Goal: Transaction & Acquisition: Purchase product/service

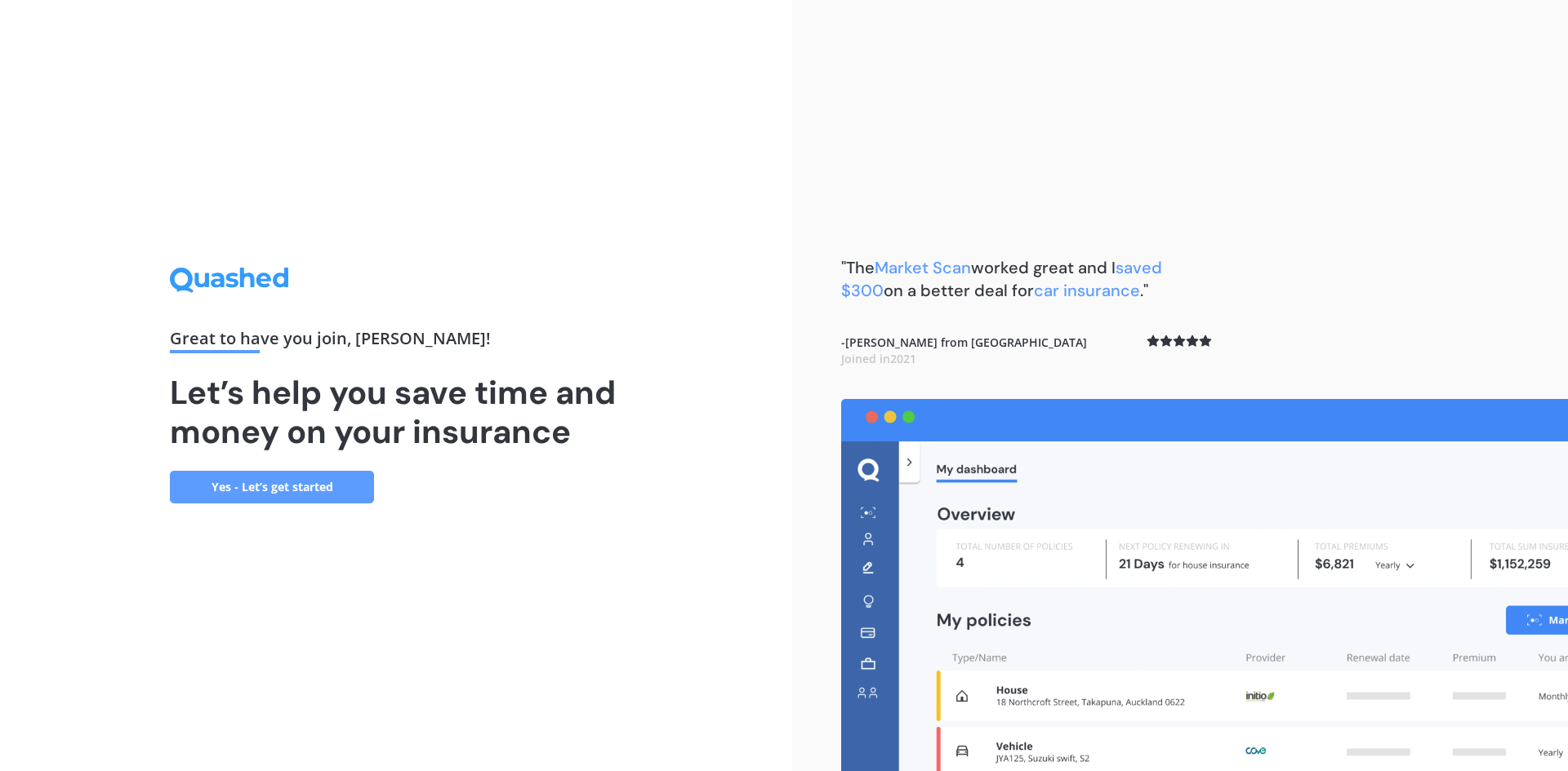
click at [272, 485] on link "Yes - Let’s get started" at bounding box center [272, 486] width 205 height 33
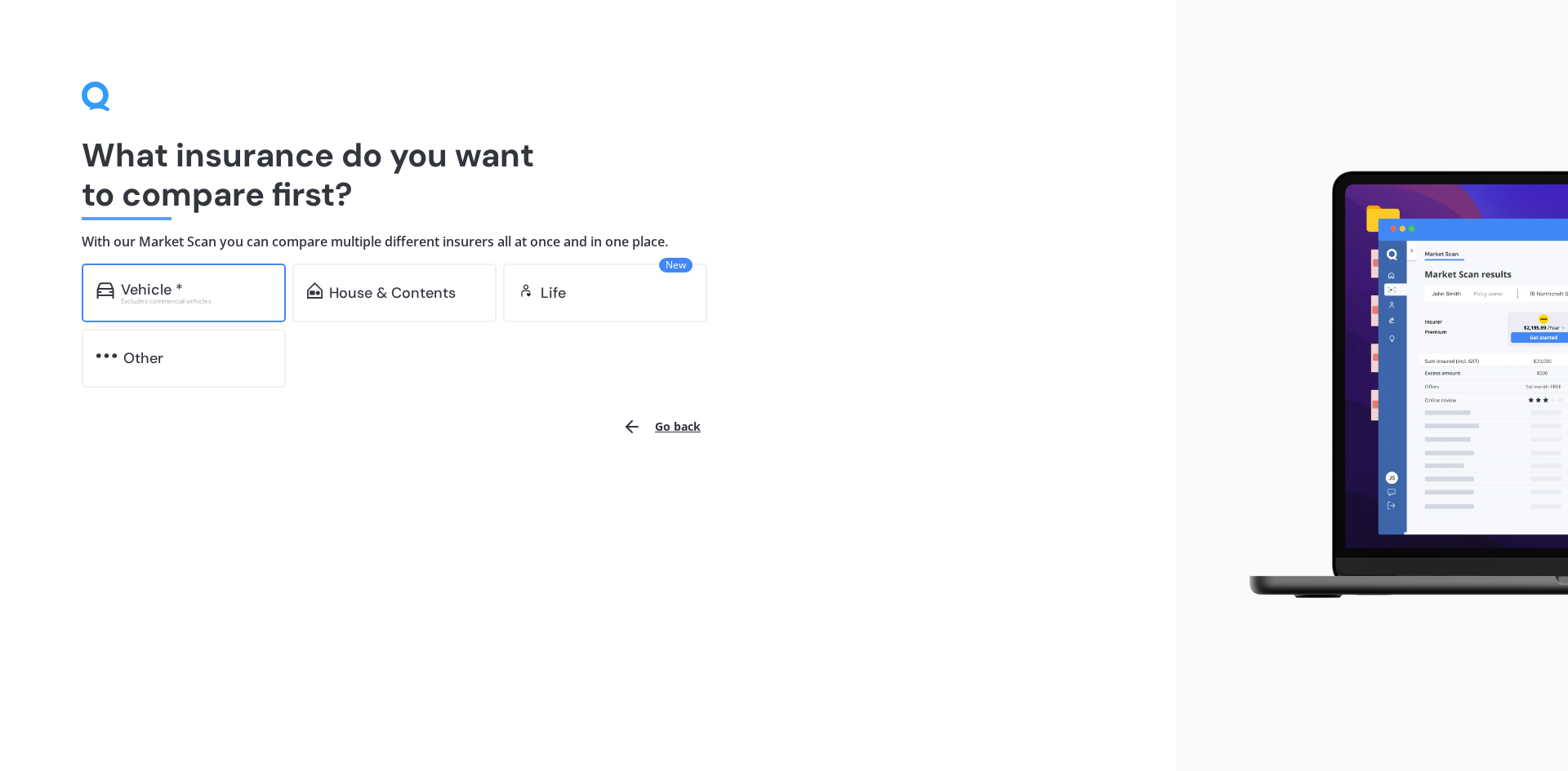
click at [147, 279] on div "Vehicle * Excludes commercial vehicles" at bounding box center [183, 292] width 205 height 59
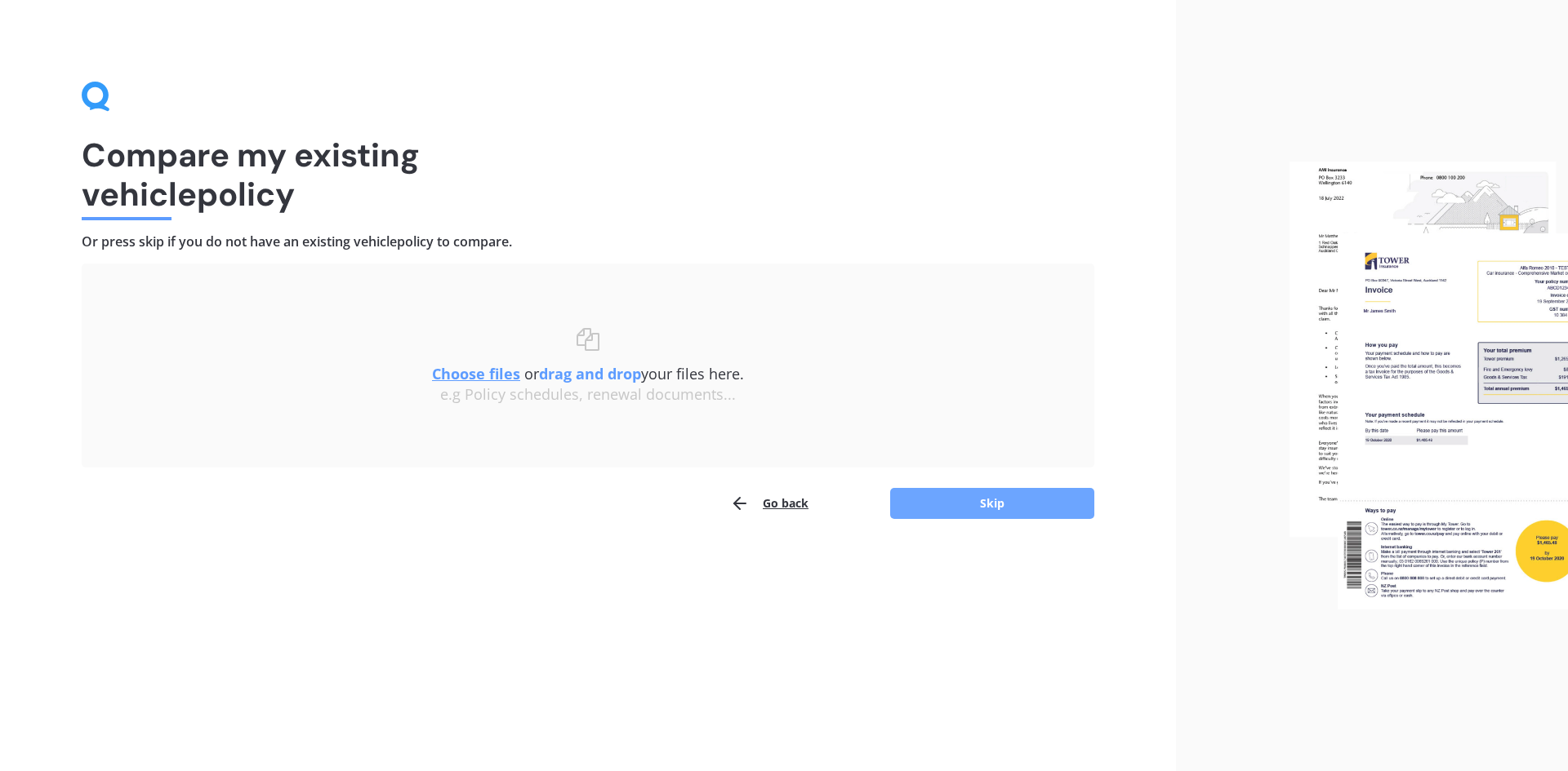
click at [954, 504] on button "Skip" at bounding box center [992, 503] width 205 height 31
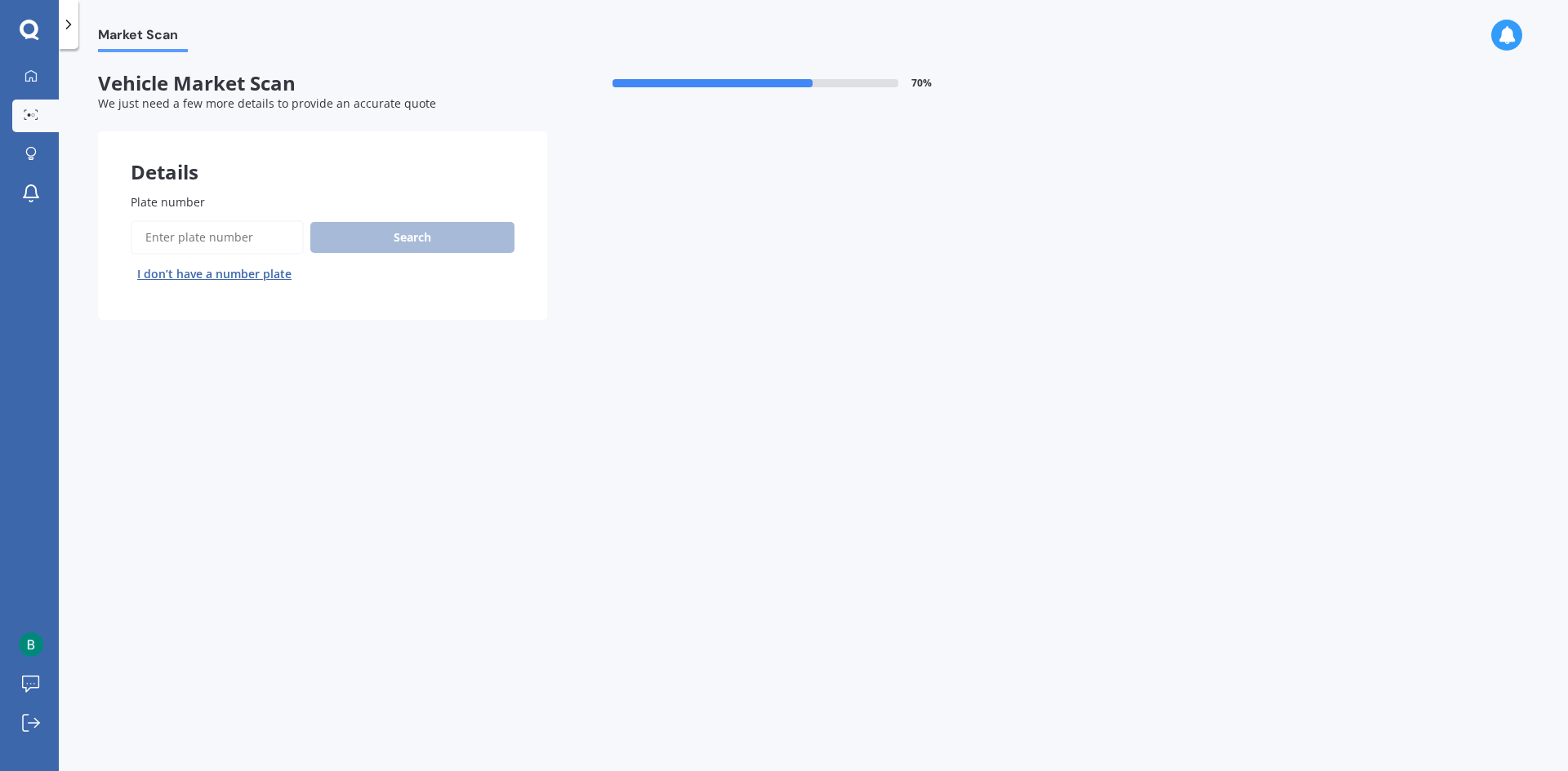
click at [187, 239] on input "Plate number" at bounding box center [217, 237] width 173 height 35
type input "rkc570"
click at [415, 230] on button "Search" at bounding box center [412, 237] width 205 height 31
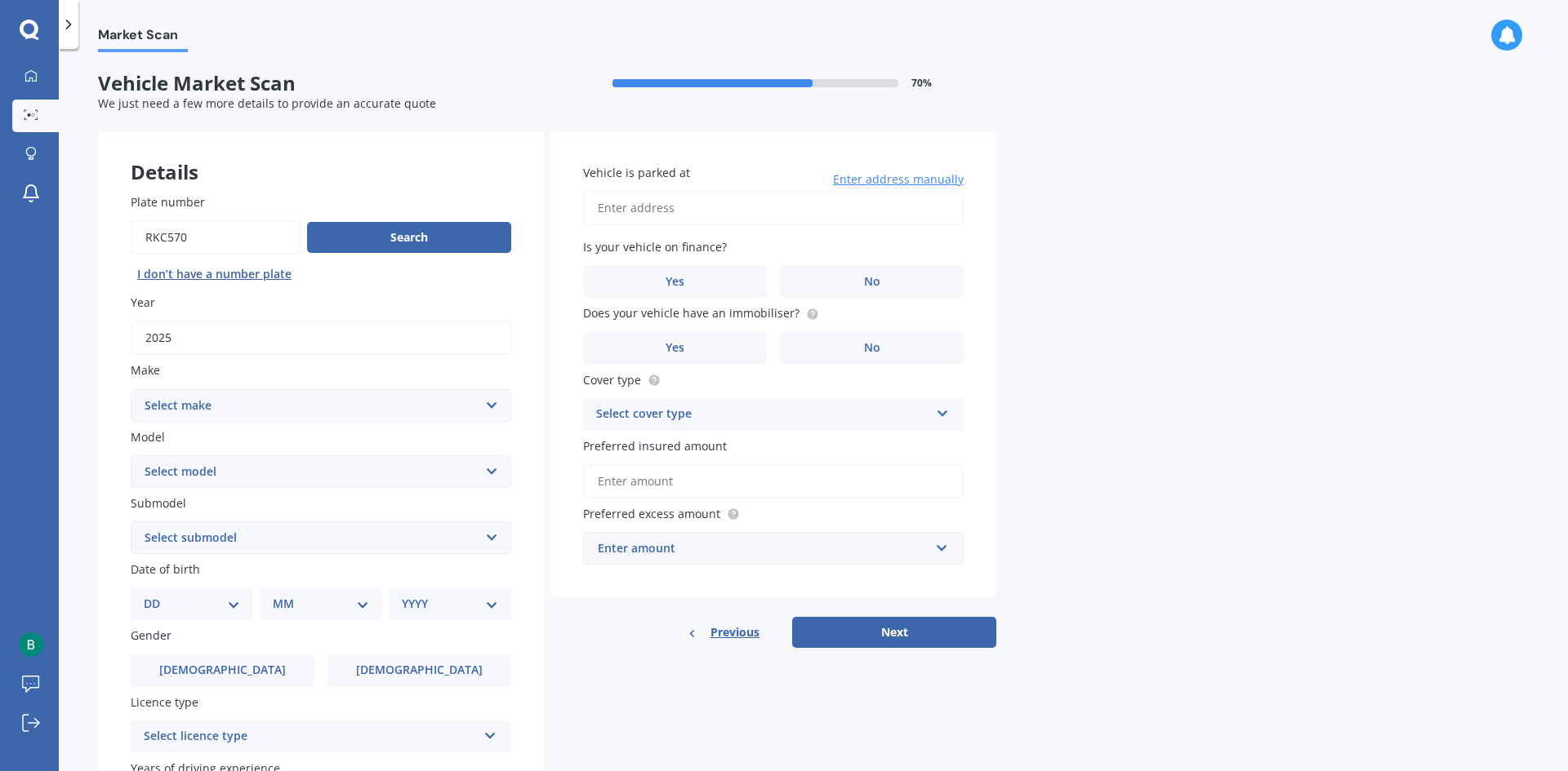
click at [291, 405] on select "Select make AC ALFA ROMEO ASTON [PERSON_NAME] AUDI AUSTIN BEDFORD Bentley BMW B…" at bounding box center [320, 405] width 380 height 33
select select "GWM"
click at [131, 389] on select "Select make AC ALFA ROMEO ASTON [PERSON_NAME] AUDI AUSTIN BEDFORD Bentley BMW B…" at bounding box center [320, 405] width 380 height 33
click at [262, 471] on select "Select model [PERSON_NAME] HAVAL H6 ORA TANK" at bounding box center [320, 471] width 380 height 33
select select "HAVAL H6"
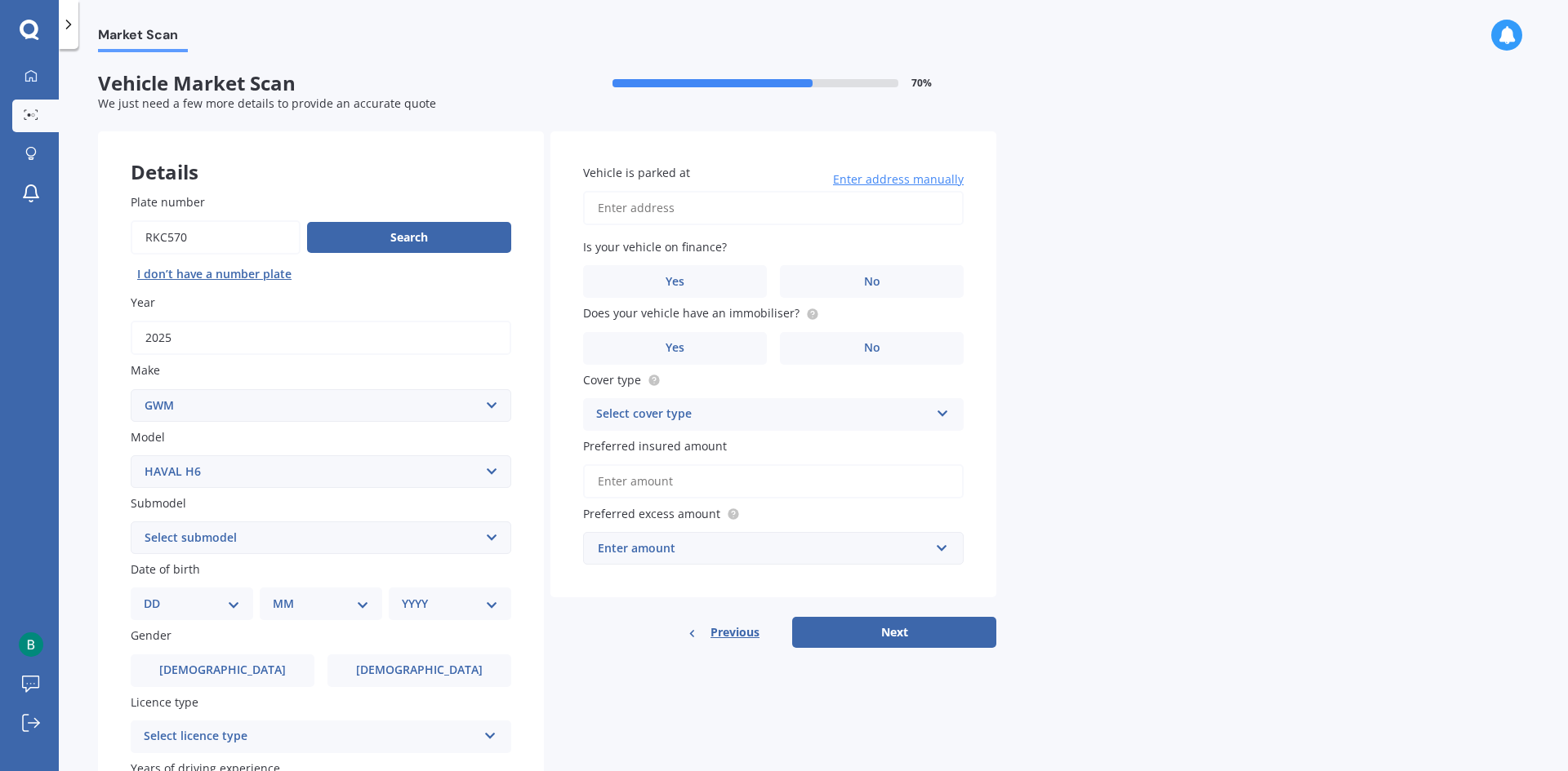
click at [131, 456] on select "Select model [PERSON_NAME] HAVAL H6 ORA TANK" at bounding box center [320, 471] width 380 height 33
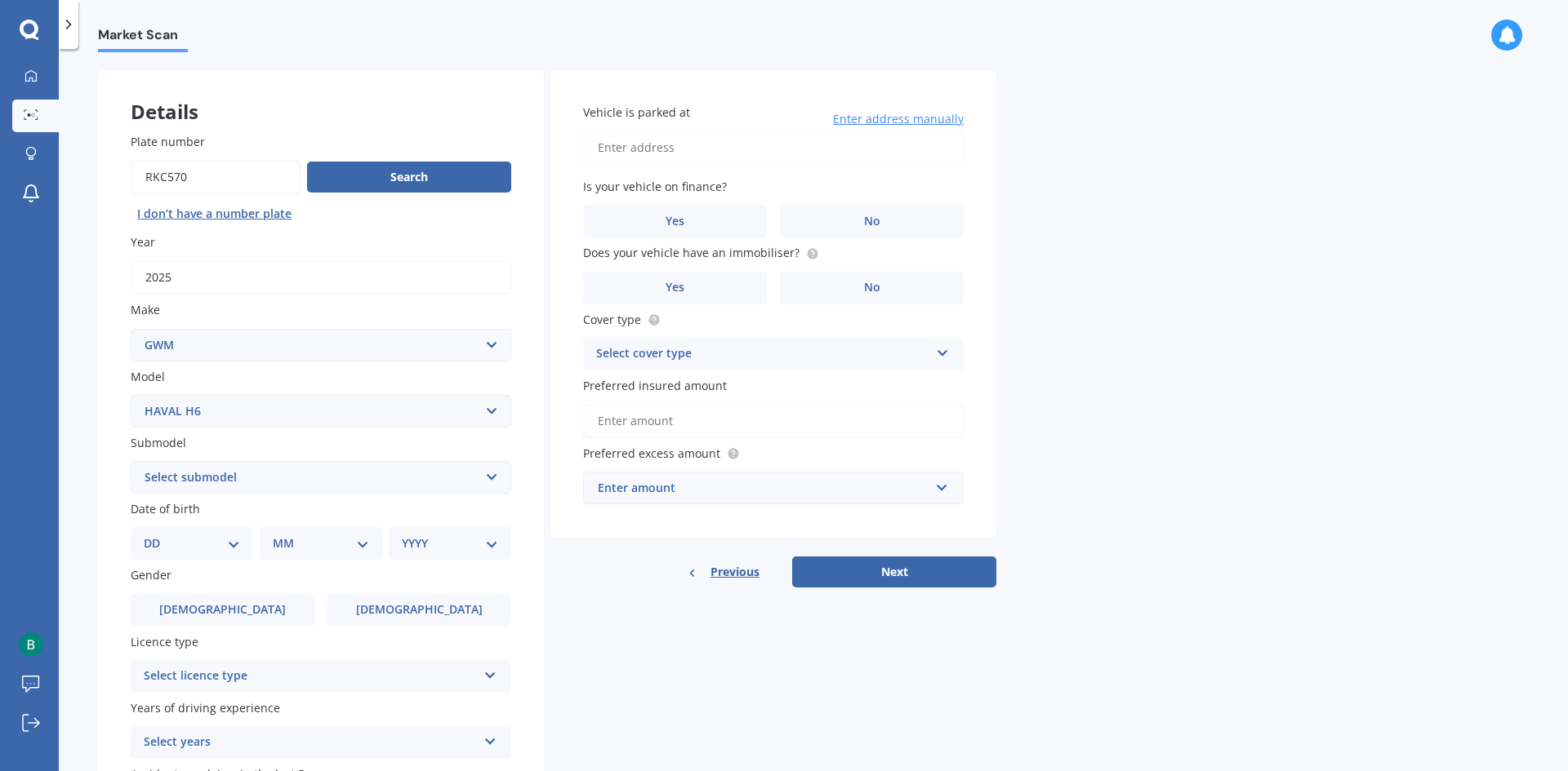
scroll to position [163, 0]
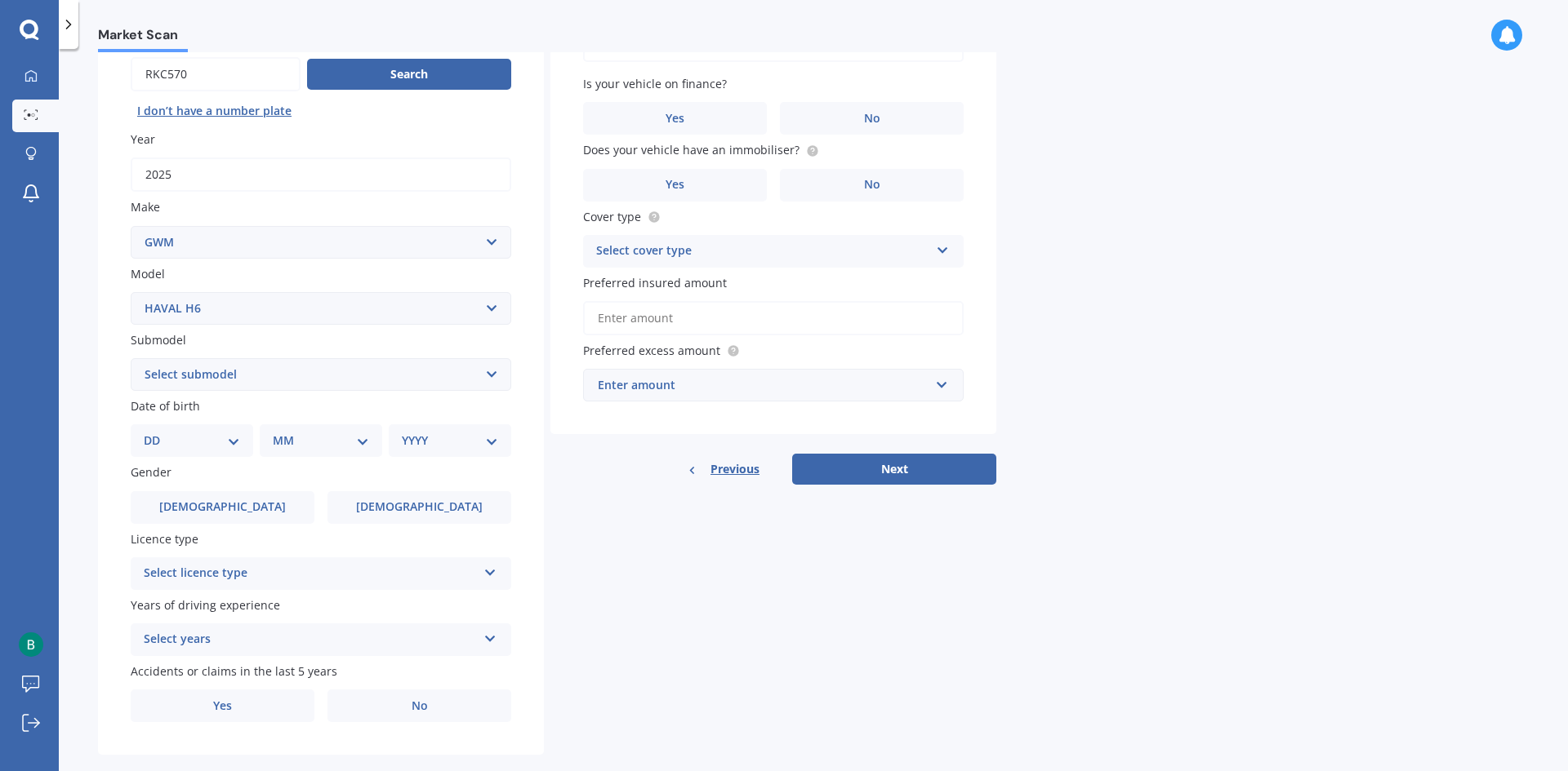
click at [259, 377] on select "Select submodel GT ULTRA PHEV 4WD" at bounding box center [320, 374] width 380 height 33
click at [660, 531] on div "Details Plate number Search I don’t have a number plate Year [DATE] Make Select…" at bounding box center [547, 362] width 898 height 788
click at [225, 440] on select "DD 01 02 03 04 05 06 07 08 09 10 11 12 13 14 15 16 17 18 19 20 21 22 23 24 25 2…" at bounding box center [191, 441] width 96 height 18
select select "30"
click at [157, 432] on select "DD 01 02 03 04 05 06 07 08 09 10 11 12 13 14 15 16 17 18 19 20 21 22 23 24 25 2…" at bounding box center [191, 441] width 96 height 18
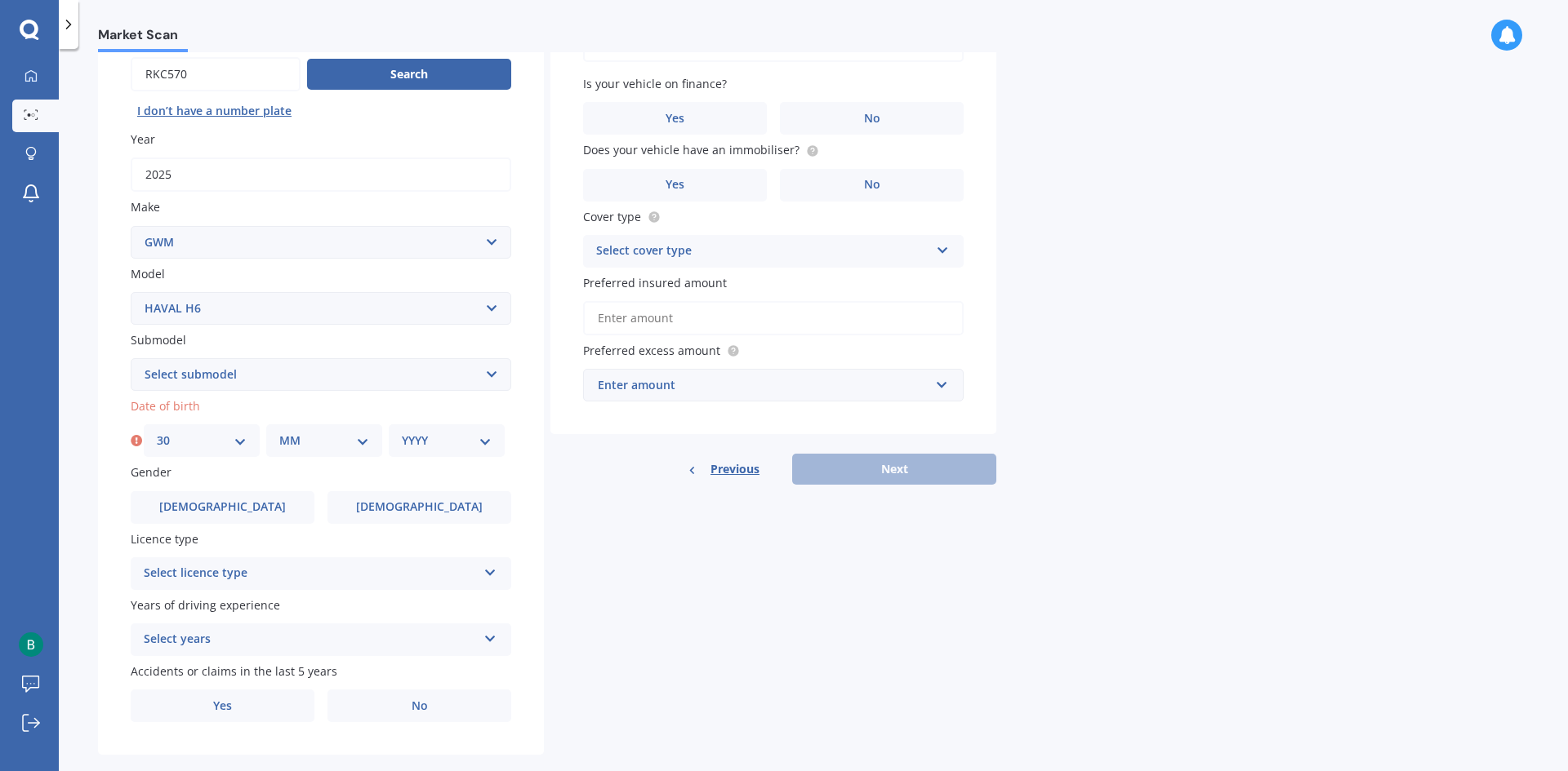
click at [303, 441] on select "MM 01 02 03 04 05 06 07 08 09 10 11 12" at bounding box center [324, 441] width 90 height 18
select select "04"
click at [279, 432] on select "MM 01 02 03 04 05 06 07 08 09 10 11 12" at bounding box center [324, 441] width 90 height 18
click at [451, 427] on div "YYYY 2025 2024 2023 2022 2021 2020 2019 2018 2017 2016 2015 2014 2013 2012 2011…" at bounding box center [446, 441] width 116 height 33
click at [443, 441] on select "YYYY 2025 2024 2023 2022 2021 2020 2019 2018 2017 2016 2015 2014 2013 2012 2011…" at bounding box center [446, 441] width 90 height 18
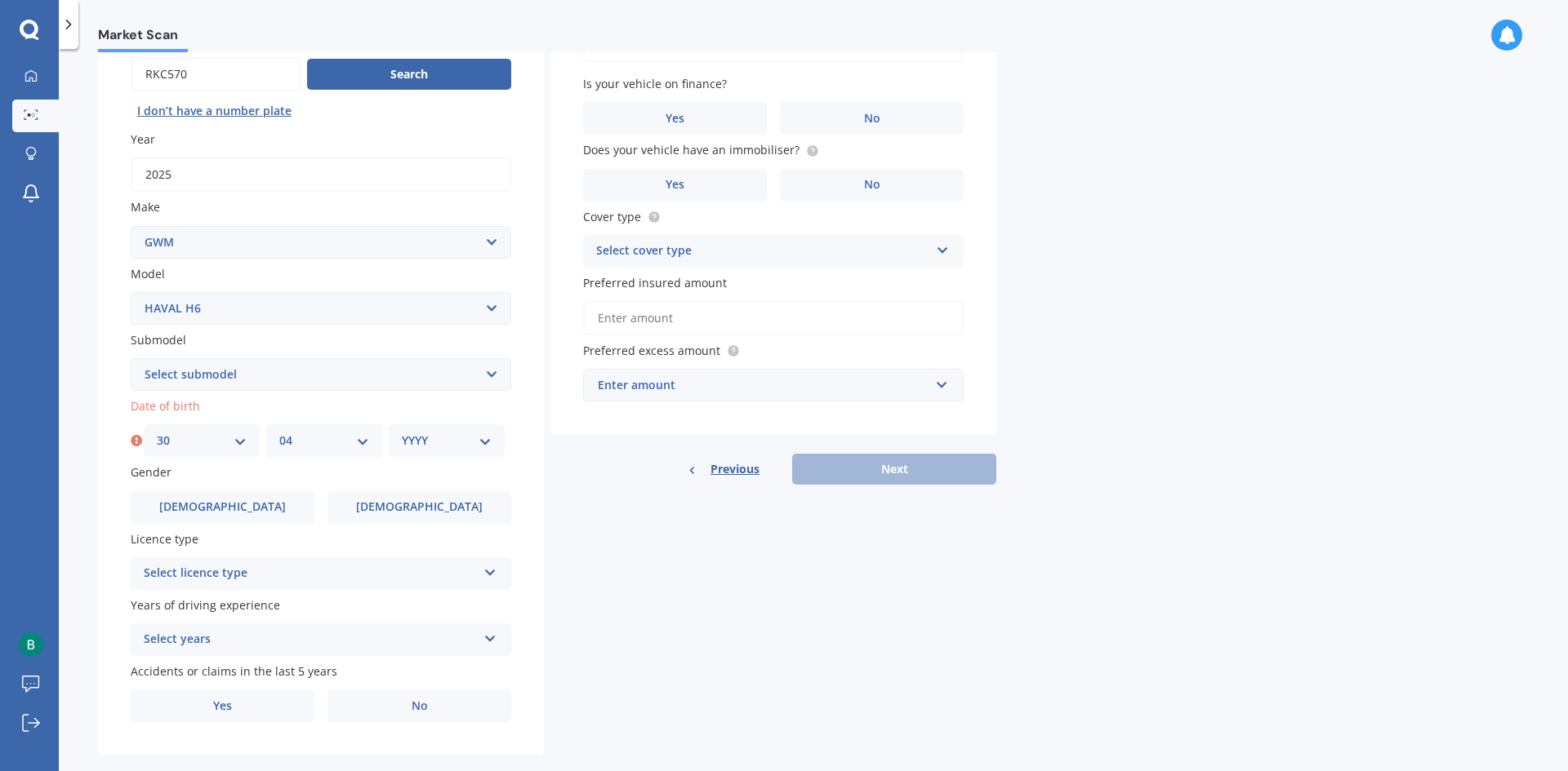
select select "1966"
click at [402, 432] on select "YYYY 2025 2024 2023 2022 2021 2020 2019 2018 2017 2016 2015 2014 2013 2012 2011…" at bounding box center [446, 441] width 90 height 18
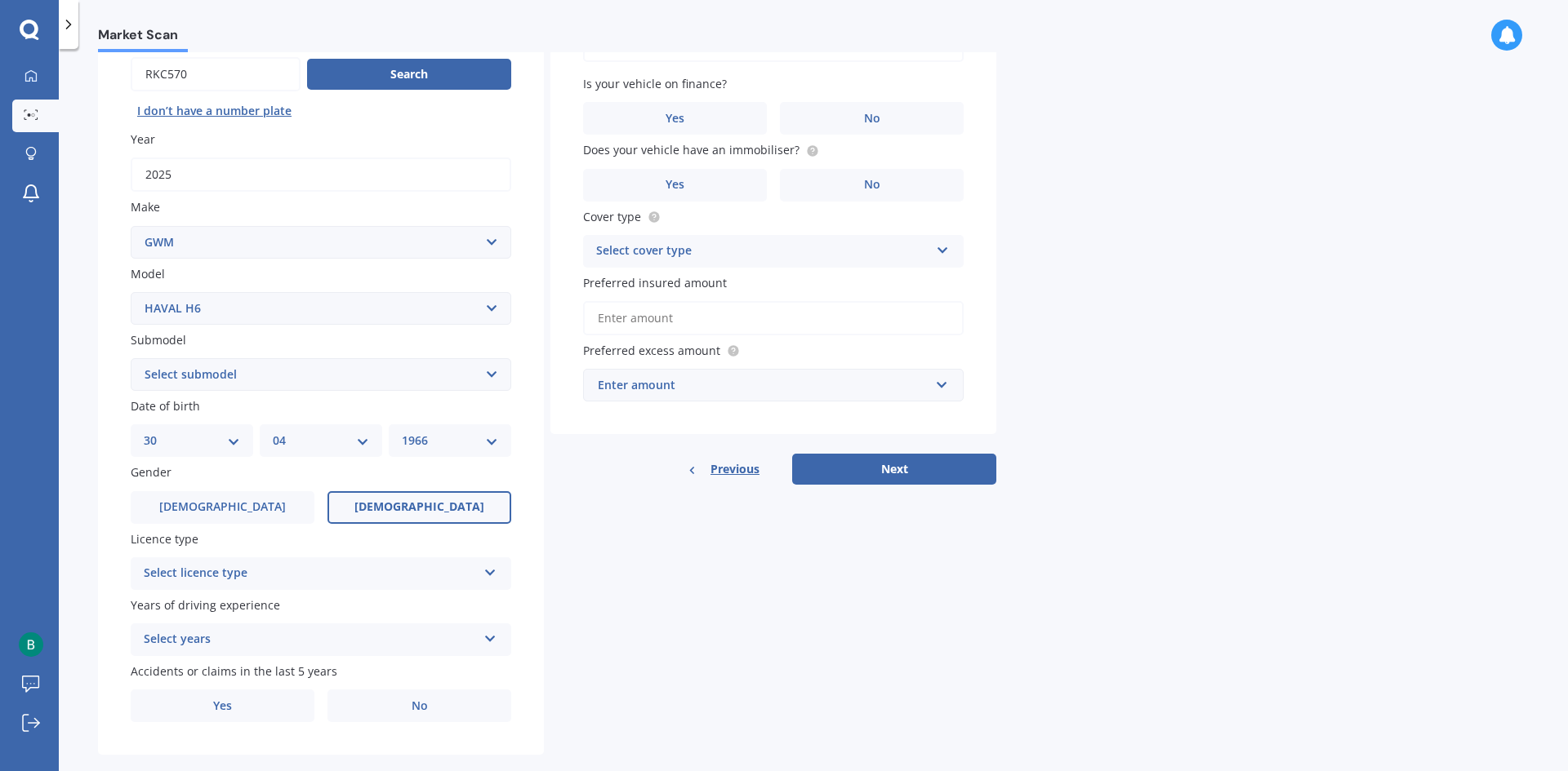
click at [387, 504] on label "[DEMOGRAPHIC_DATA]" at bounding box center [419, 507] width 184 height 33
click at [0, 0] on input "[DEMOGRAPHIC_DATA]" at bounding box center [0, 0] width 0 height 0
click at [471, 564] on div "Select licence type" at bounding box center [310, 573] width 333 height 20
drag, startPoint x: 766, startPoint y: 616, endPoint x: 730, endPoint y: 621, distance: 36.3
click at [767, 616] on div "Details Plate number Search I don’t have a number plate Year [DATE] Make Select…" at bounding box center [547, 362] width 898 height 788
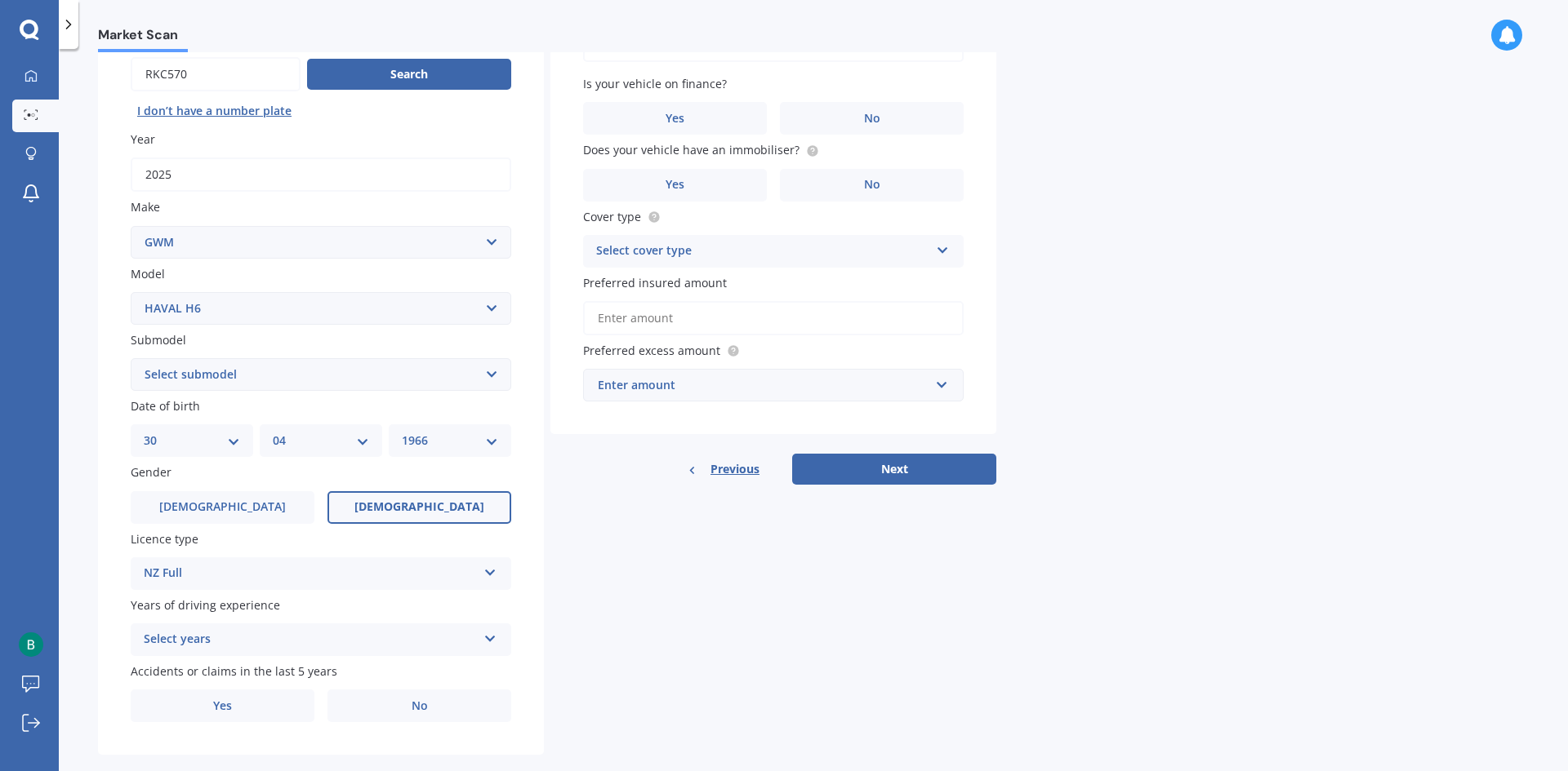
click at [464, 635] on div "Select years" at bounding box center [310, 639] width 333 height 20
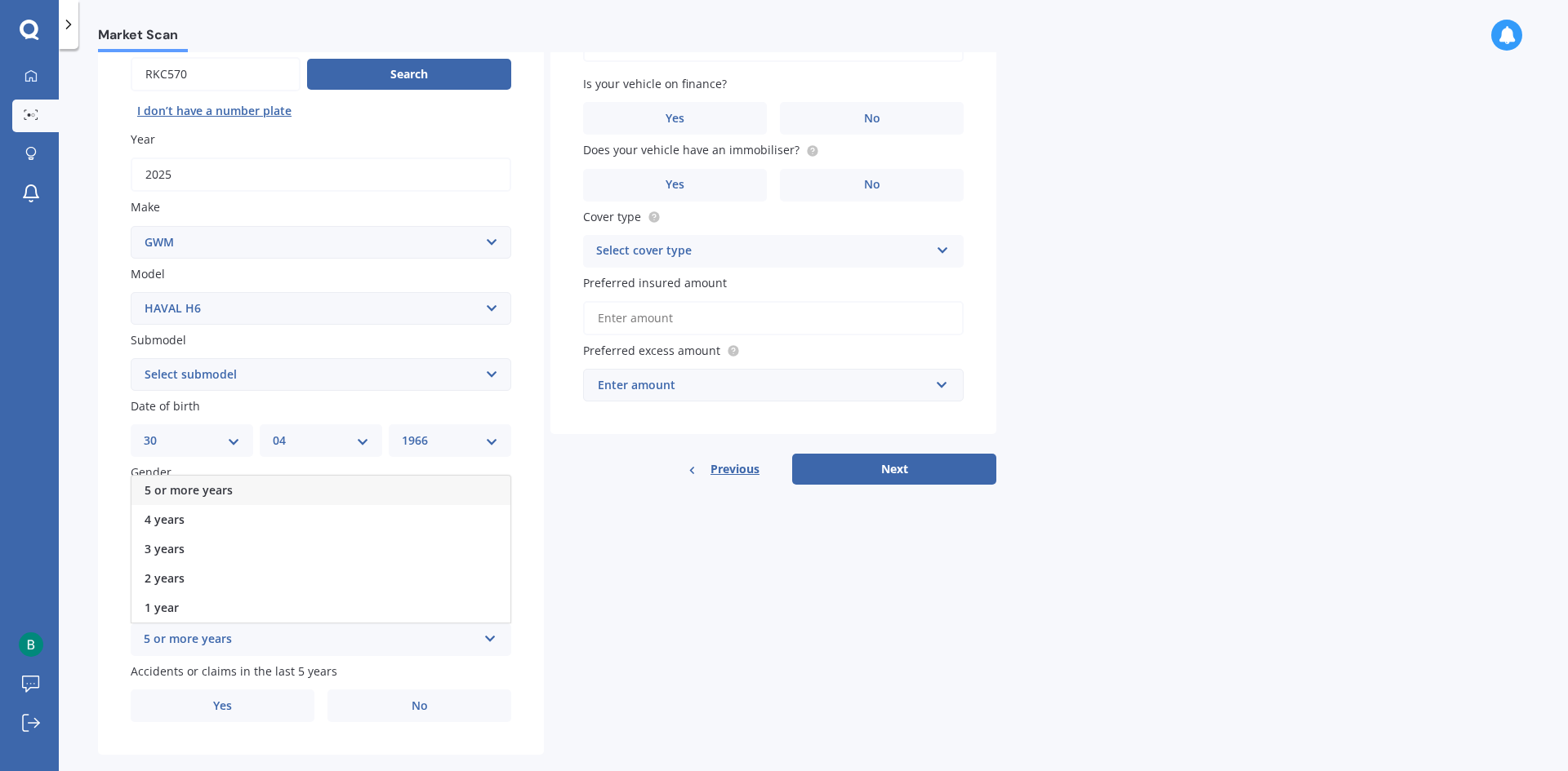
click at [198, 484] on span "5 or more years" at bounding box center [189, 490] width 88 height 16
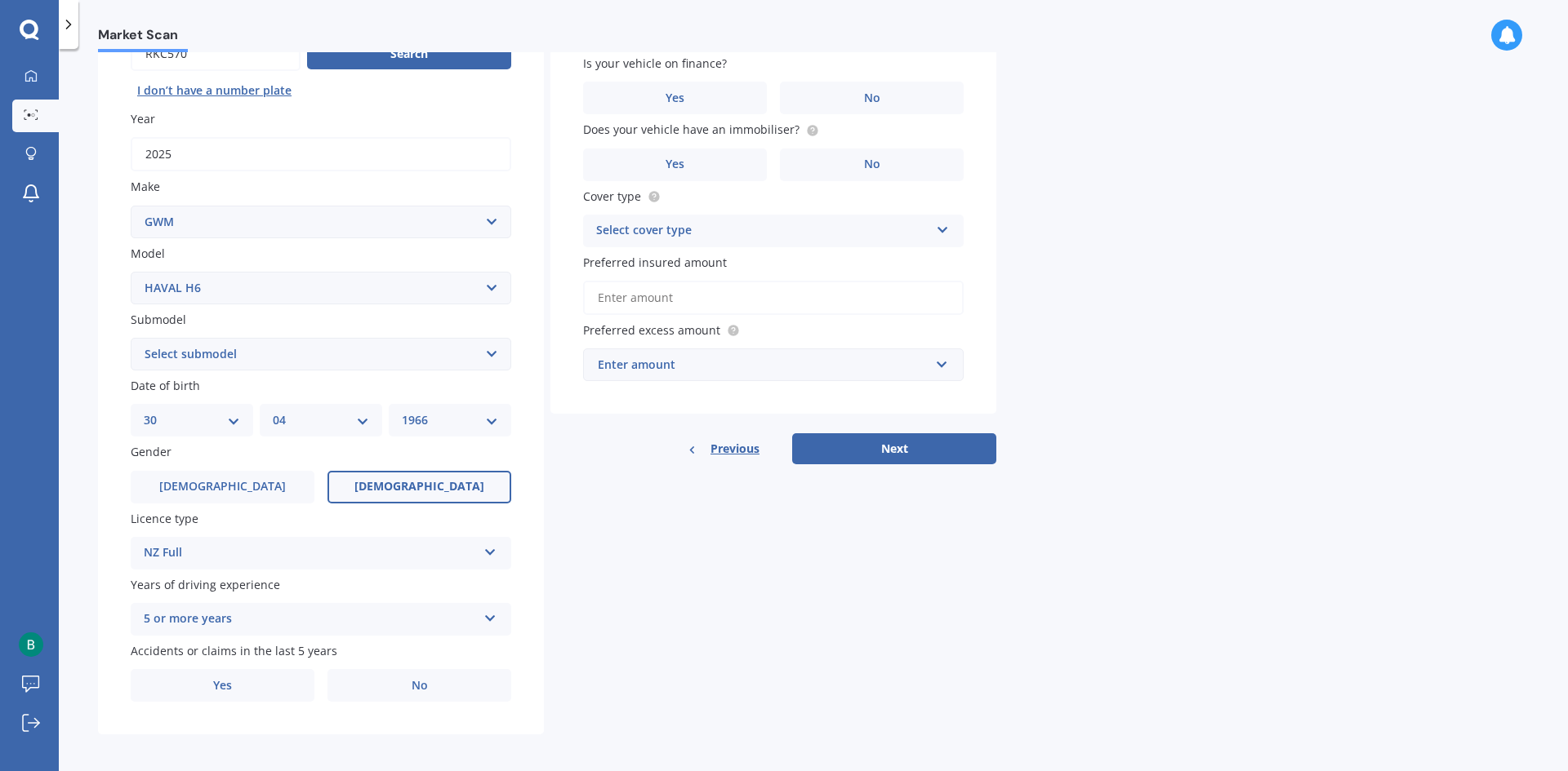
scroll to position [189, 0]
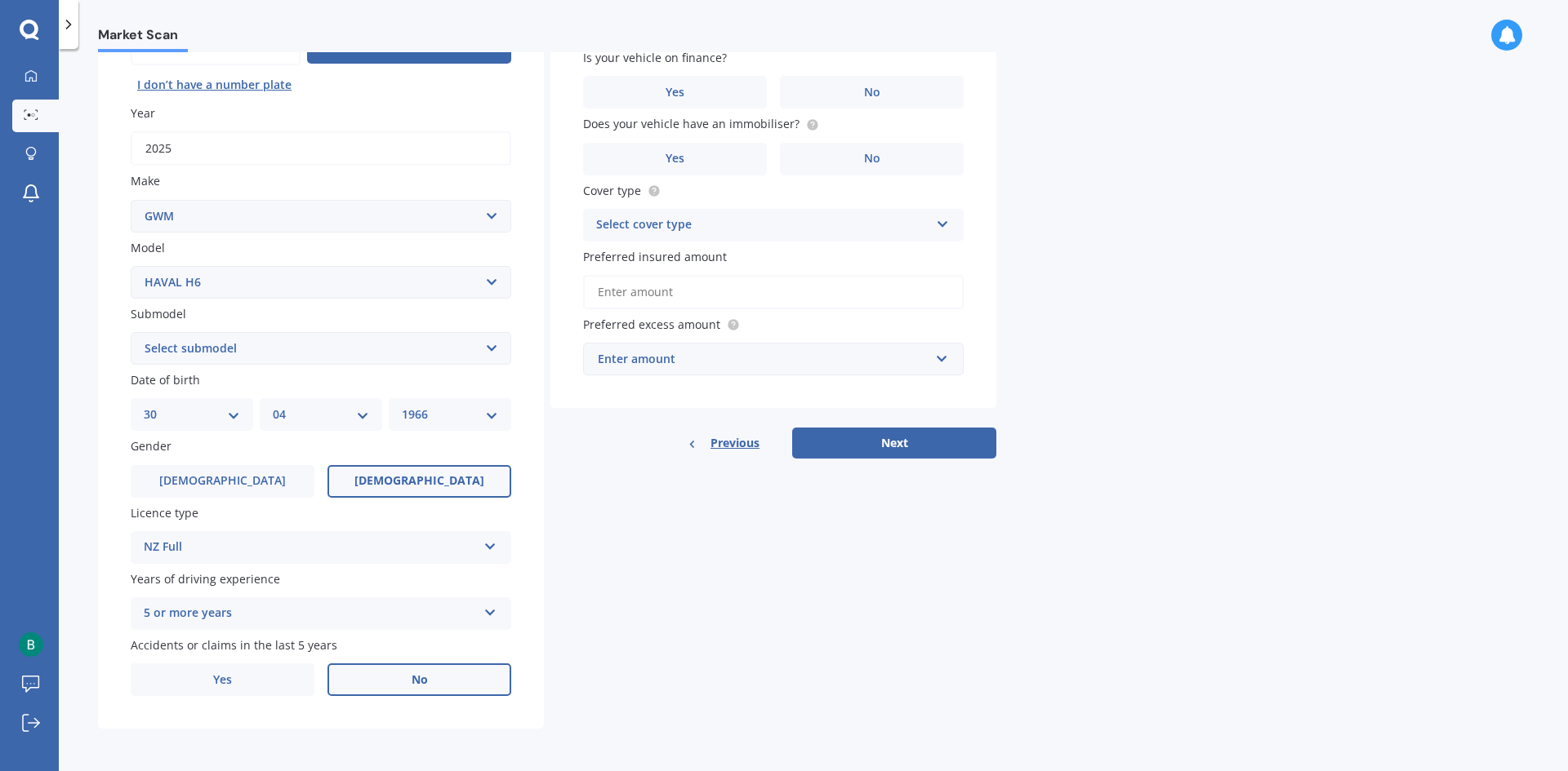
click at [426, 680] on span "No" at bounding box center [419, 680] width 16 height 14
click at [0, 0] on input "No" at bounding box center [0, 0] width 0 height 0
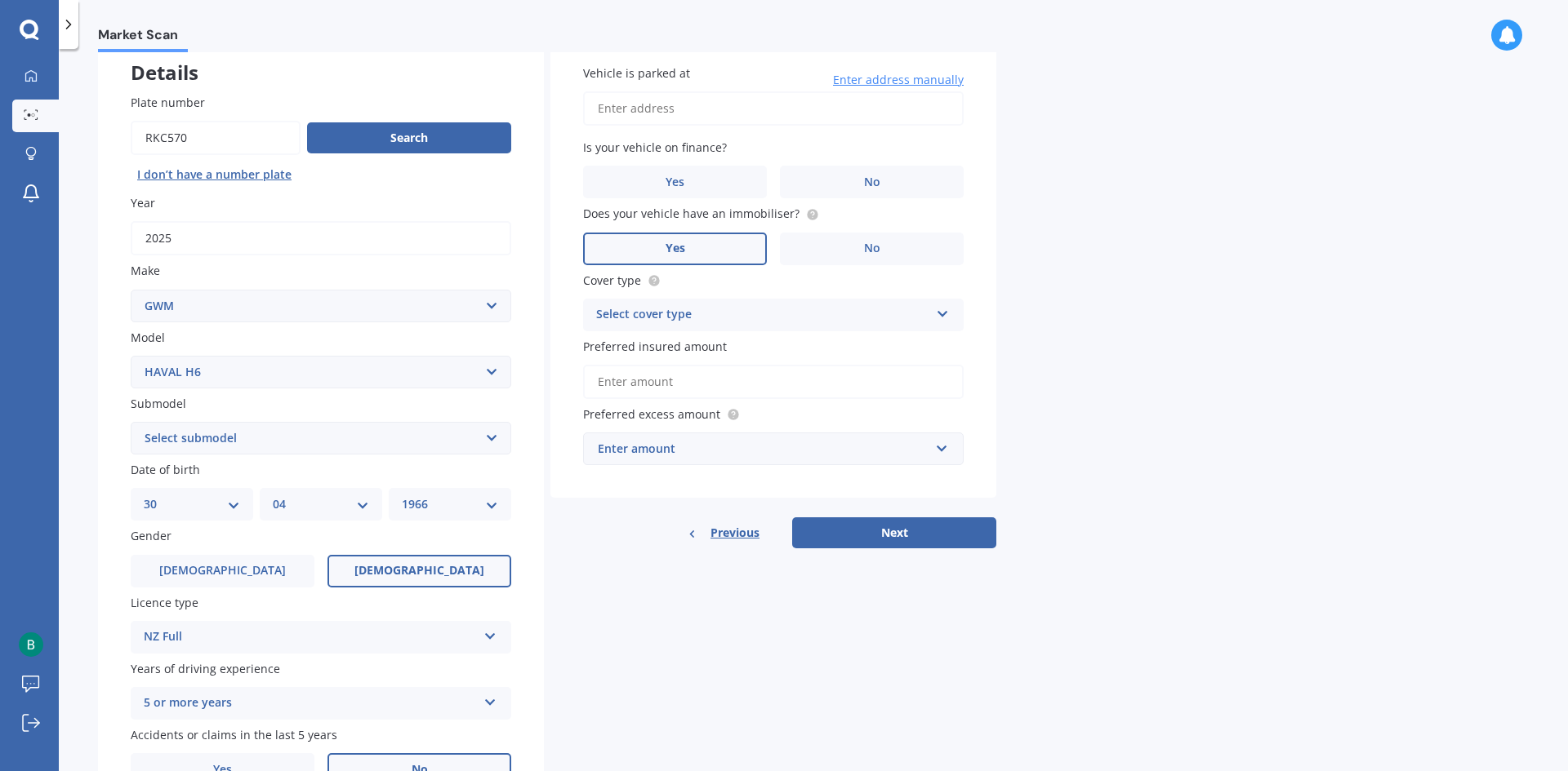
scroll to position [0, 0]
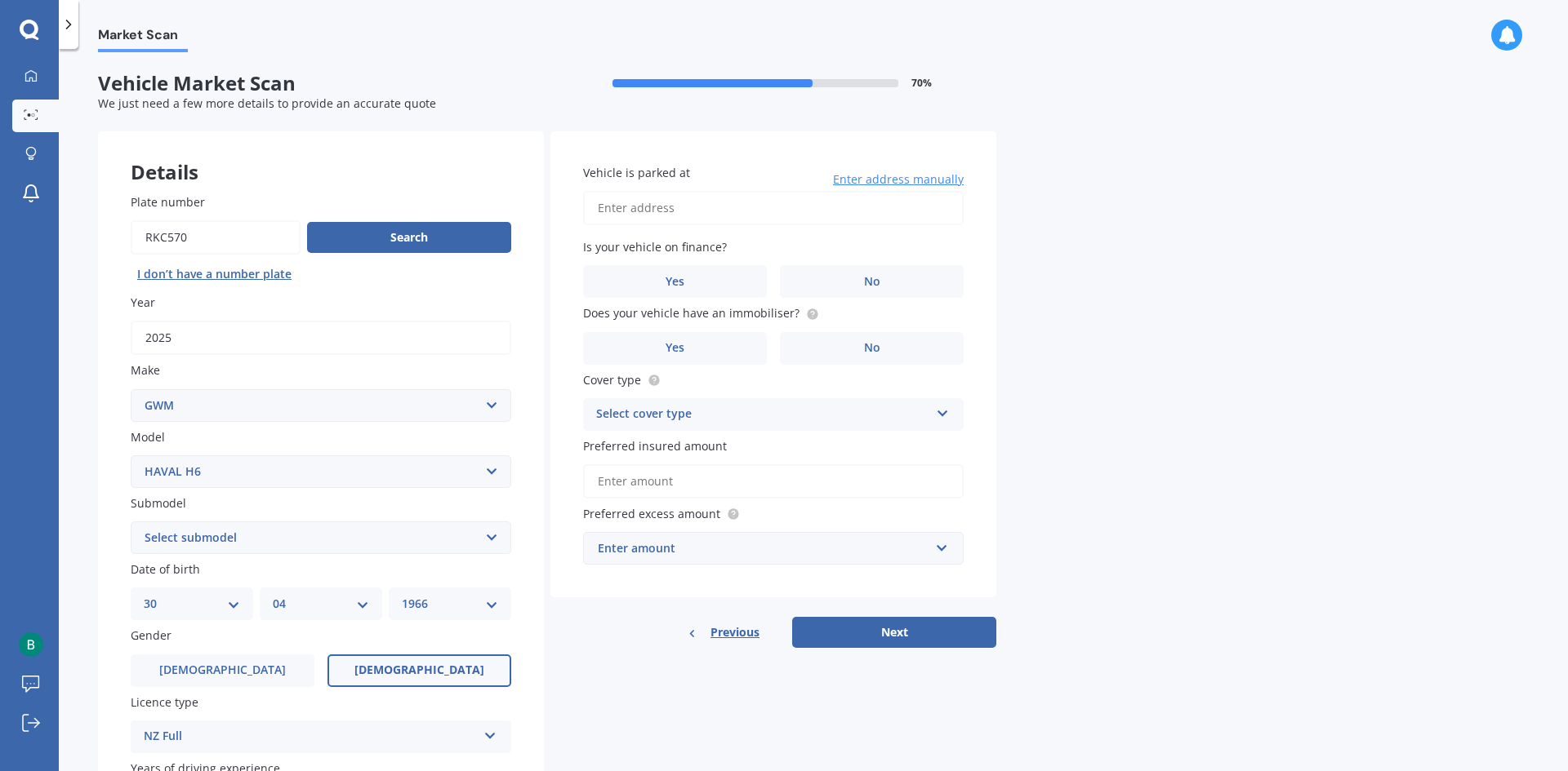
click at [722, 219] on input "Vehicle is parked at" at bounding box center [772, 208] width 380 height 35
type input "[STREET_ADDRESS]"
click at [902, 271] on label "No" at bounding box center [871, 281] width 184 height 33
click at [0, 0] on input "No" at bounding box center [0, 0] width 0 height 0
click at [712, 344] on label "Yes" at bounding box center [674, 348] width 184 height 33
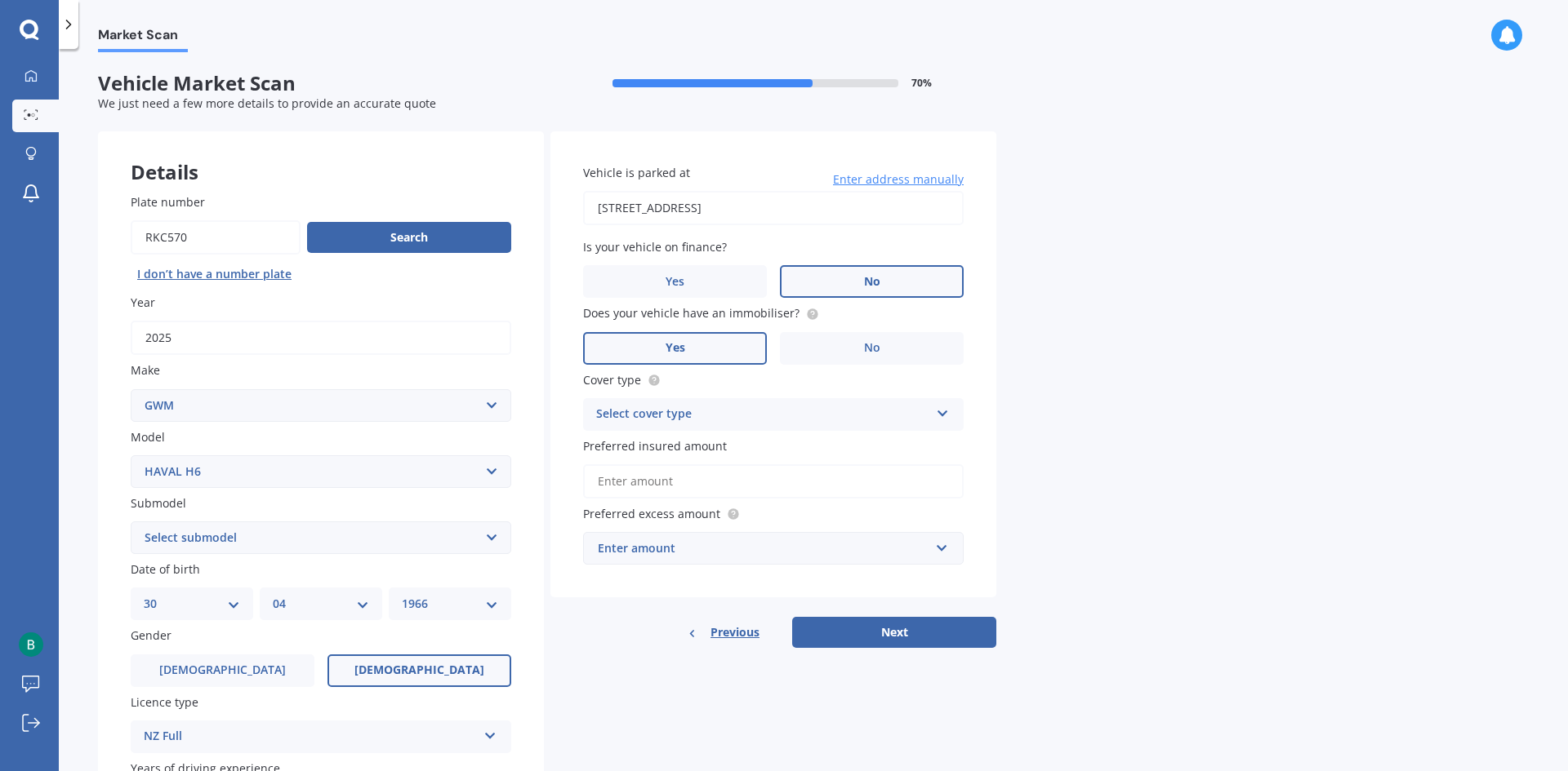
click at [0, 0] on input "Yes" at bounding box center [0, 0] width 0 height 0
click at [713, 413] on div "Select cover type" at bounding box center [762, 414] width 333 height 20
click at [675, 445] on span "Comprehensive" at bounding box center [640, 446] width 87 height 16
click at [699, 484] on input "Preferred insured amount" at bounding box center [772, 481] width 380 height 35
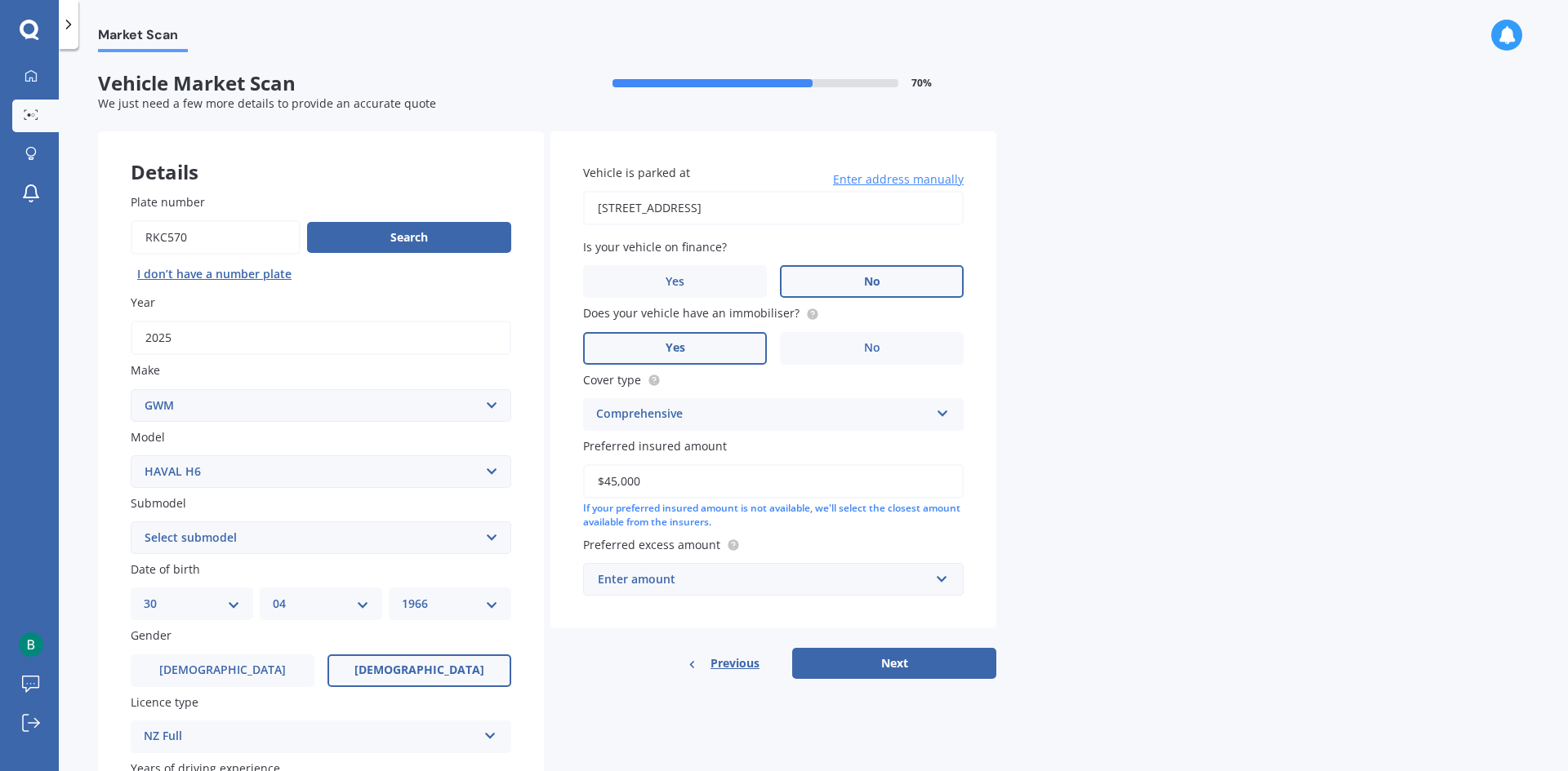
type input "$45,000"
click at [699, 575] on div "Enter amount" at bounding box center [763, 579] width 332 height 18
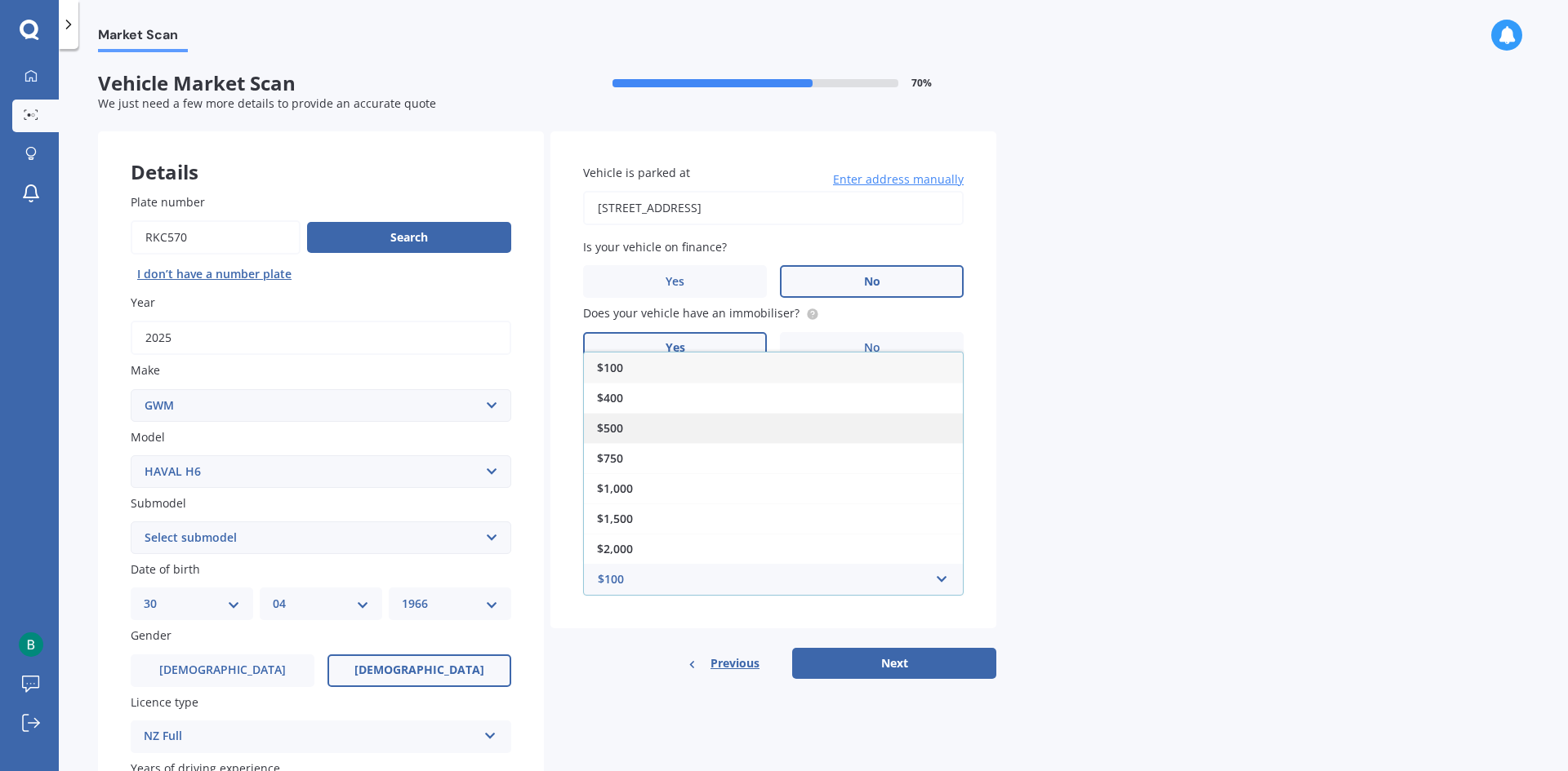
click at [633, 432] on div "$500" at bounding box center [773, 428] width 379 height 30
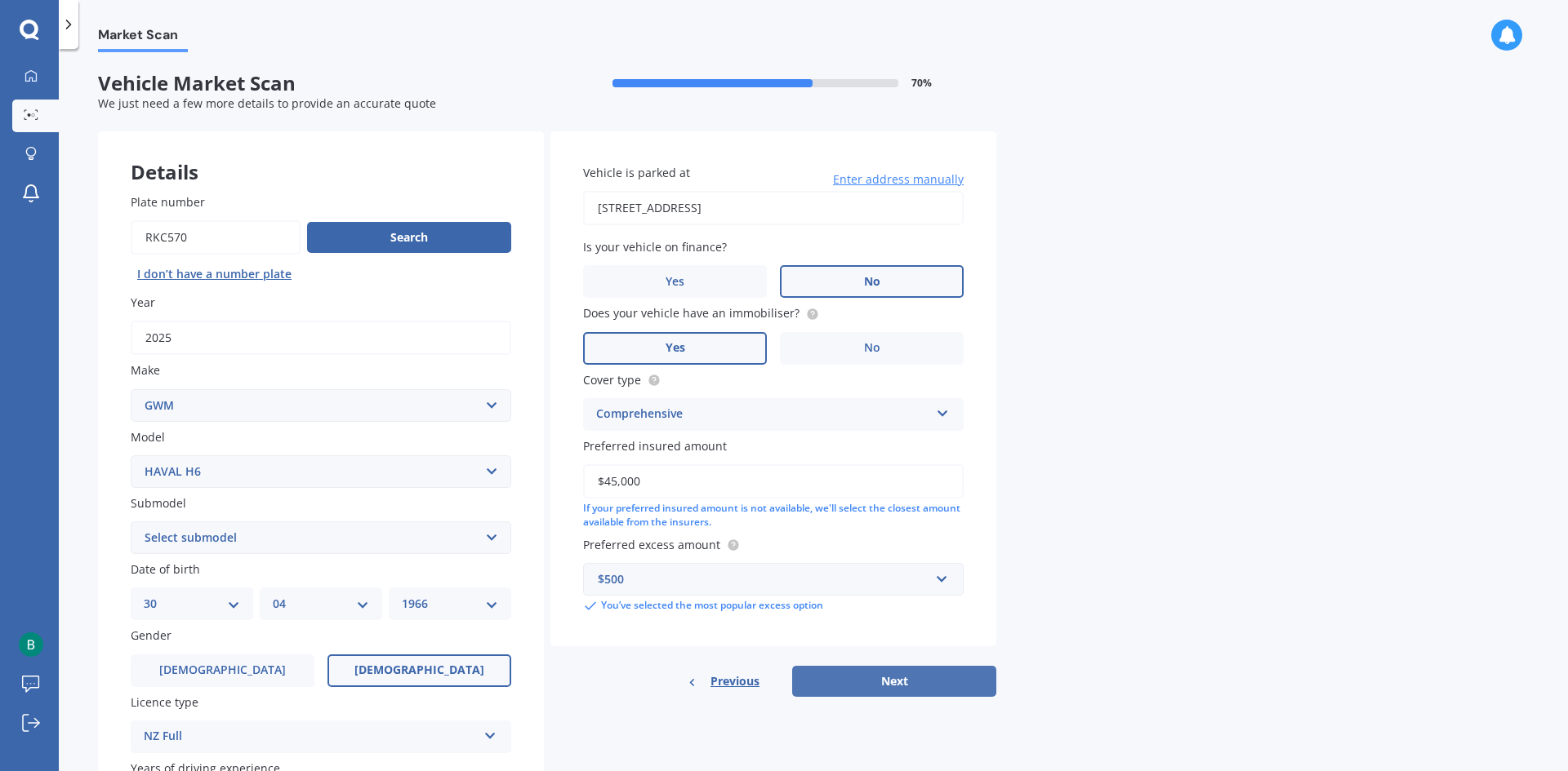
click at [878, 680] on button "Next" at bounding box center [894, 680] width 205 height 31
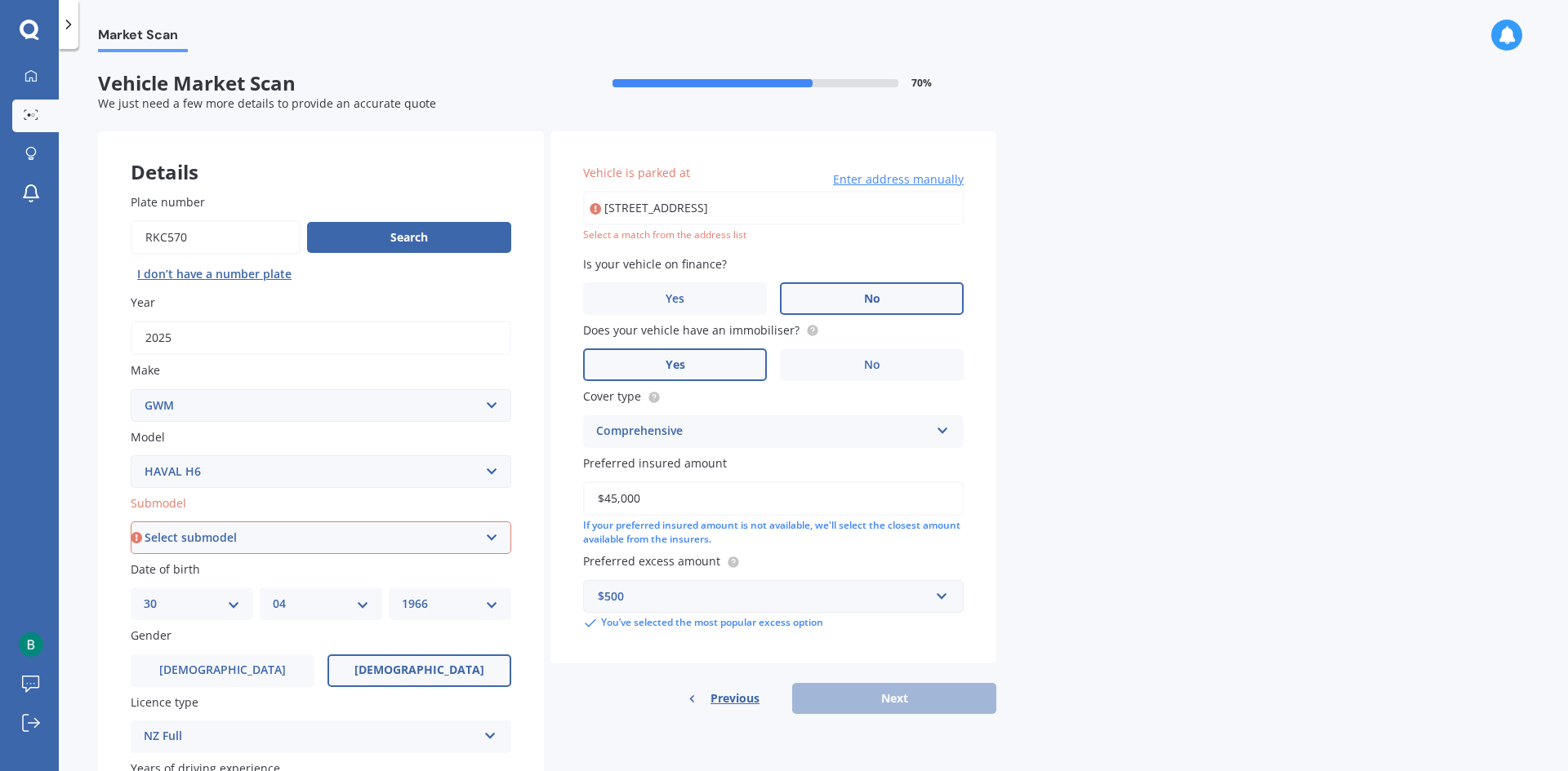
click at [850, 204] on input "[STREET_ADDRESS]" at bounding box center [772, 208] width 380 height 35
click at [692, 233] on div "Select a match from the address list" at bounding box center [772, 235] width 380 height 14
drag, startPoint x: 821, startPoint y: 213, endPoint x: 366, endPoint y: 210, distance: 455.0
click at [342, 213] on div "Details Plate number Search I don’t have a number plate Year [DATE] Make Select…" at bounding box center [547, 526] width 898 height 788
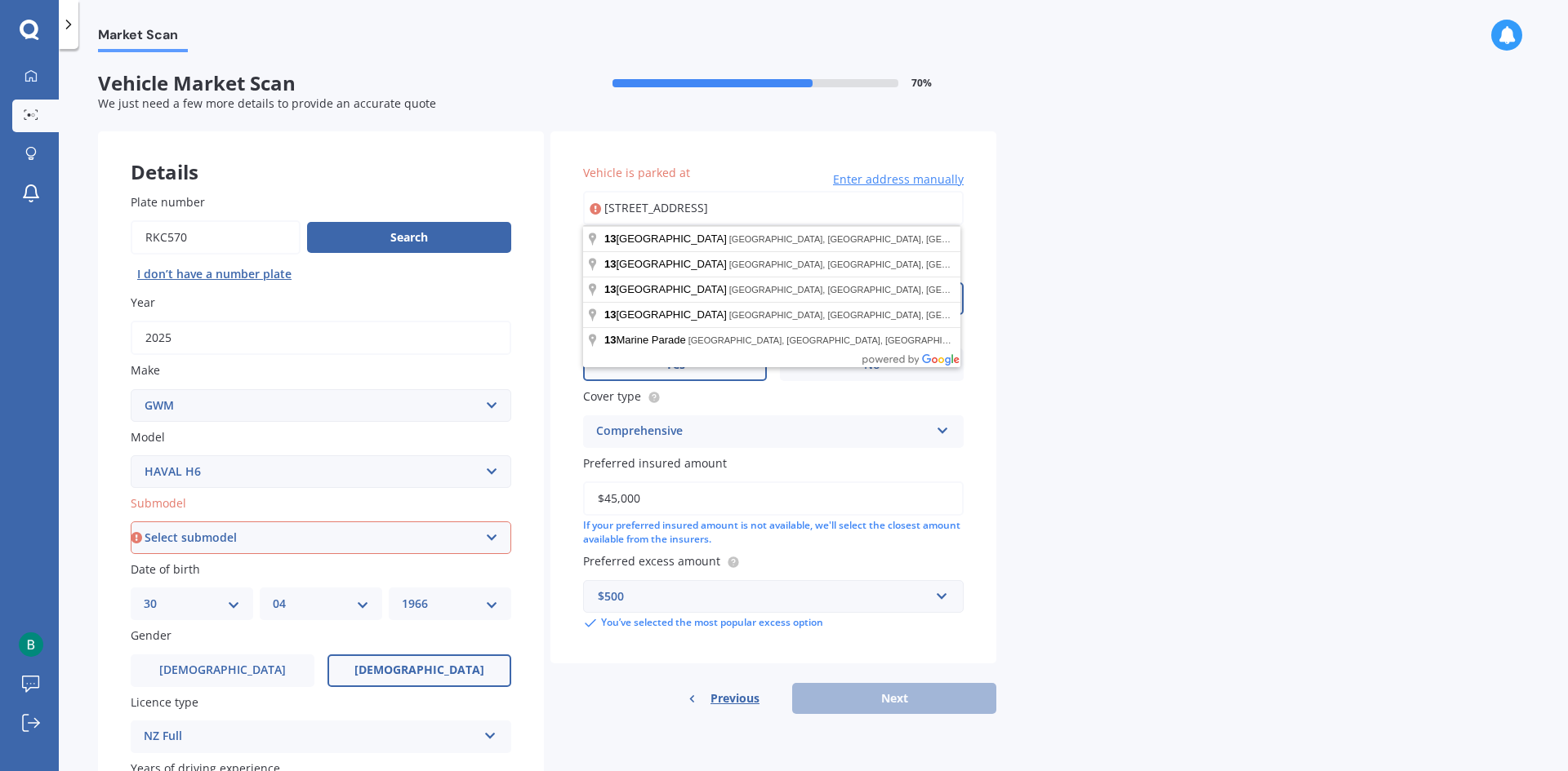
click at [861, 695] on div "Previous Next" at bounding box center [772, 698] width 445 height 31
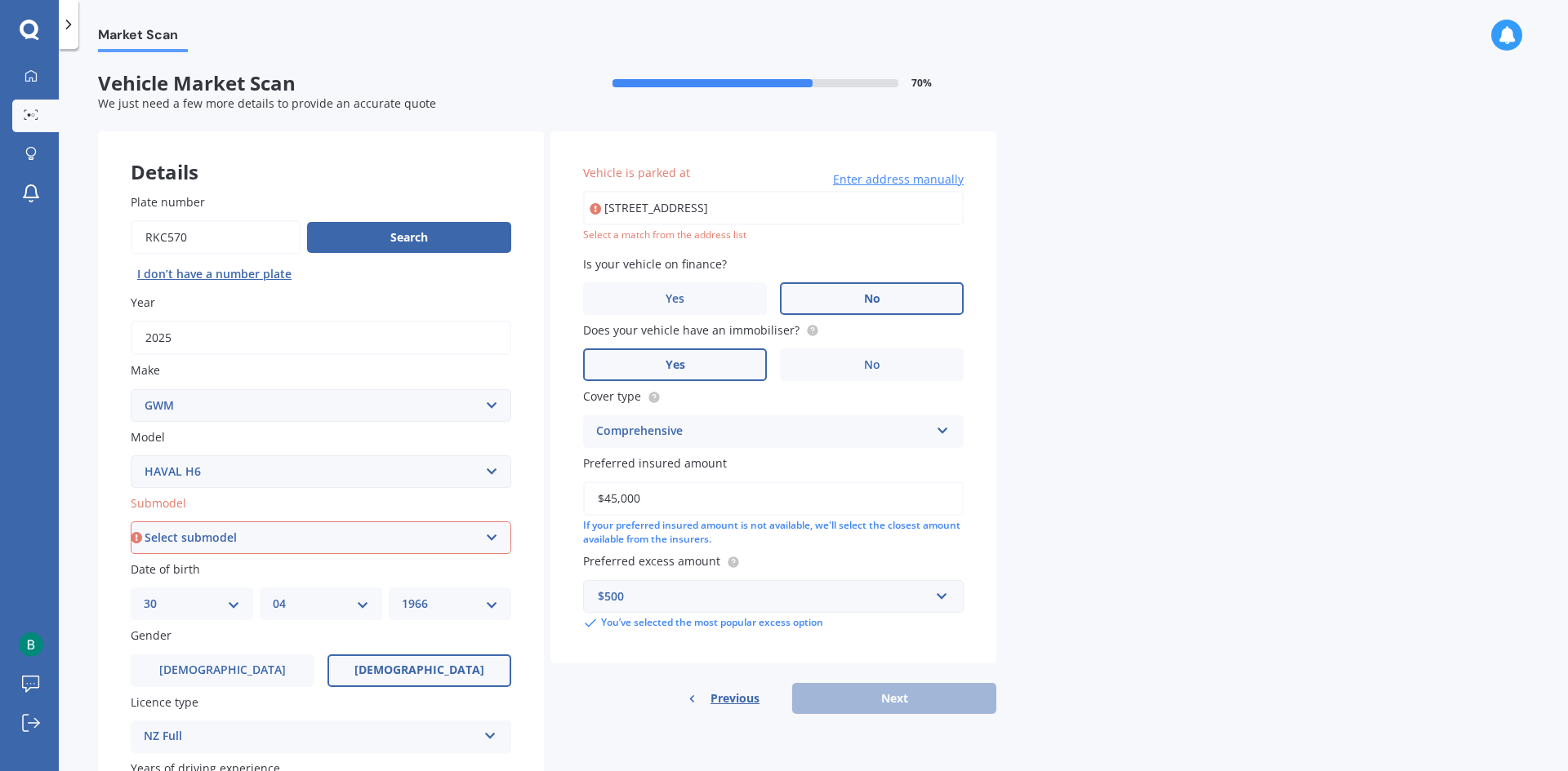
click at [931, 208] on input "[STREET_ADDRESS]" at bounding box center [772, 208] width 380 height 35
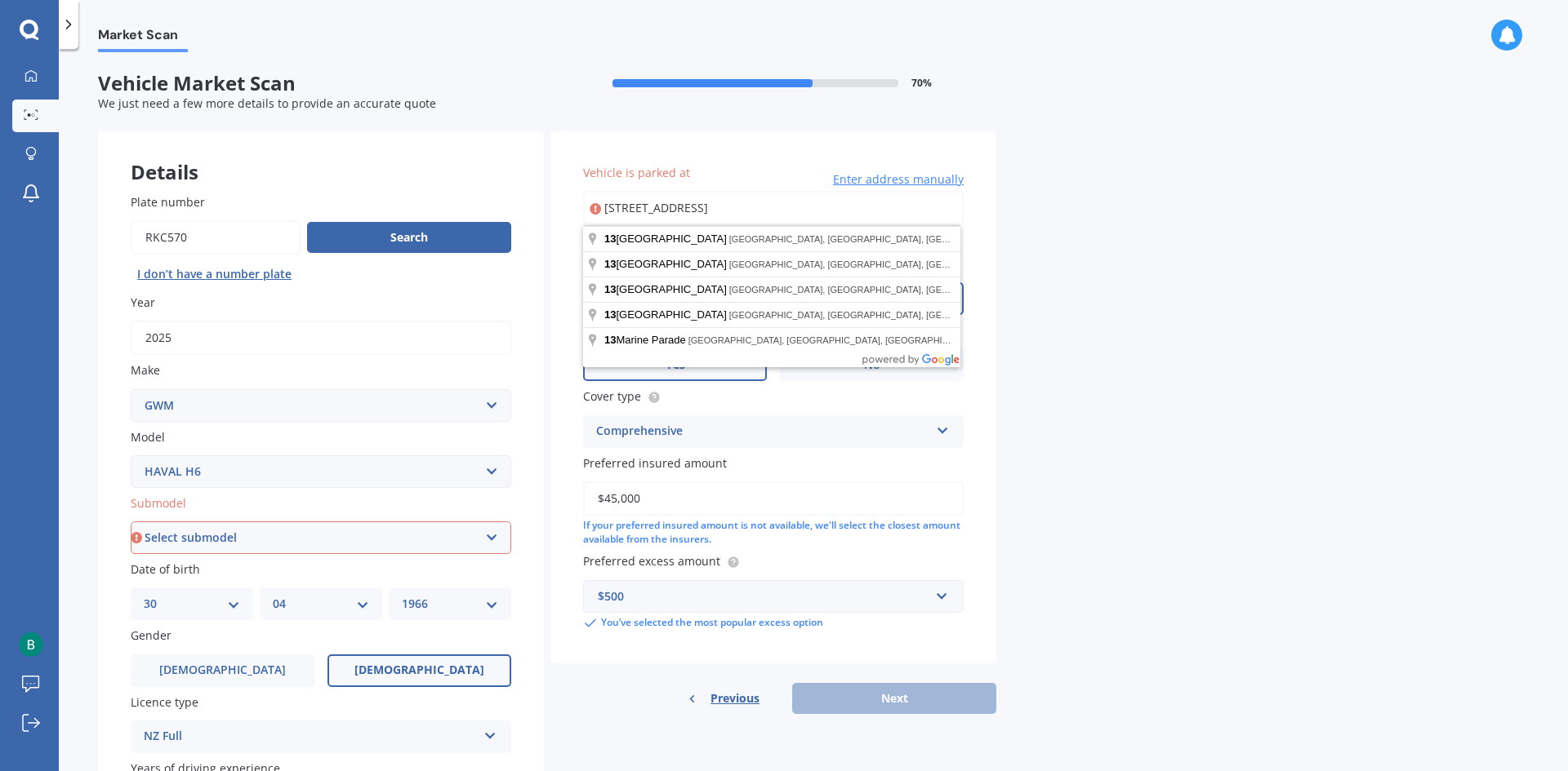
drag, startPoint x: 879, startPoint y: 208, endPoint x: 452, endPoint y: 211, distance: 427.0
click at [454, 211] on div "Details Plate number Search I don’t have a number plate Year [DATE] Make Select…" at bounding box center [547, 526] width 898 height 788
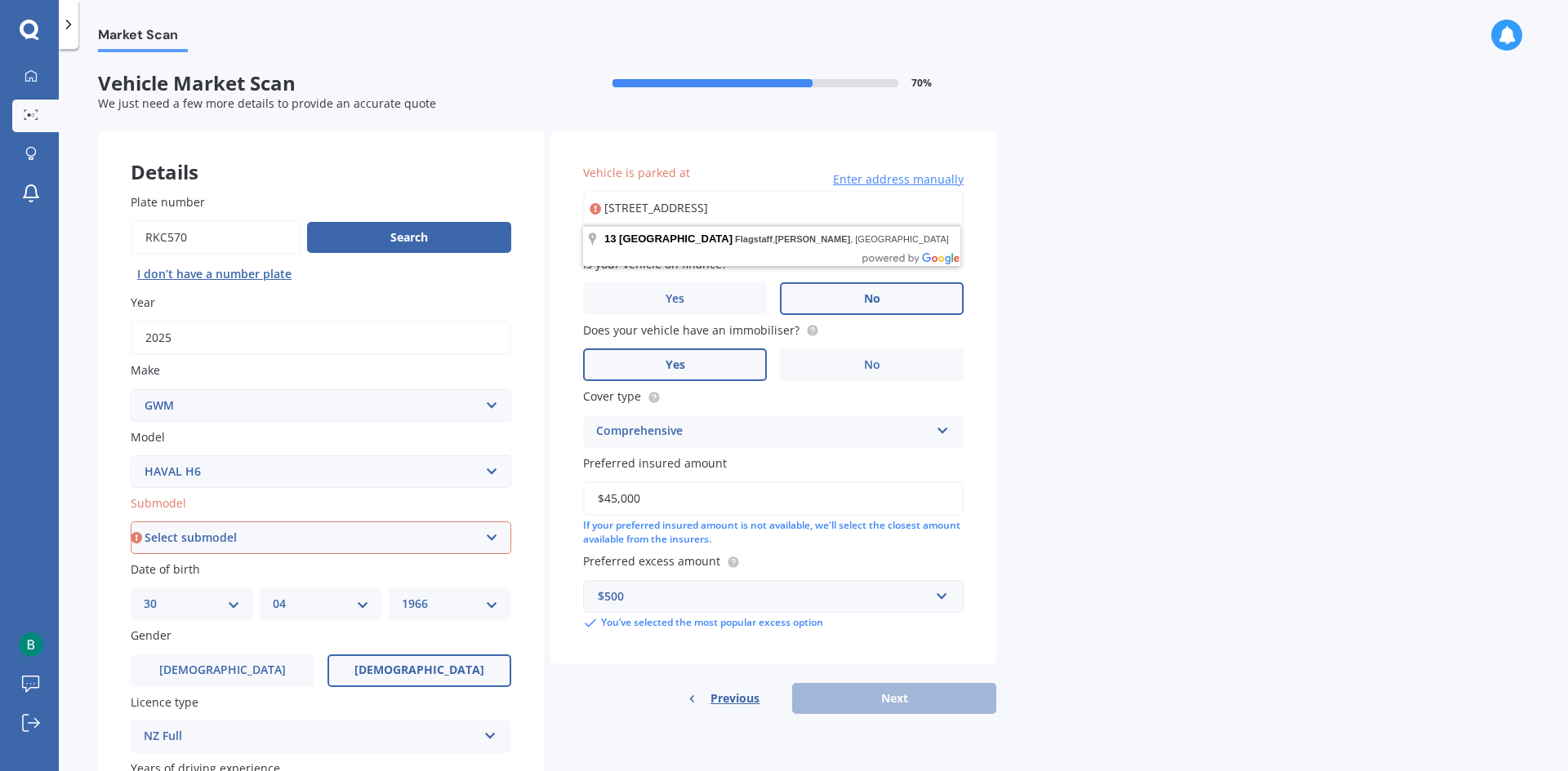
click at [1176, 459] on div "Market Scan Vehicle Market Scan 70 % We just need a few more details to provide…" at bounding box center [813, 414] width 1509 height 722
click at [877, 696] on div "Previous Next" at bounding box center [772, 698] width 445 height 31
click at [786, 226] on div "[STREET_ADDRESS][PERSON_NAME] Enter address manually Select a match from the ad…" at bounding box center [772, 217] width 380 height 51
click at [797, 200] on input "[STREET_ADDRESS]" at bounding box center [772, 208] width 380 height 35
click at [906, 698] on div "Previous Next" at bounding box center [772, 698] width 445 height 31
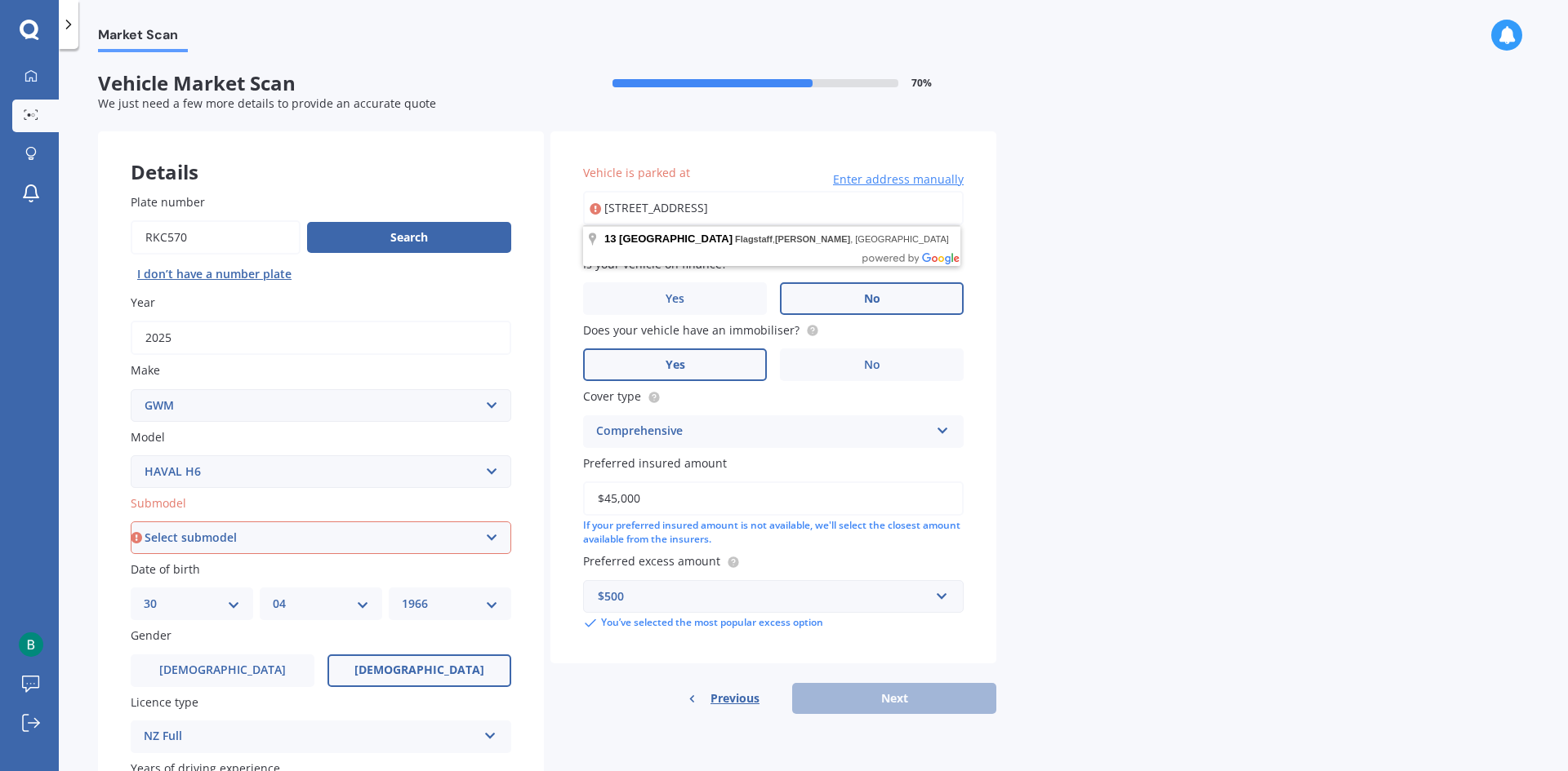
click at [657, 212] on input "[STREET_ADDRESS]" at bounding box center [772, 208] width 380 height 35
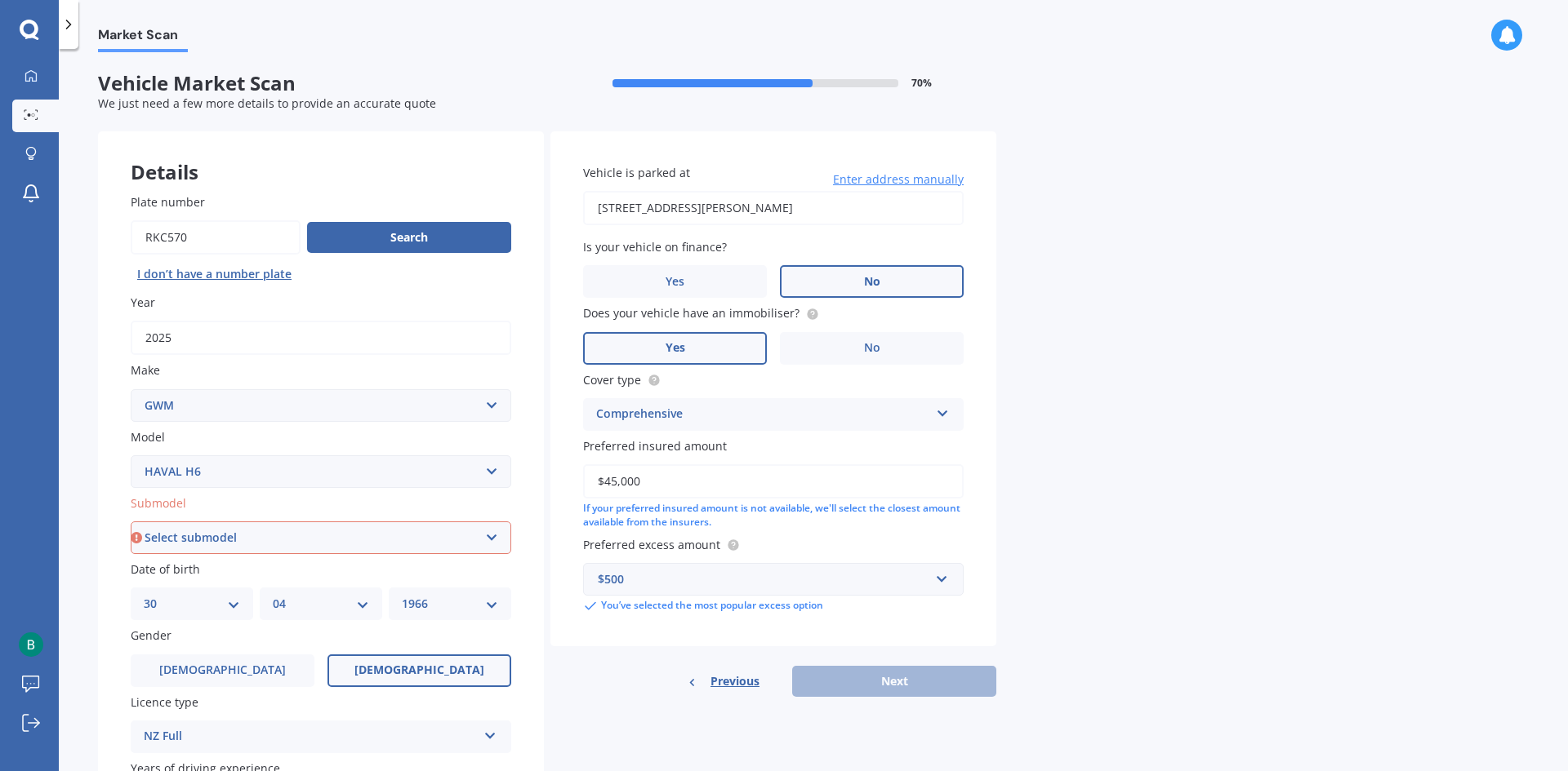
click at [892, 668] on div "Previous Next" at bounding box center [772, 680] width 445 height 31
drag, startPoint x: 897, startPoint y: 683, endPoint x: 828, endPoint y: 541, distance: 157.9
click at [896, 679] on div "Previous Next" at bounding box center [772, 680] width 445 height 31
click at [871, 201] on input "[STREET_ADDRESS][PERSON_NAME]" at bounding box center [772, 208] width 380 height 35
drag, startPoint x: 869, startPoint y: 666, endPoint x: 880, endPoint y: 676, distance: 14.9
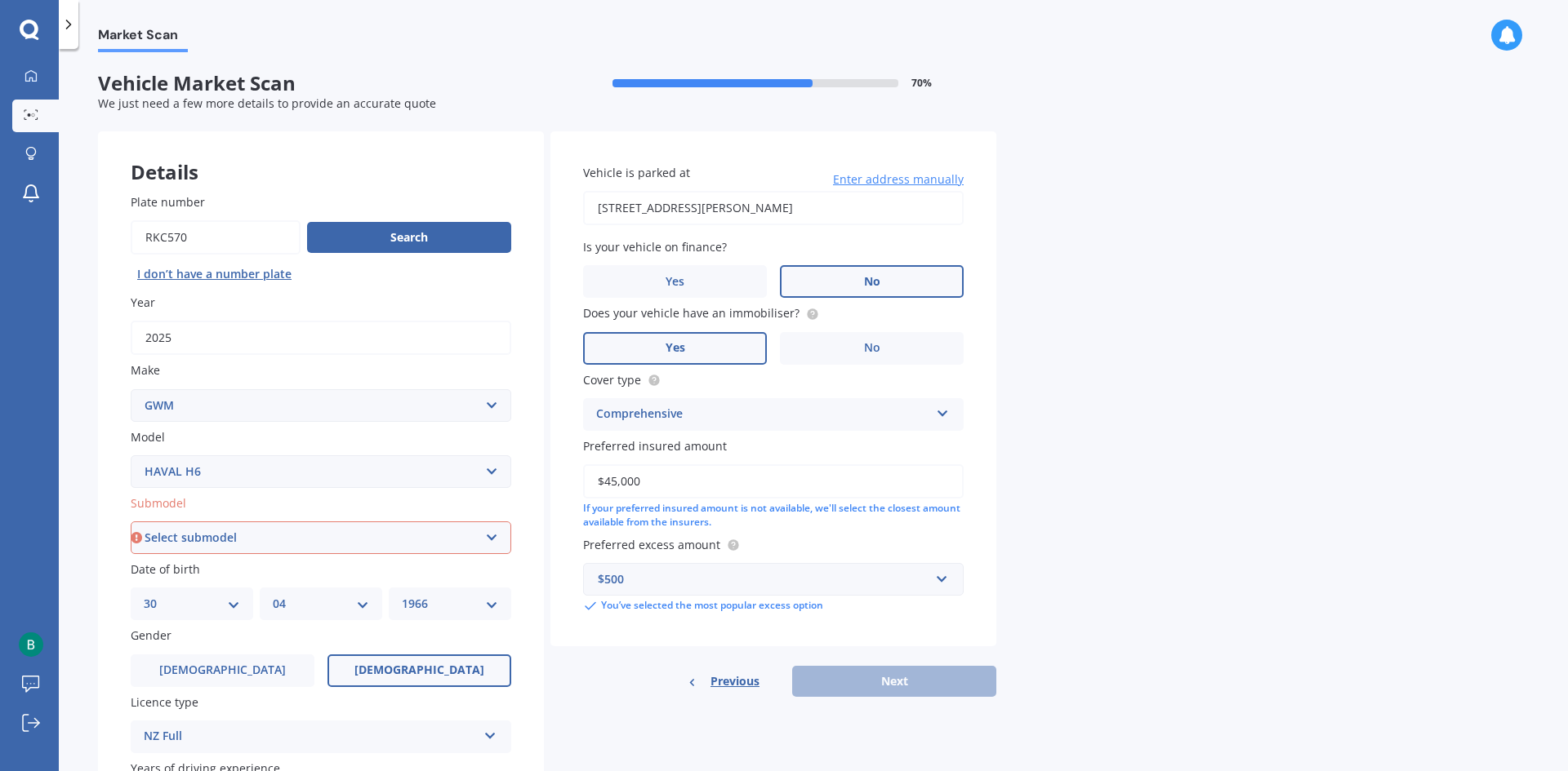
click at [872, 668] on div "Previous Next" at bounding box center [772, 680] width 445 height 31
click at [881, 676] on div "Previous Next" at bounding box center [772, 680] width 445 height 31
click at [838, 208] on input "[STREET_ADDRESS][PERSON_NAME]" at bounding box center [772, 208] width 380 height 35
type input "[STREET_ADDRESS][PERSON_NAME]"
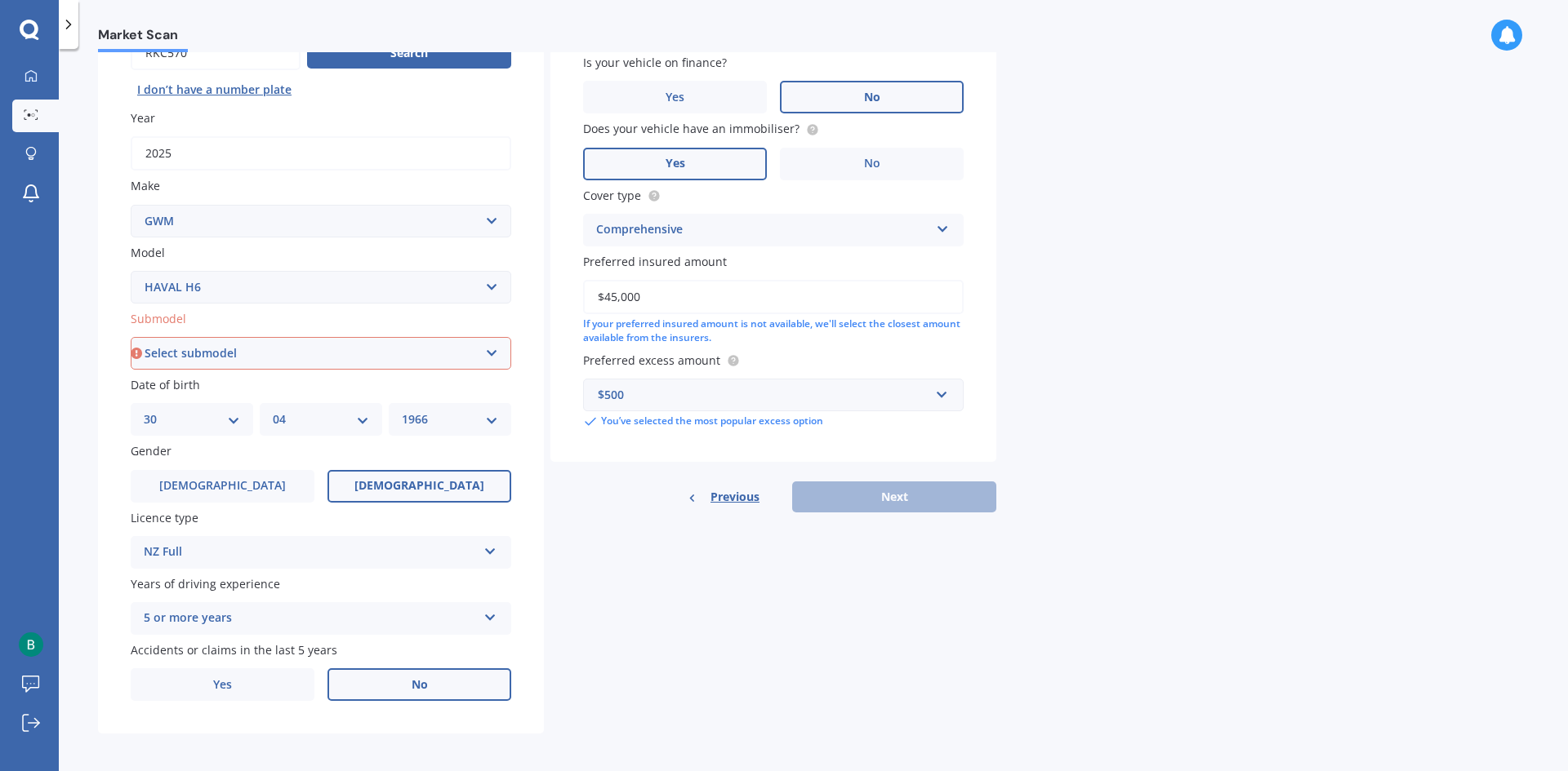
scroll to position [189, 0]
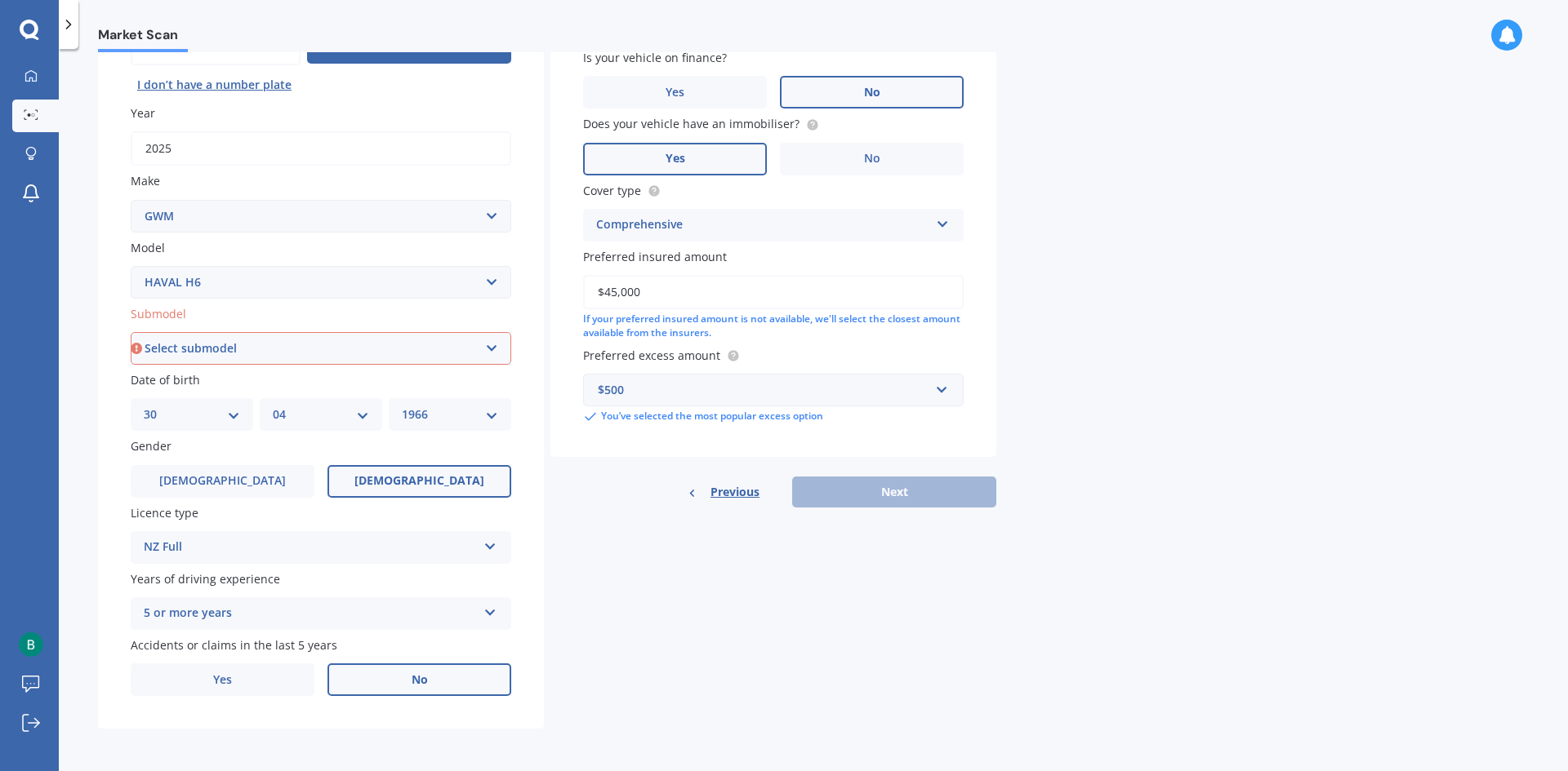
click at [857, 507] on div "Previous Next" at bounding box center [772, 492] width 445 height 31
click at [865, 497] on div "Previous Next" at bounding box center [772, 492] width 445 height 31
click at [291, 351] on select "Select submodel GT ULTRA PHEV 4WD" at bounding box center [320, 348] width 380 height 33
select select "GT ULTRA PHEV 4WD"
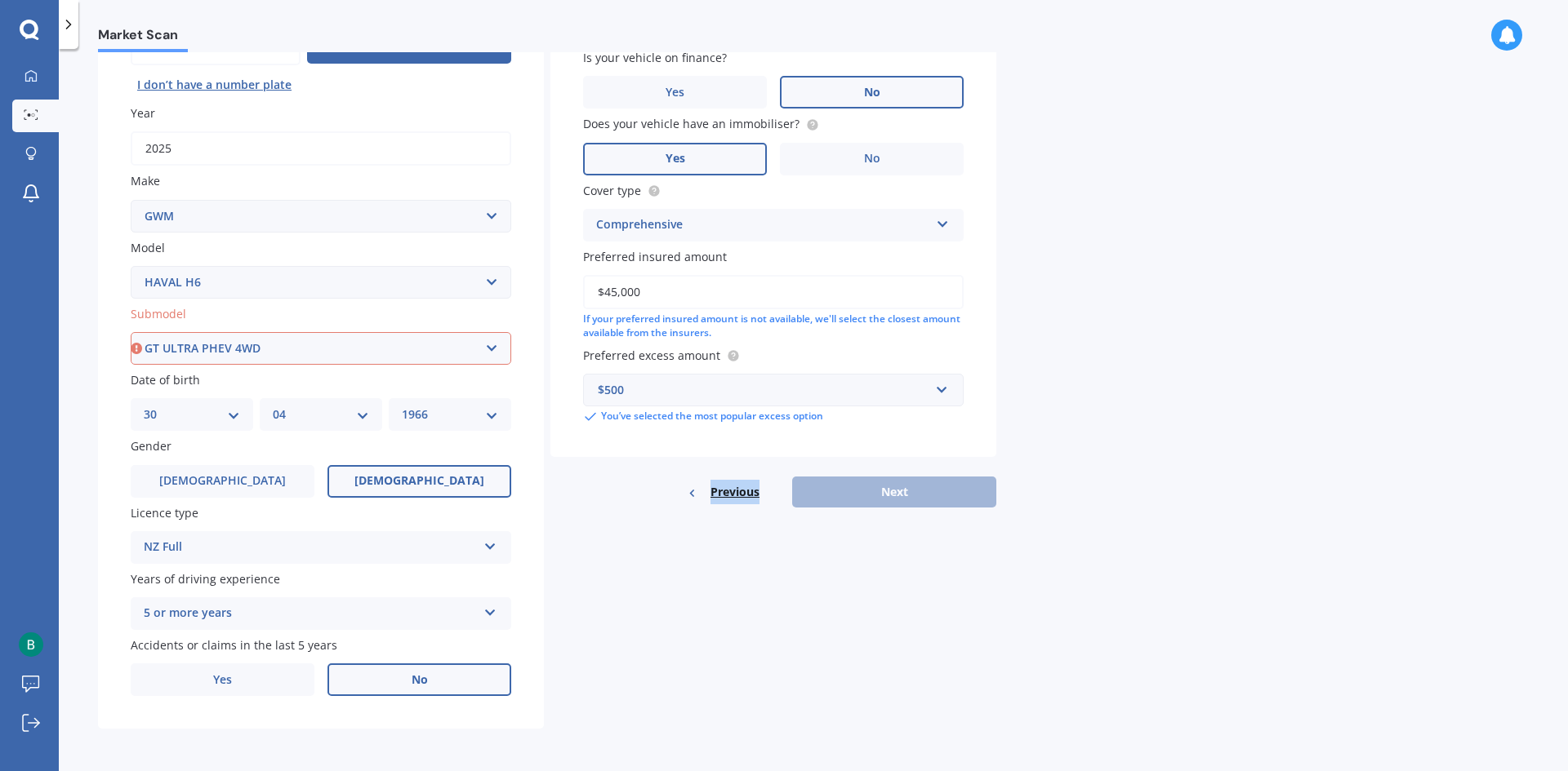
click at [131, 332] on select "Select submodel GT ULTRA PHEV 4WD" at bounding box center [320, 348] width 380 height 33
click at [857, 489] on button "Next" at bounding box center [894, 492] width 205 height 31
select select "30"
select select "04"
select select "1966"
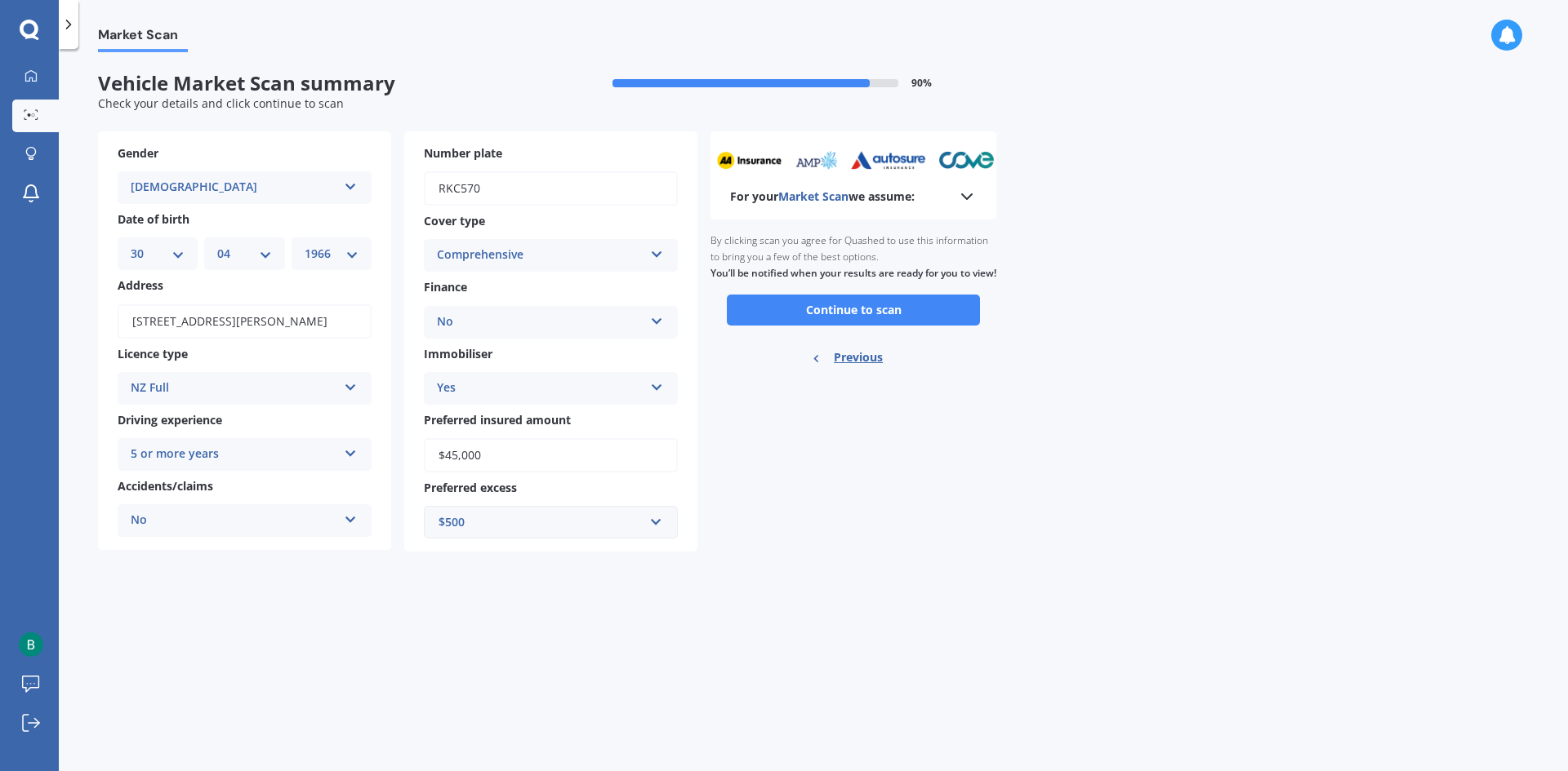
scroll to position [0, 0]
click at [855, 326] on button "Continue to scan" at bounding box center [853, 310] width 253 height 31
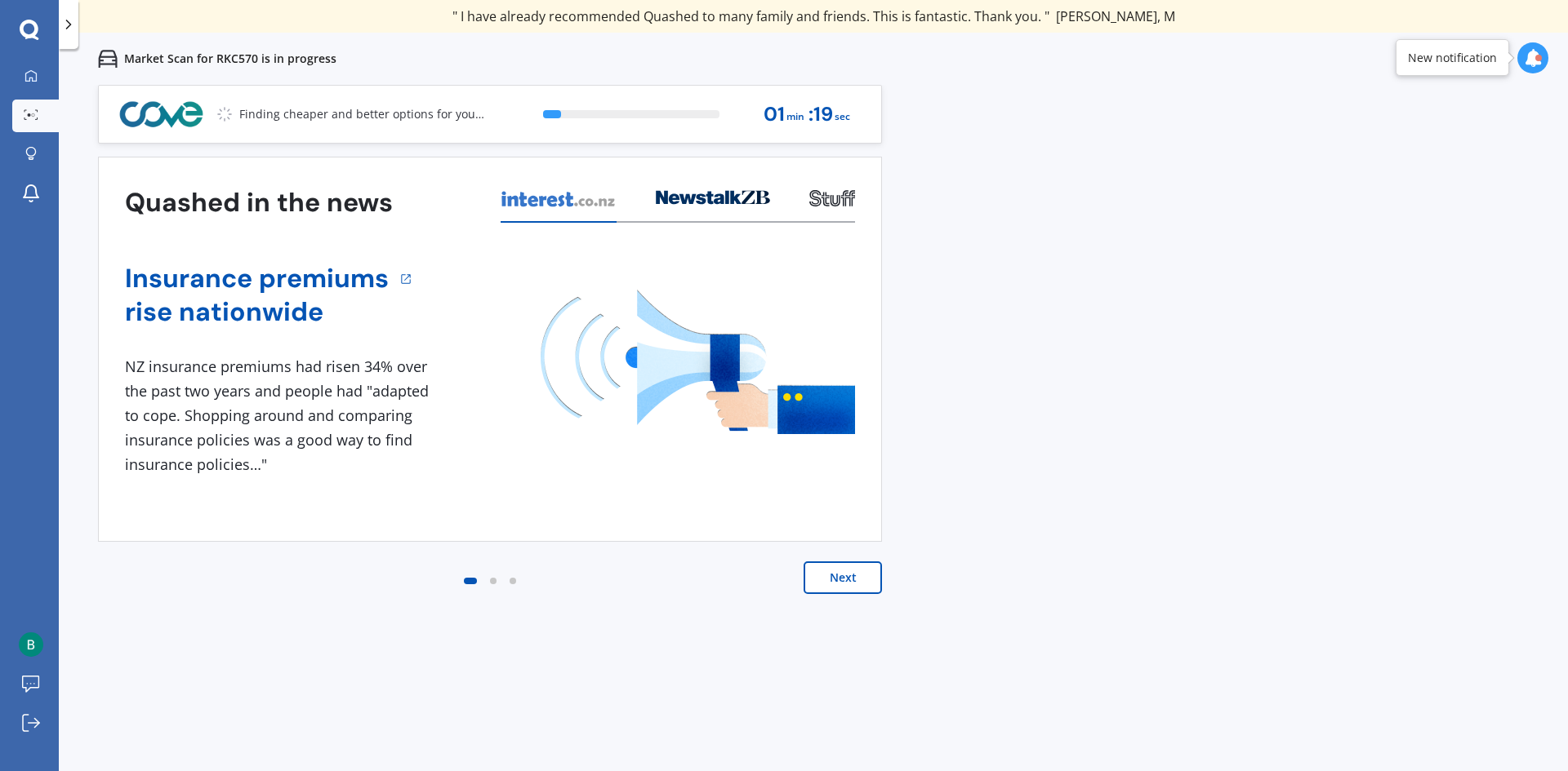
click at [829, 575] on button "Next" at bounding box center [842, 578] width 78 height 33
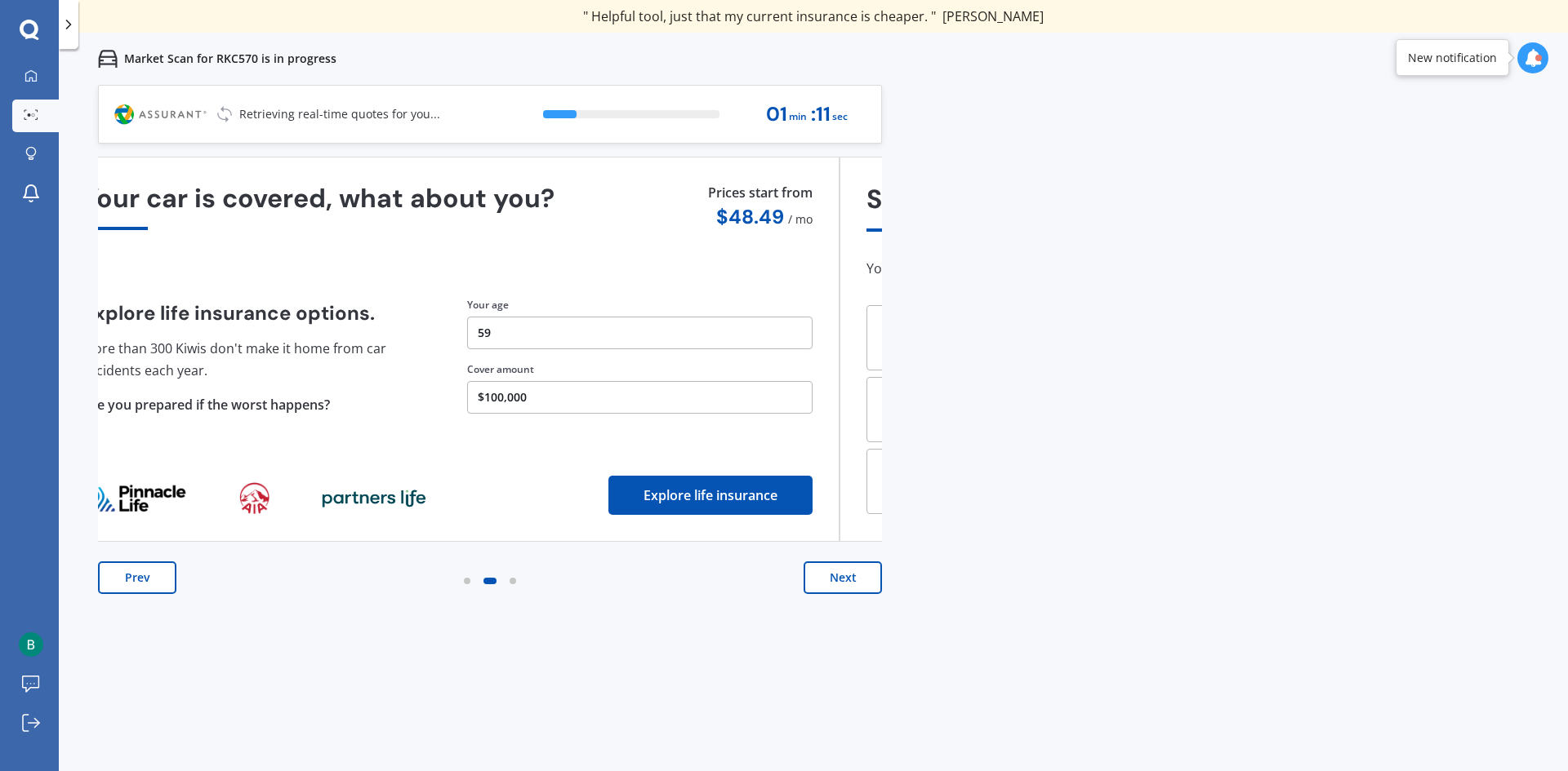
drag, startPoint x: 589, startPoint y: 391, endPoint x: 458, endPoint y: 392, distance: 131.0
click at [467, 392] on button "$100,000" at bounding box center [640, 397] width 346 height 33
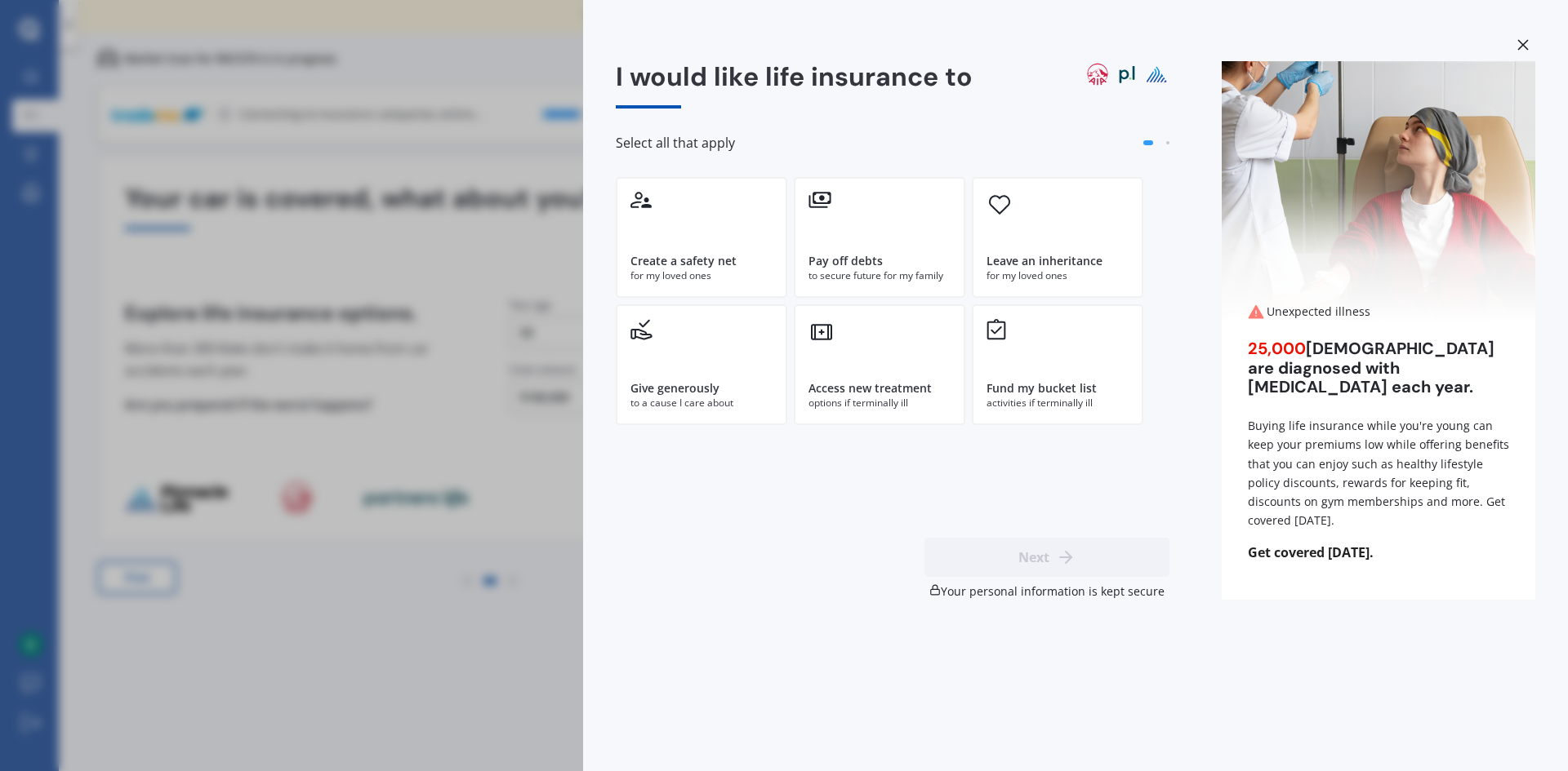
click at [1523, 44] on icon at bounding box center [1521, 44] width 10 height 10
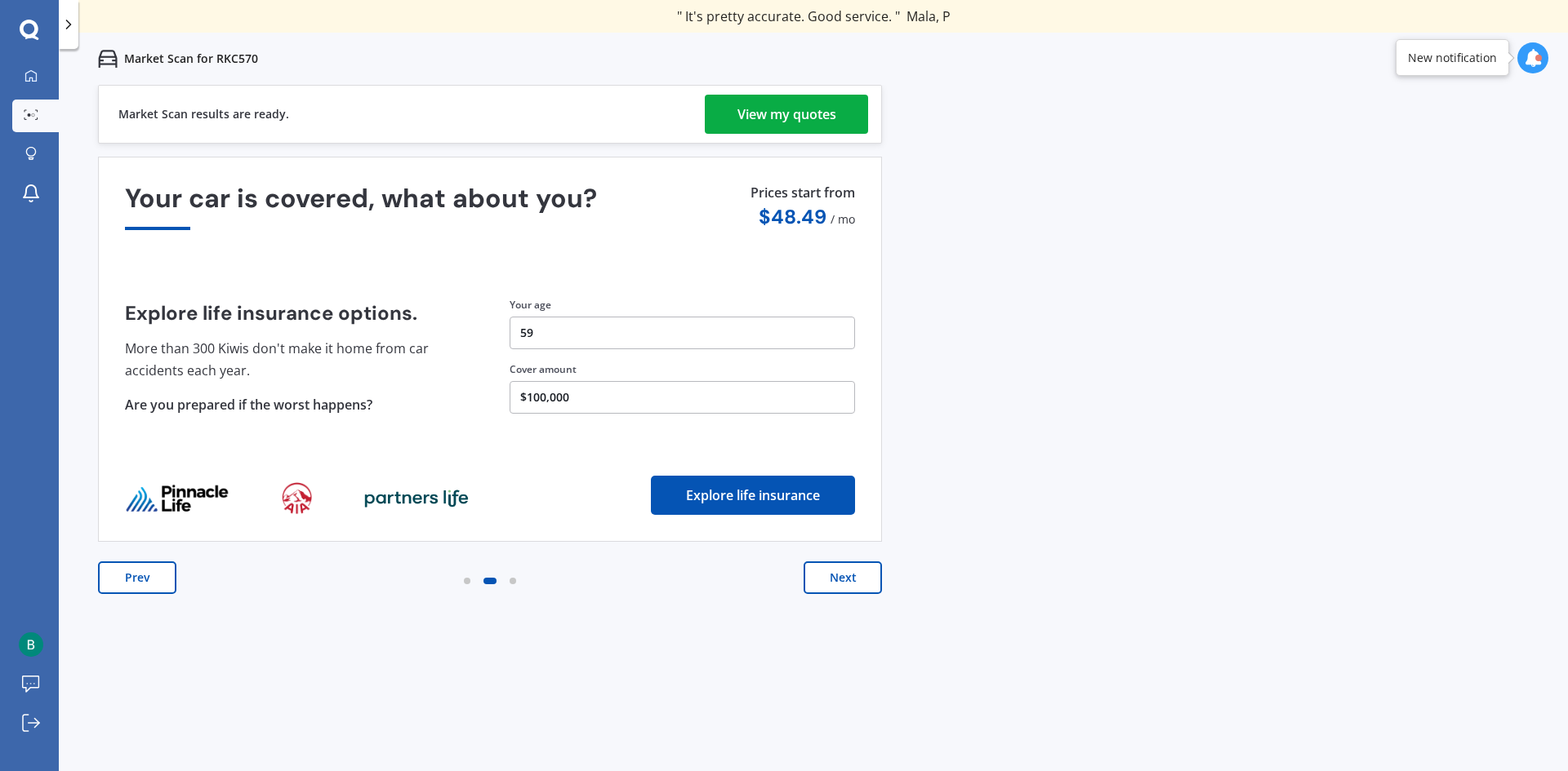
click at [850, 580] on button "Next" at bounding box center [842, 578] width 78 height 33
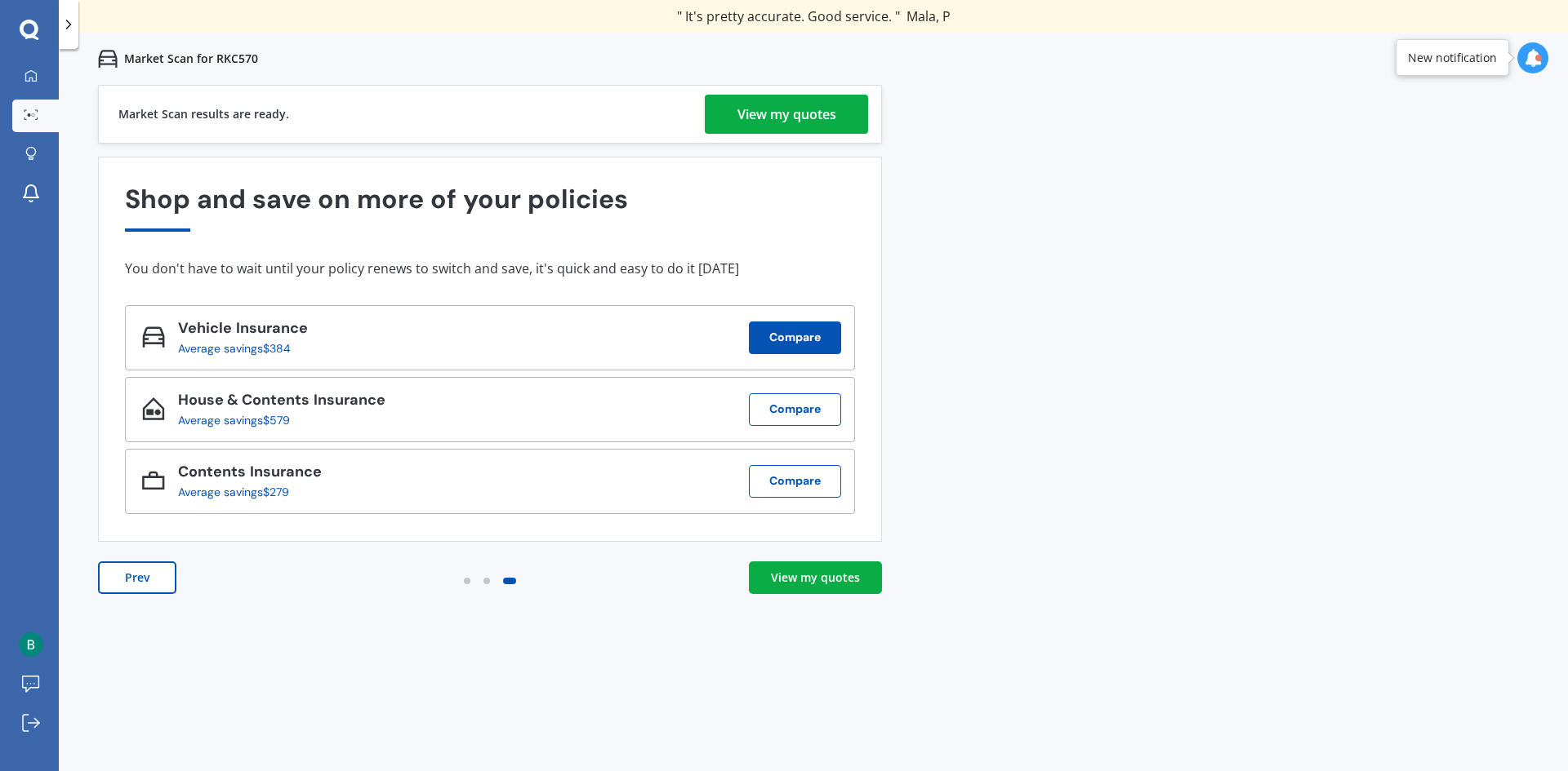
click at [800, 333] on button "Compare" at bounding box center [795, 337] width 92 height 33
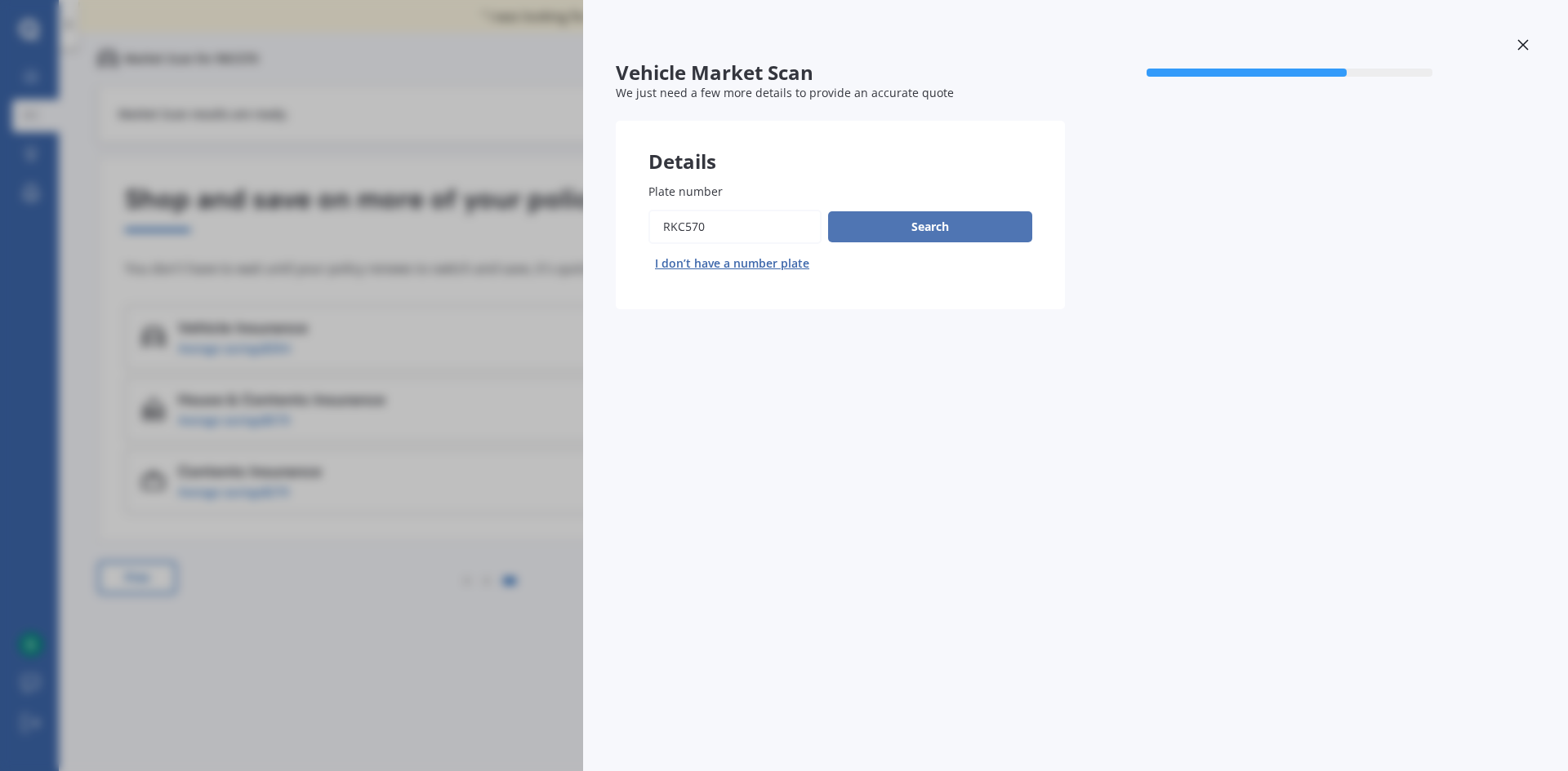
click at [868, 229] on button "Search" at bounding box center [930, 226] width 205 height 31
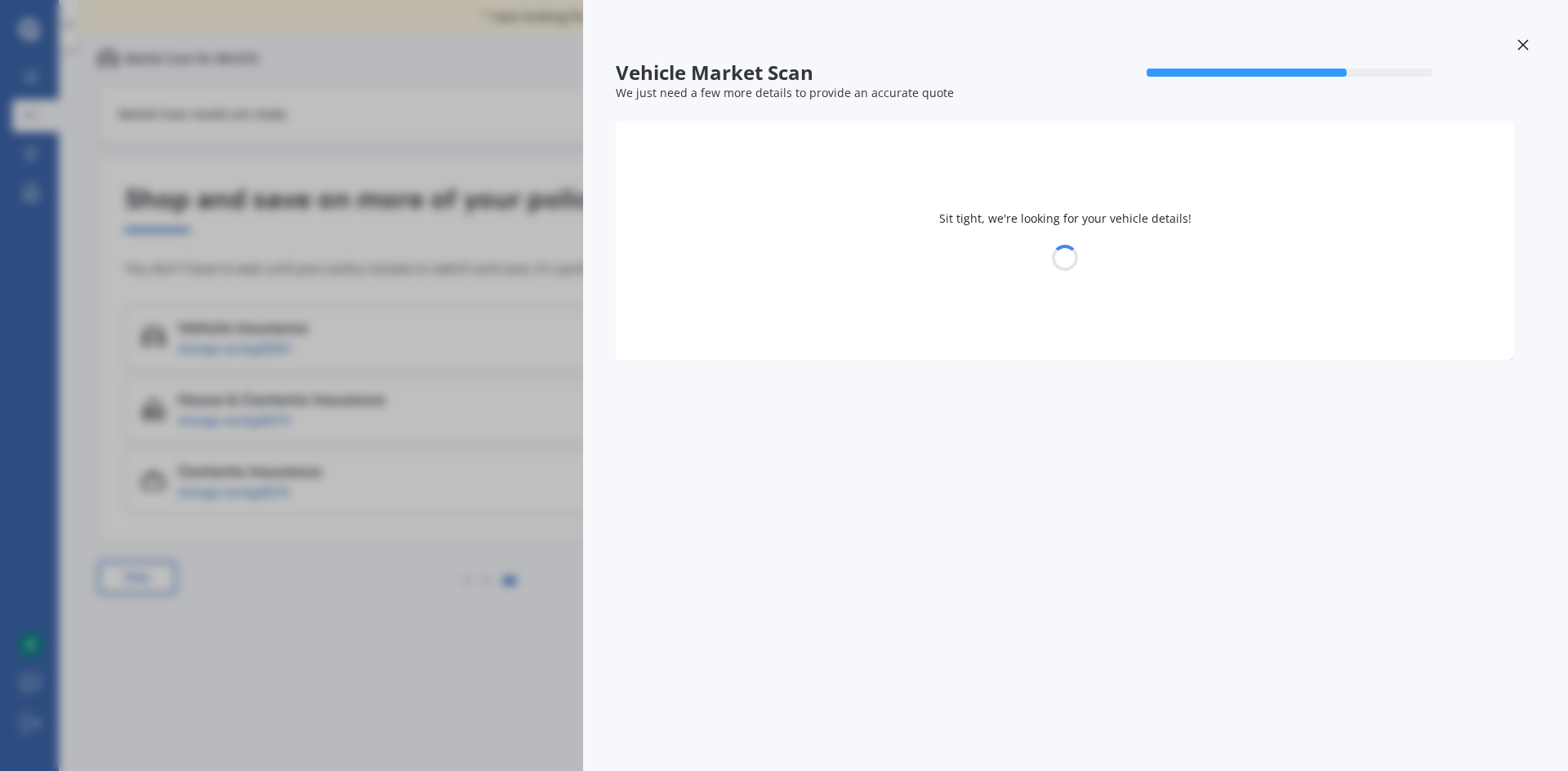
select select "30"
select select "04"
select select "1966"
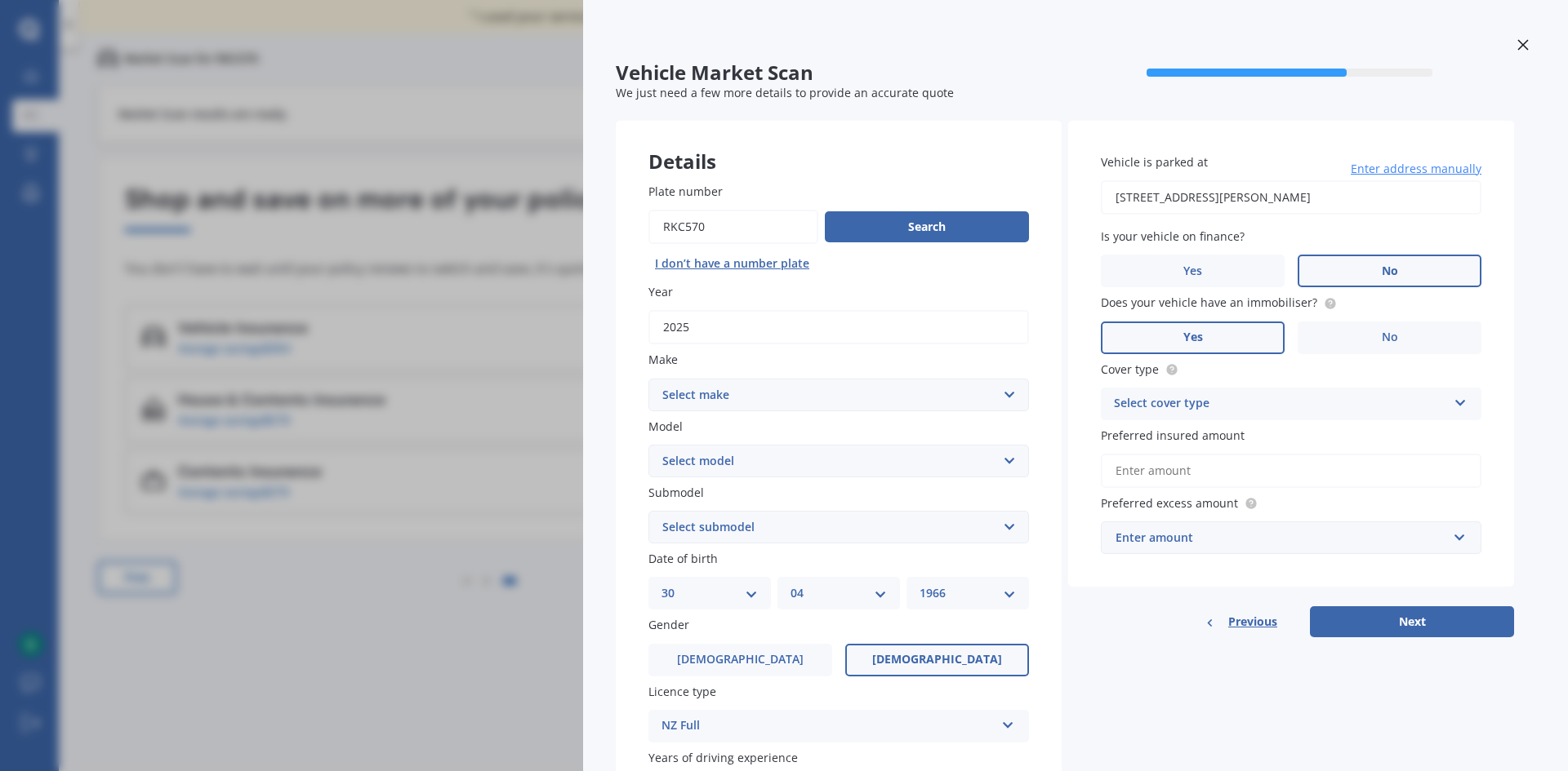
click at [794, 393] on select "Select make AC ALFA ROMEO ASTON [PERSON_NAME] AUDI AUSTIN BEDFORD Bentley BMW B…" at bounding box center [838, 395] width 380 height 33
select select "GWM"
click at [648, 379] on select "Select make AC ALFA ROMEO ASTON [PERSON_NAME] AUDI AUSTIN BEDFORD Bentley BMW B…" at bounding box center [838, 395] width 380 height 33
click at [770, 464] on select "Select model [PERSON_NAME] HAVAL H6 ORA TANK" at bounding box center [838, 460] width 380 height 33
click at [648, 444] on select "Select model [PERSON_NAME] HAVAL H6 ORA TANK" at bounding box center [838, 460] width 380 height 33
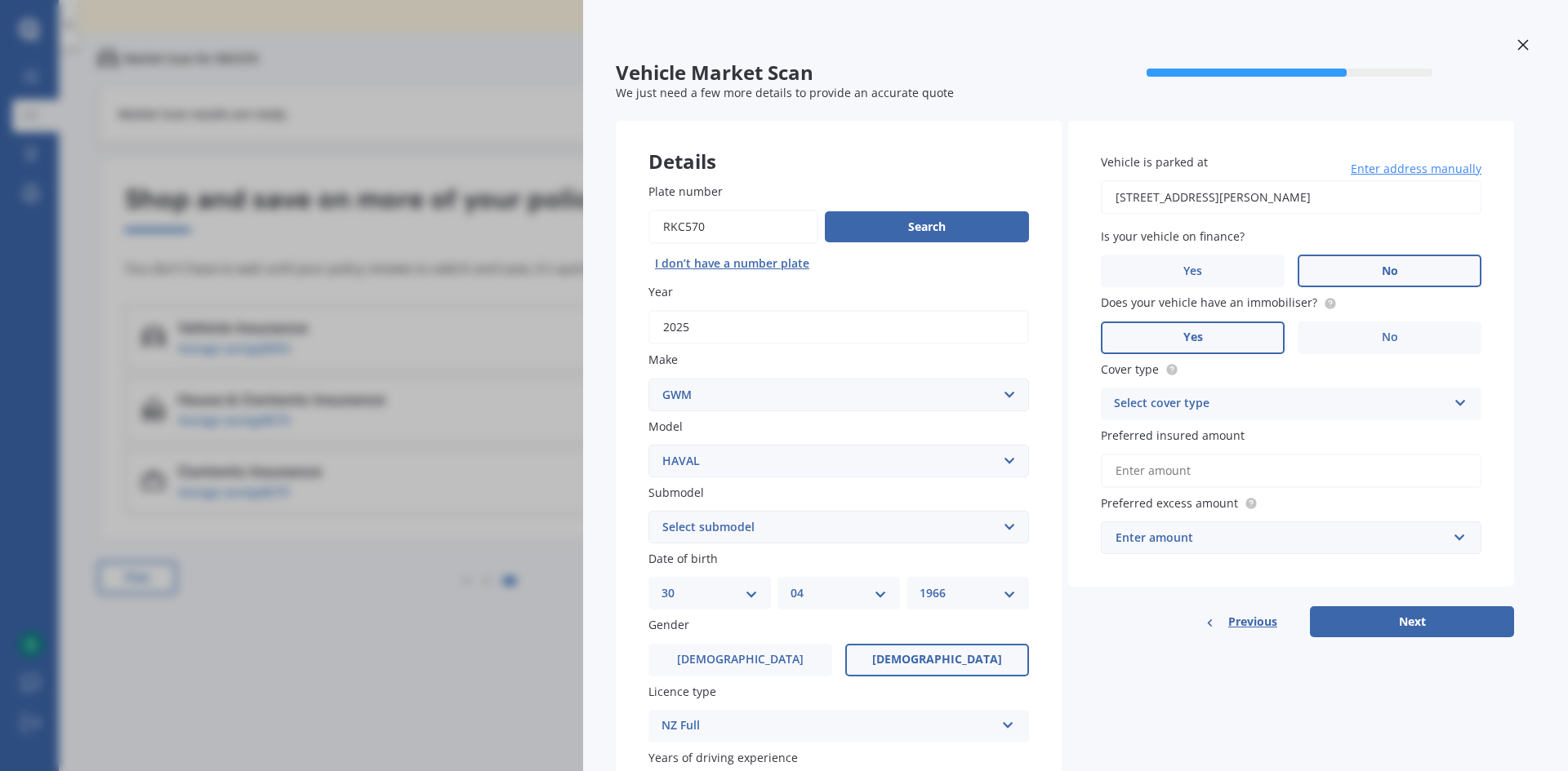
click at [756, 456] on select "Select model [PERSON_NAME] HAVAL H6 ORA TANK" at bounding box center [838, 460] width 380 height 33
select select "HAVAL H6"
click at [648, 444] on select "Select model [PERSON_NAME] HAVAL H6 ORA TANK" at bounding box center [838, 460] width 380 height 33
click at [801, 523] on select "Select submodel GT ULTRA PHEV 4WD" at bounding box center [838, 526] width 380 height 33
select select "GT ULTRA PHEV 4WD"
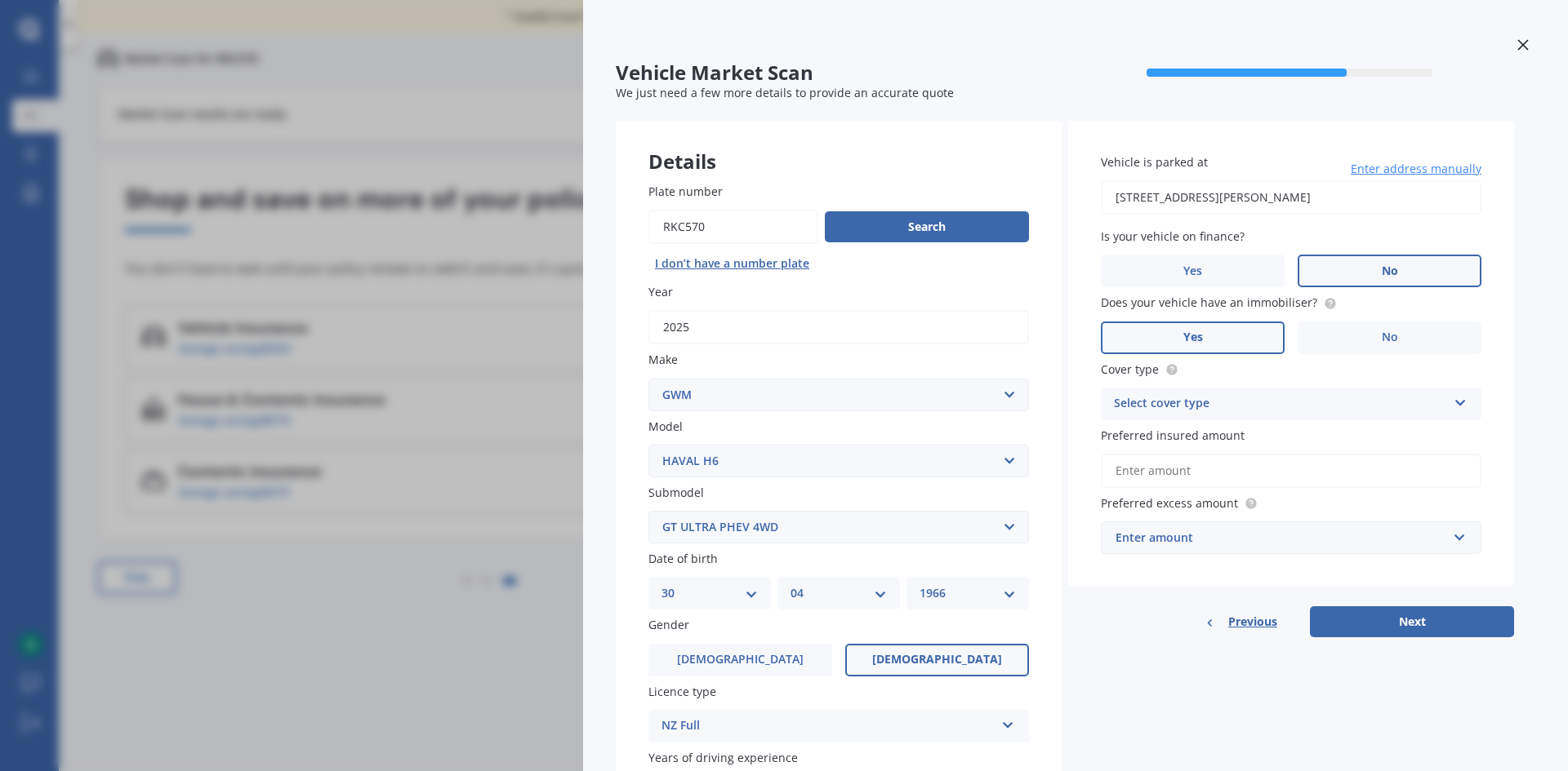
click at [648, 511] on select "Select submodel GT ULTRA PHEV 4WD" at bounding box center [838, 526] width 380 height 33
click at [1177, 388] on div "Select cover type Comprehensive Third Party, Fire & Theft Third Party" at bounding box center [1291, 403] width 380 height 33
click at [1150, 426] on div "Comprehensive" at bounding box center [1291, 435] width 379 height 29
click at [1150, 427] on span "Preferred insured amount" at bounding box center [1173, 435] width 144 height 17
click at [1150, 454] on input "Preferred insured amount" at bounding box center [1291, 470] width 380 height 35
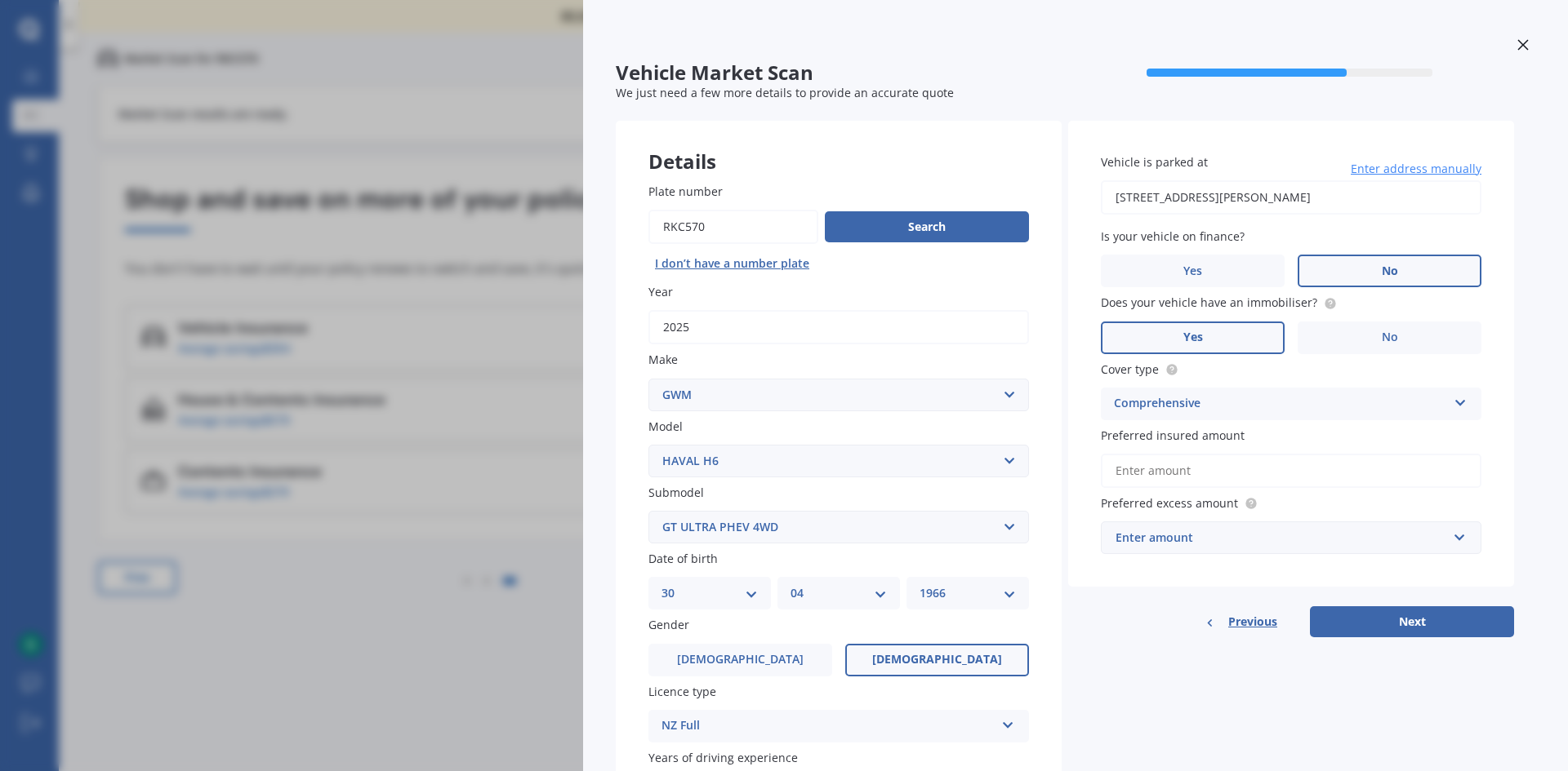
click at [1183, 470] on input "Preferred insured amount" at bounding box center [1291, 470] width 380 height 35
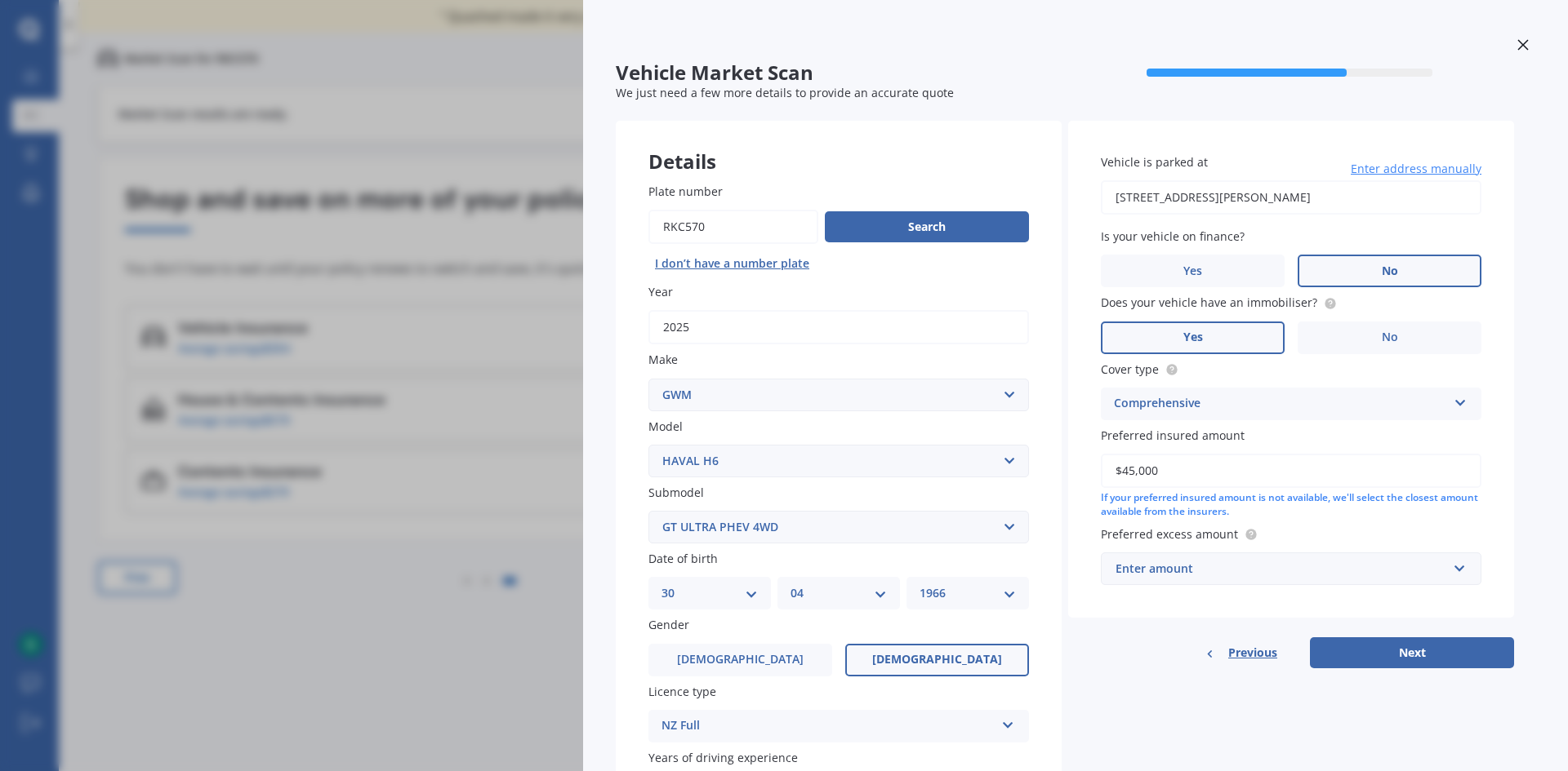
type input "$45,000"
click at [1140, 568] on div "Enter amount" at bounding box center [1280, 568] width 332 height 18
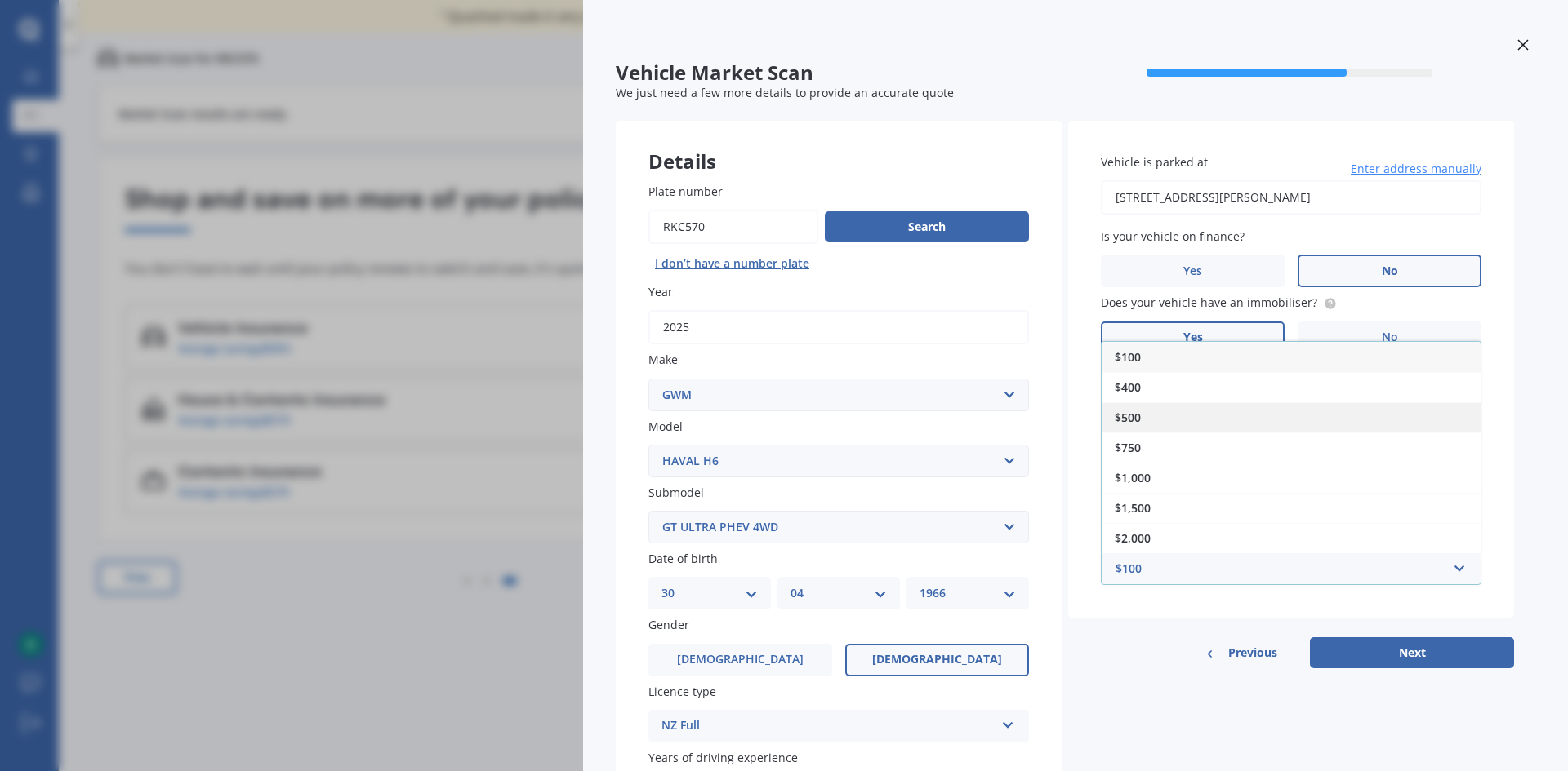
click at [1132, 419] on span "$500" at bounding box center [1127, 417] width 26 height 16
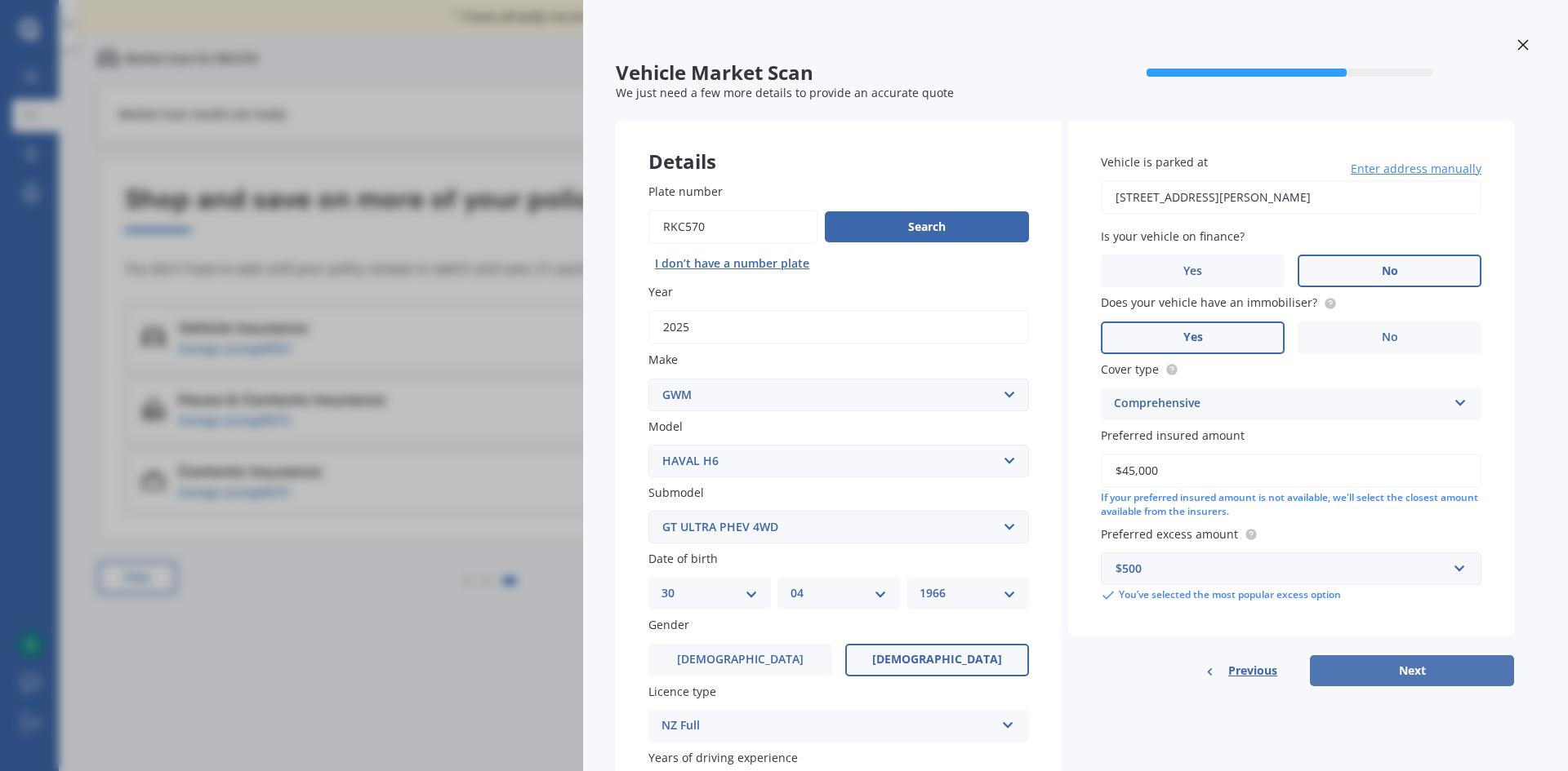
click at [1434, 676] on button "Next" at bounding box center [1411, 670] width 205 height 31
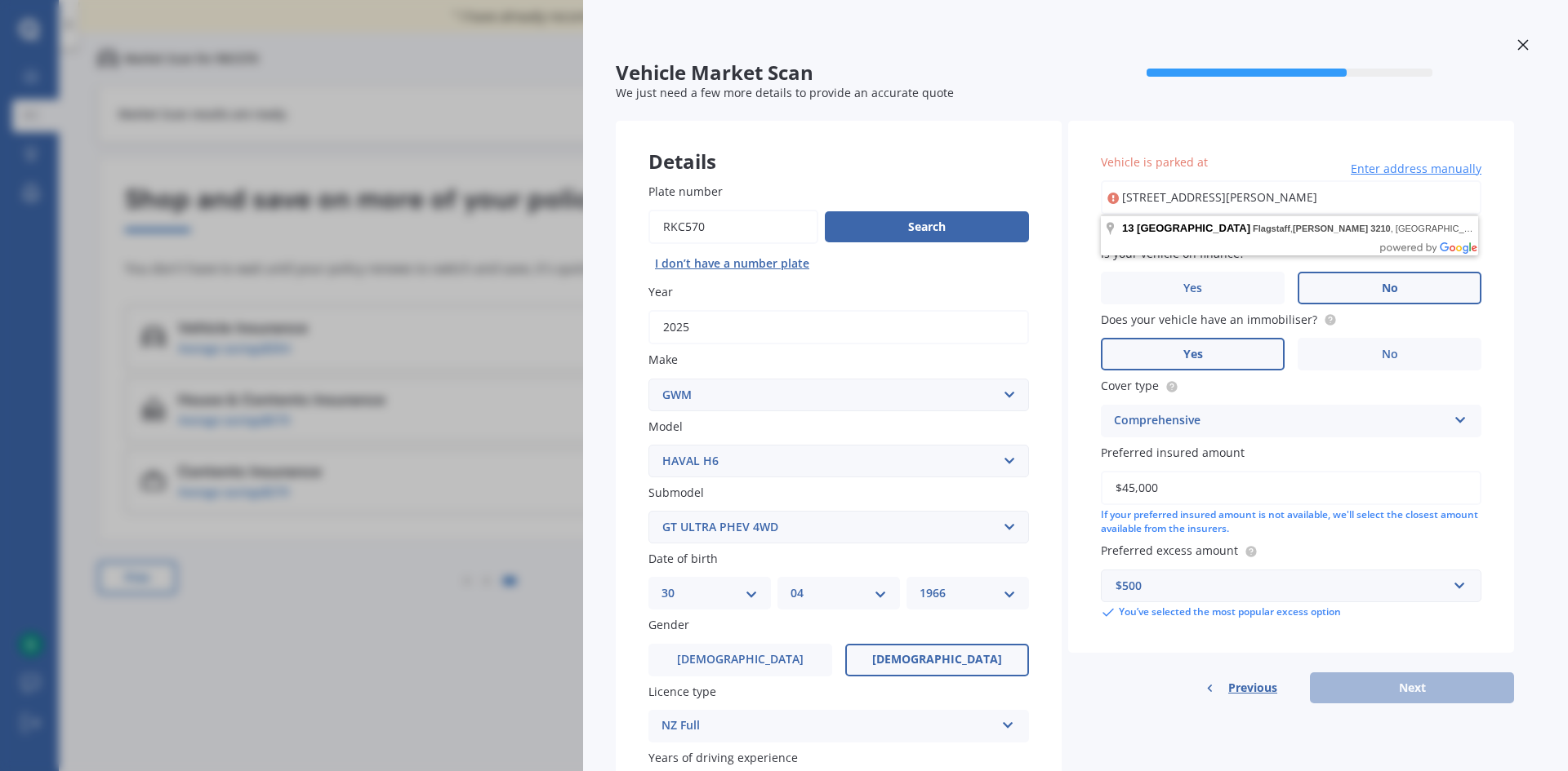
type input "[STREET_ADDRESS][PERSON_NAME]"
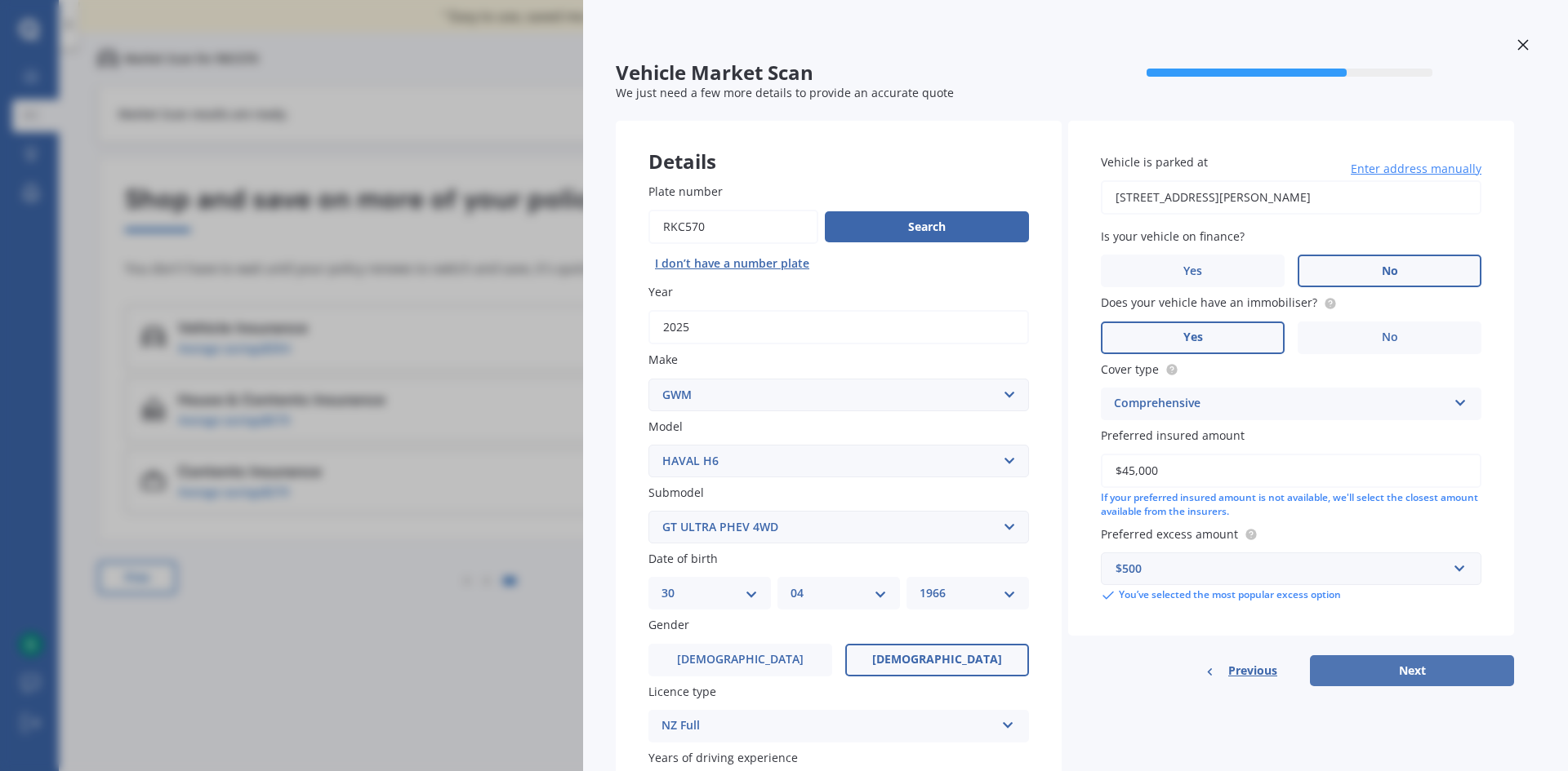
click at [1402, 669] on button "Next" at bounding box center [1411, 670] width 205 height 31
select select "30"
select select "04"
select select "1966"
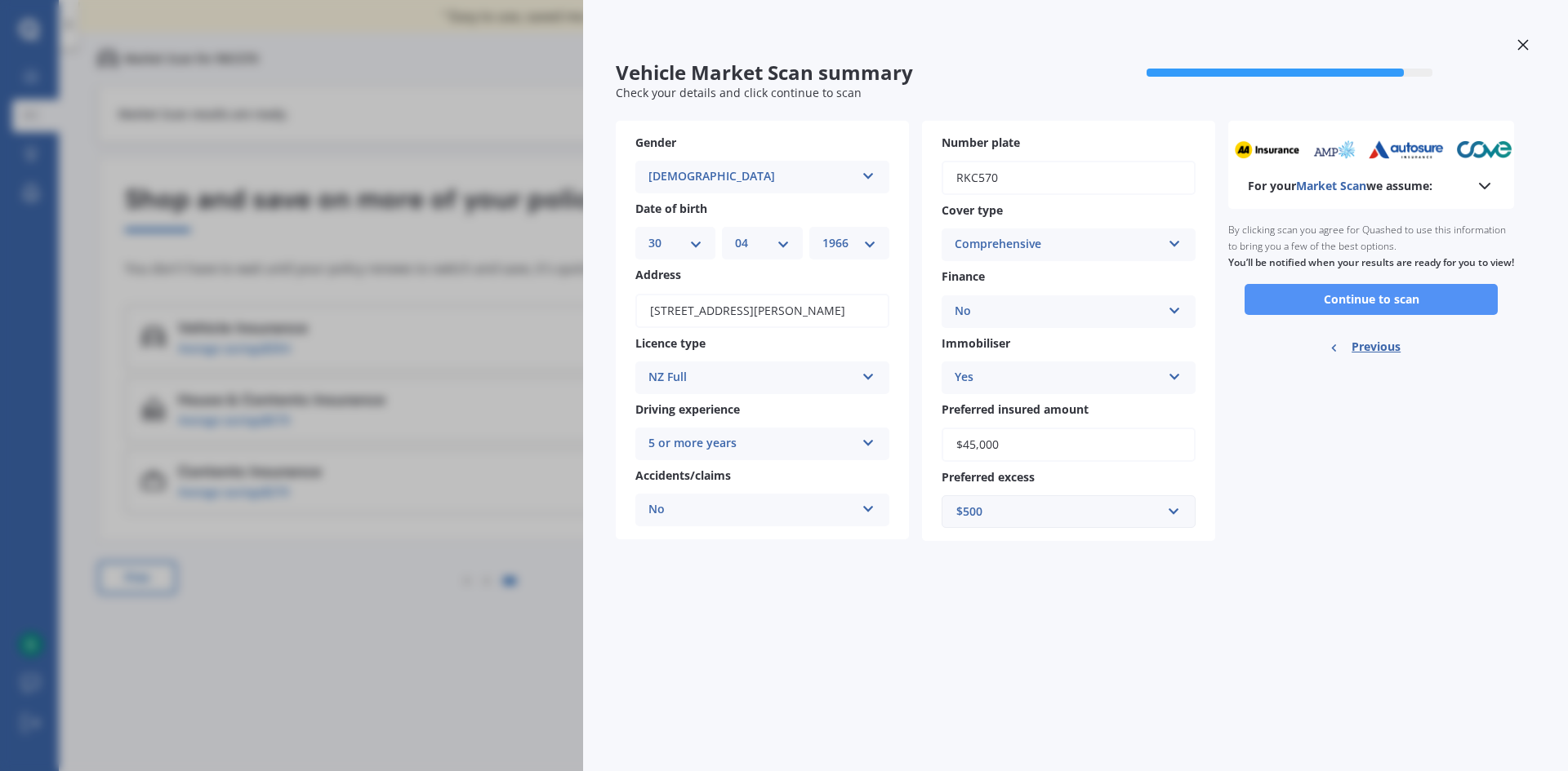
click at [1371, 315] on button "Continue to scan" at bounding box center [1370, 299] width 253 height 31
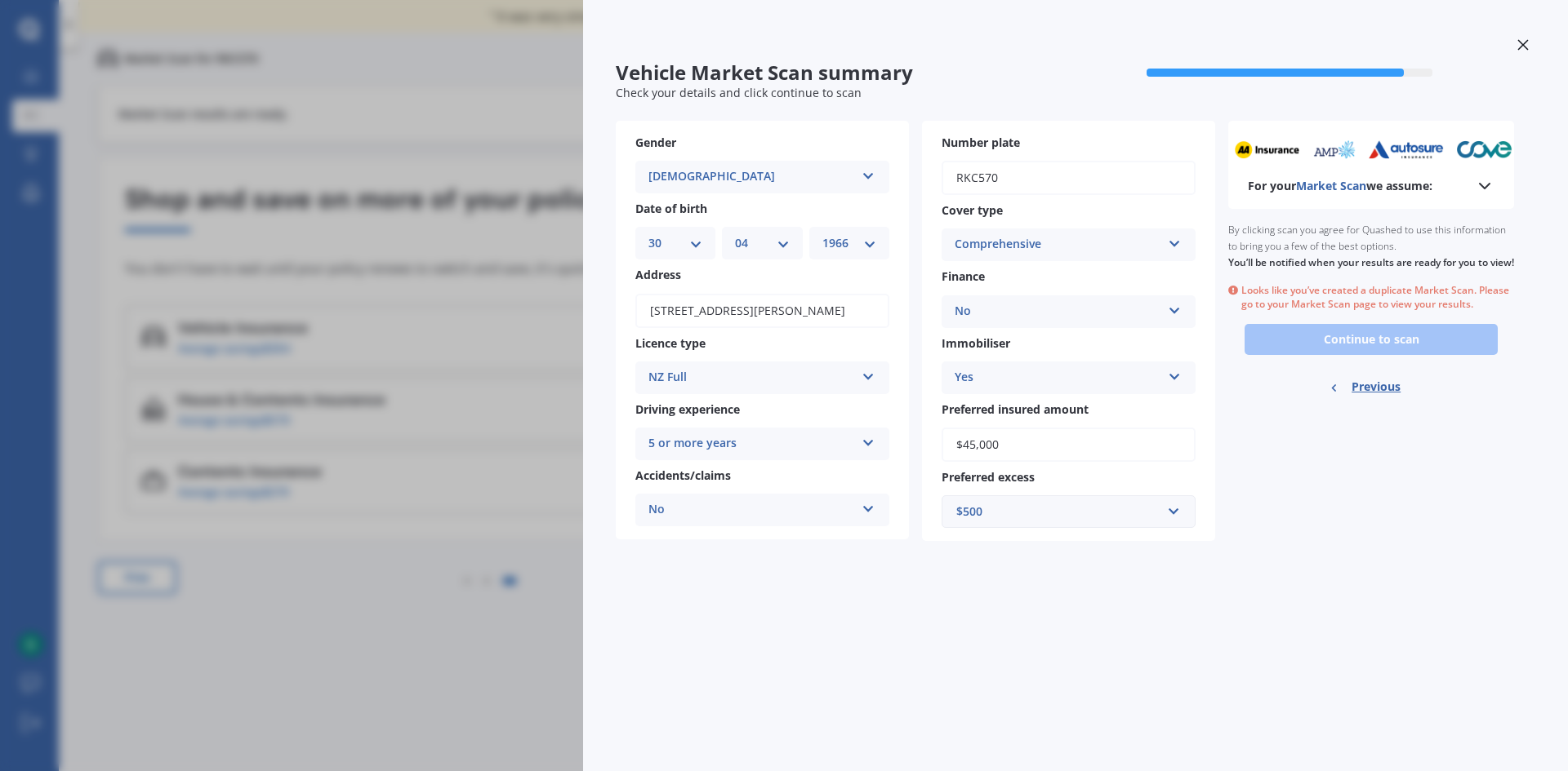
click at [1373, 395] on span "Previous" at bounding box center [1376, 386] width 49 height 24
select select "GWM"
select select "HAVAL H6"
select select "GT ULTRA PHEV 4WD"
select select "30"
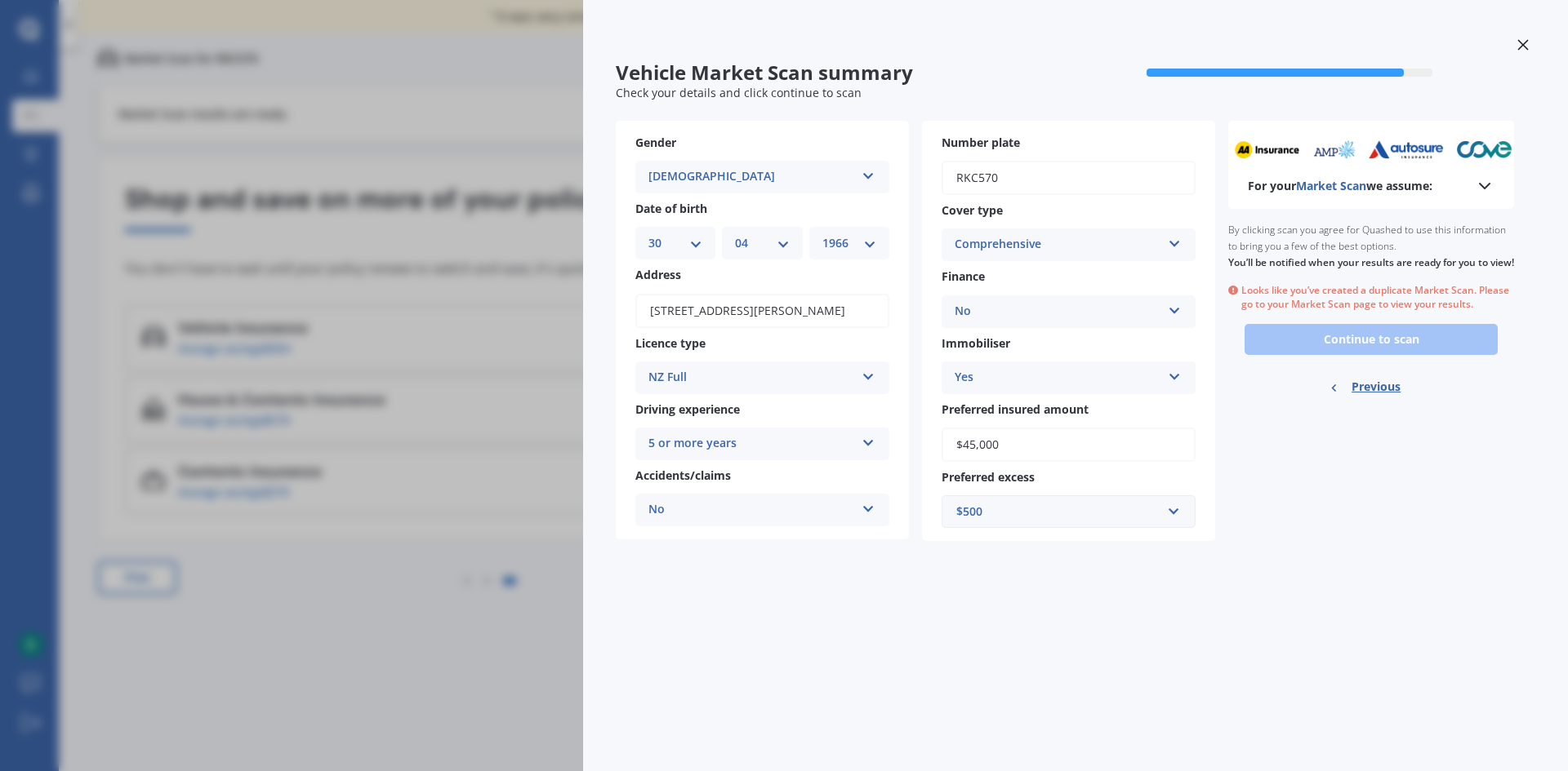
select select "04"
select select "1966"
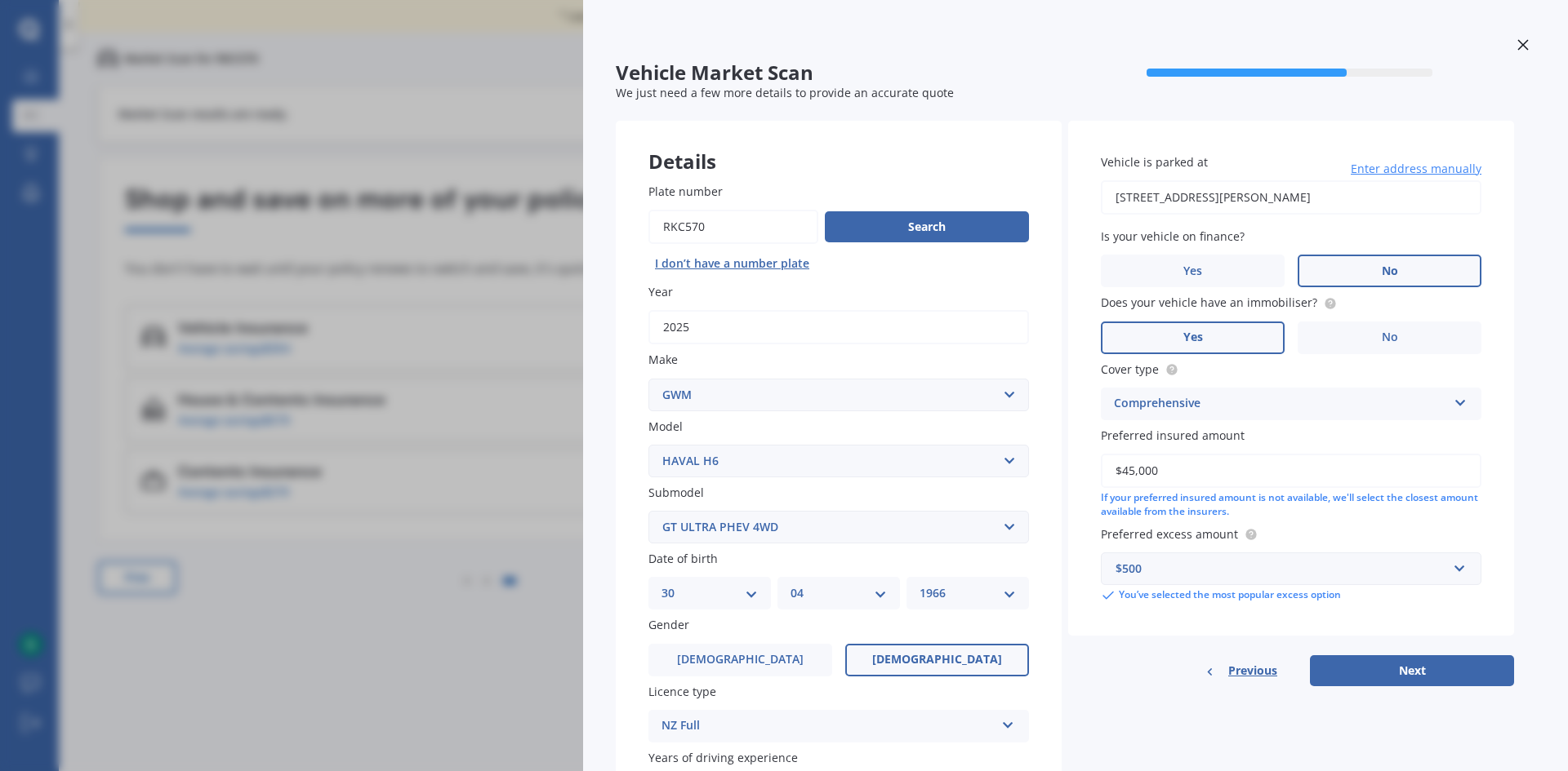
click at [1409, 666] on button "Next" at bounding box center [1411, 670] width 205 height 31
select select "30"
select select "04"
select select "1966"
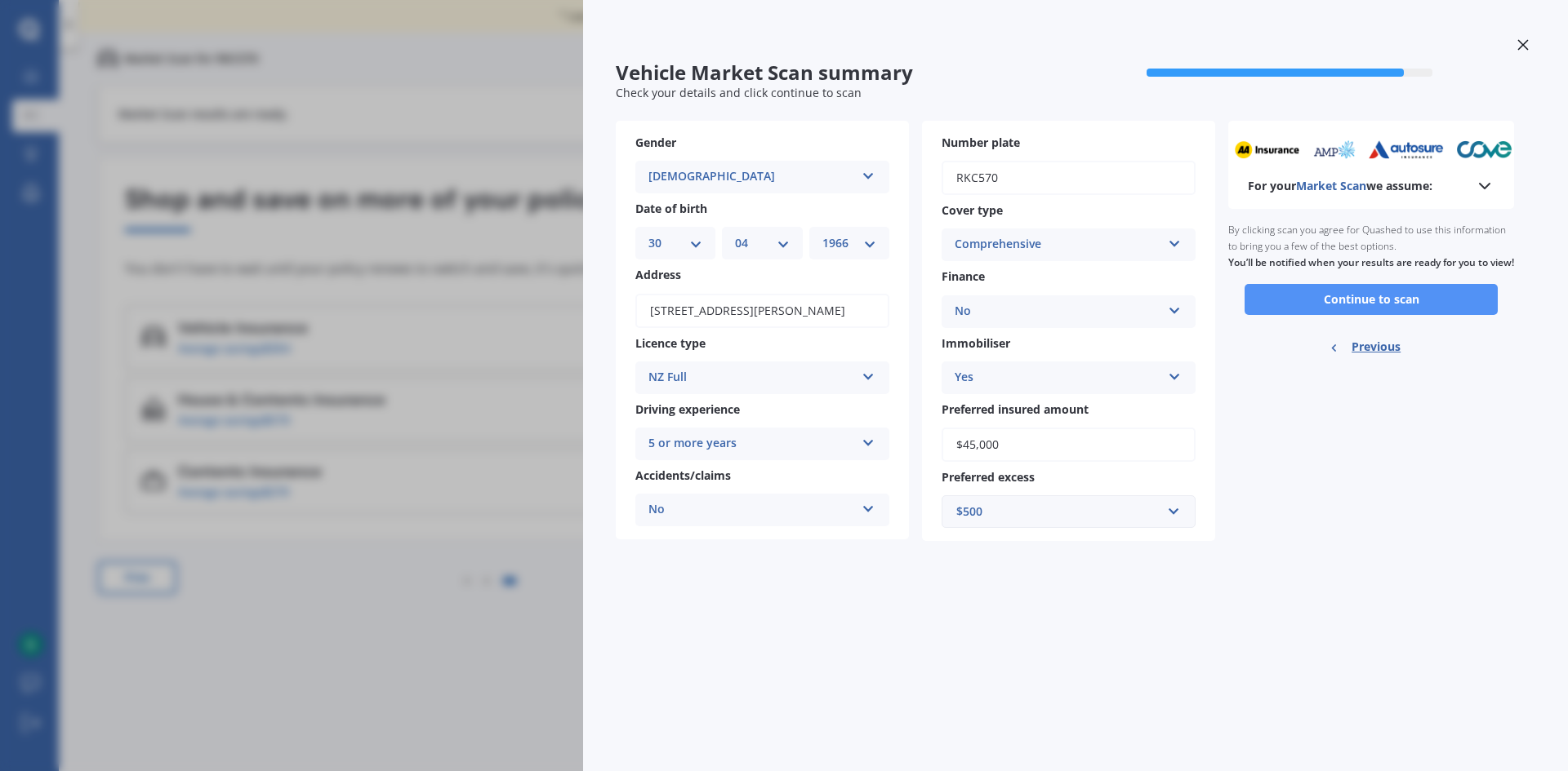
click at [1374, 315] on button "Continue to scan" at bounding box center [1370, 299] width 253 height 31
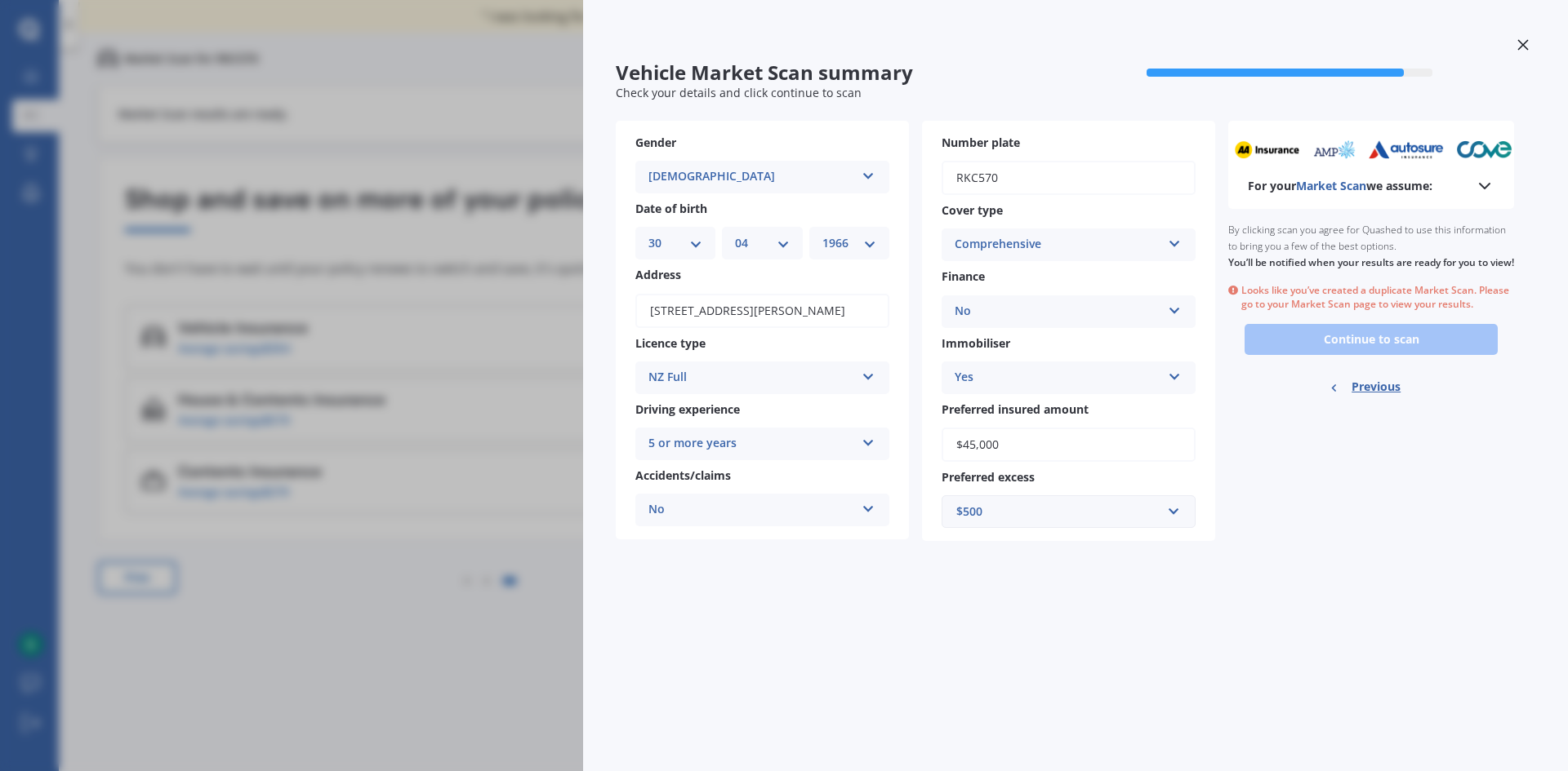
drag, startPoint x: 1383, startPoint y: 360, endPoint x: 1413, endPoint y: 365, distance: 30.4
click at [1382, 360] on div "Ready to go By clicking scan you agree for Quashed to use this information to b…" at bounding box center [1371, 311] width 286 height 204
click at [1417, 185] on b "For your Market Scan we assume:" at bounding box center [1340, 186] width 185 height 16
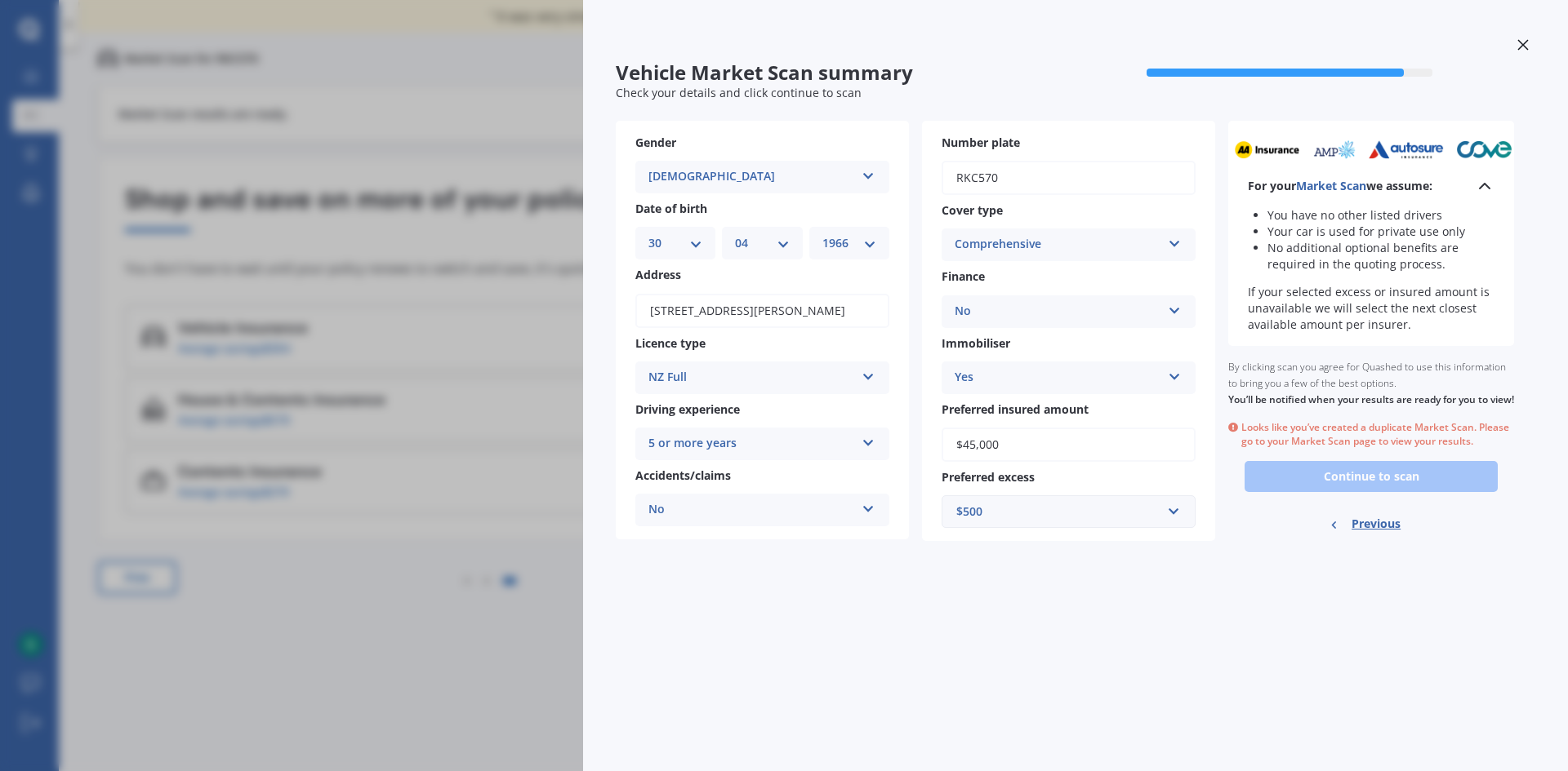
click at [1373, 497] on div "Ready to go By clicking scan you agree for Quashed to use this information to b…" at bounding box center [1371, 448] width 286 height 204
click at [1371, 498] on div "Ready to go By clicking scan you agree for Quashed to use this information to b…" at bounding box center [1371, 448] width 286 height 204
click at [1368, 536] on span "Previous" at bounding box center [1376, 524] width 49 height 24
select select "GWM"
select select "HAVAL H6"
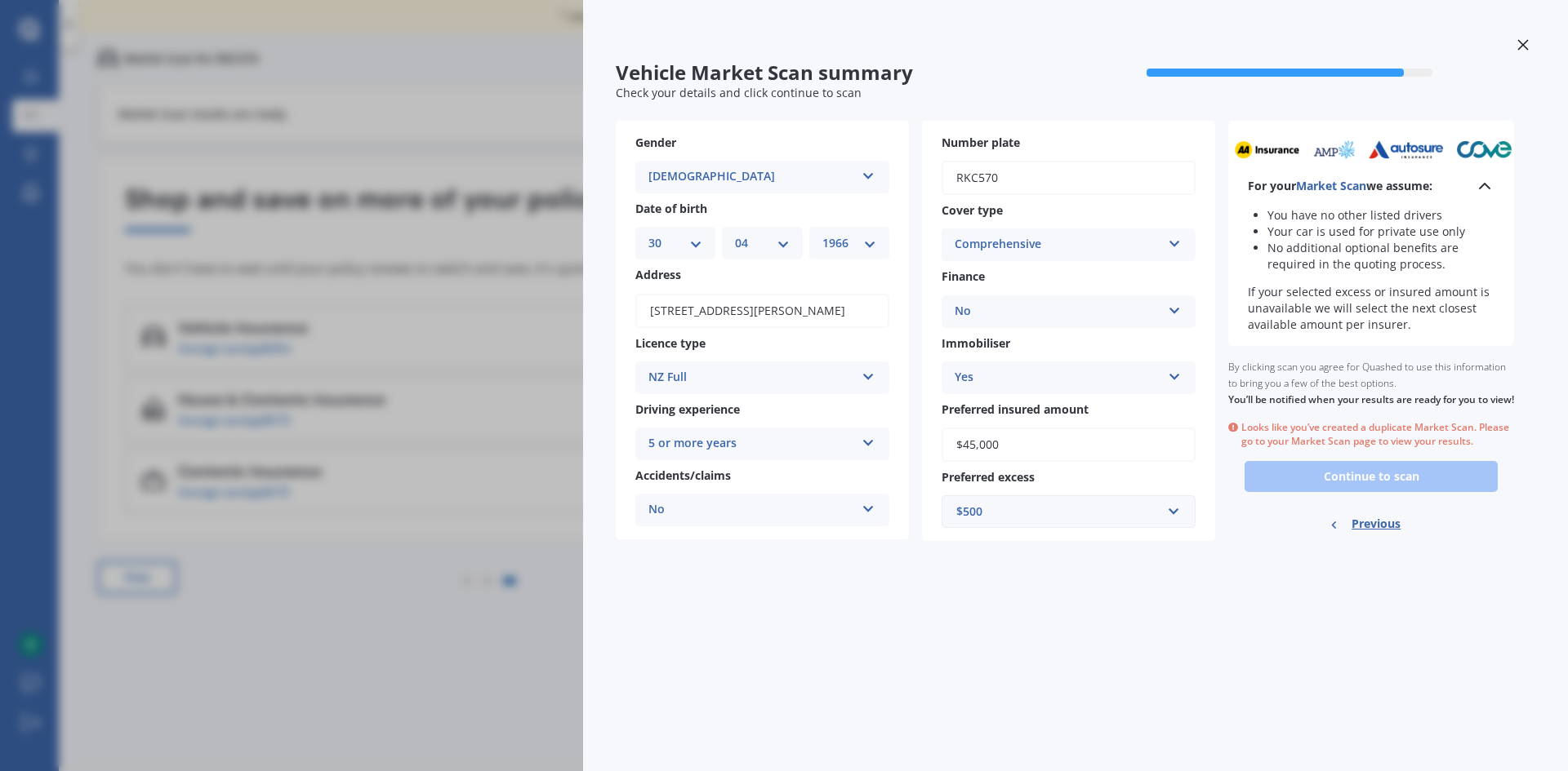
select select "GT ULTRA PHEV 4WD"
select select "30"
select select "04"
select select "1966"
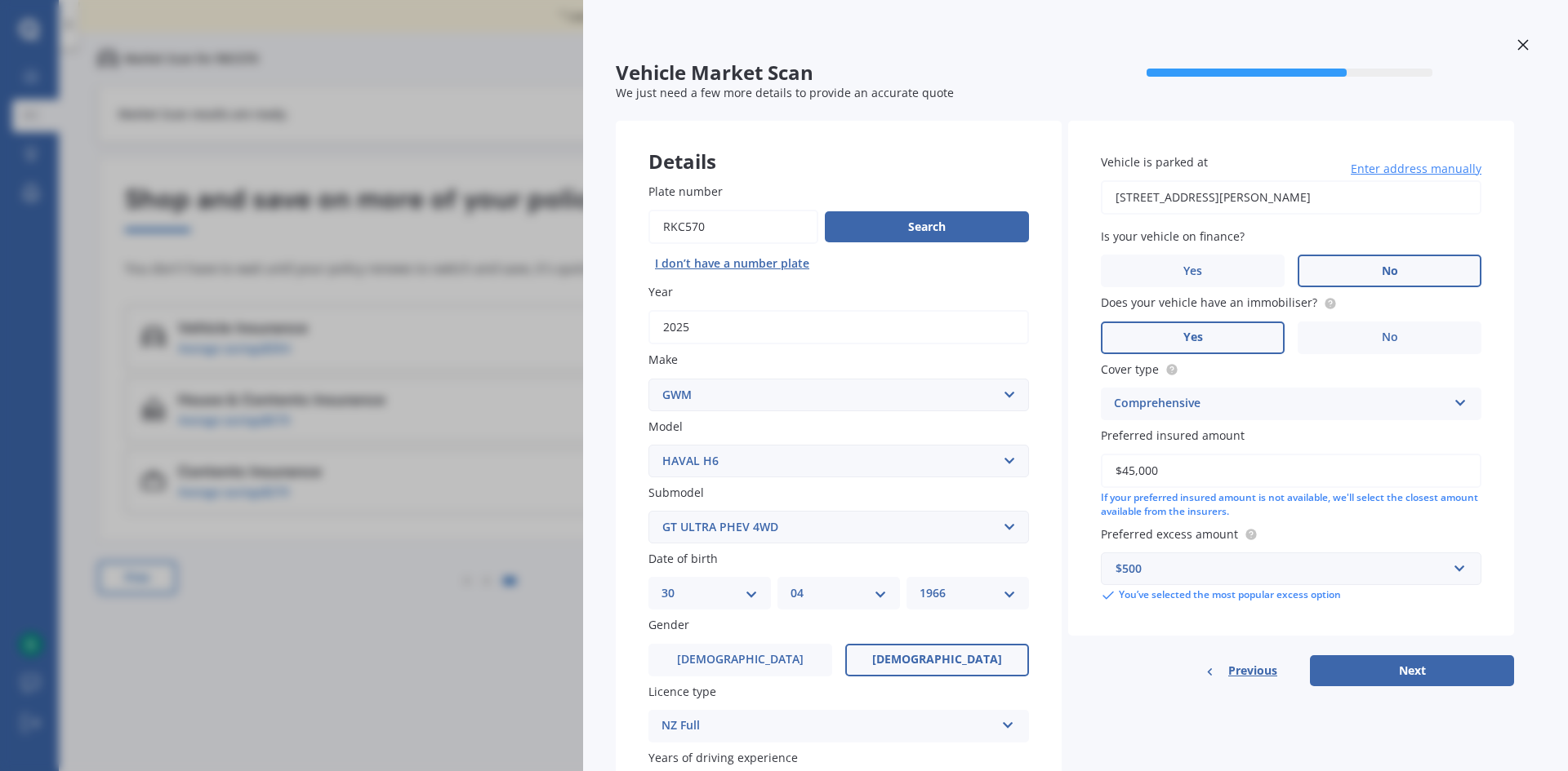
click at [1266, 670] on span "Previous" at bounding box center [1252, 671] width 49 height 24
drag, startPoint x: 1258, startPoint y: 672, endPoint x: 1248, endPoint y: 673, distance: 10.0
click at [1256, 672] on span "Previous" at bounding box center [1252, 671] width 49 height 24
click at [1517, 44] on icon at bounding box center [1521, 44] width 10 height 10
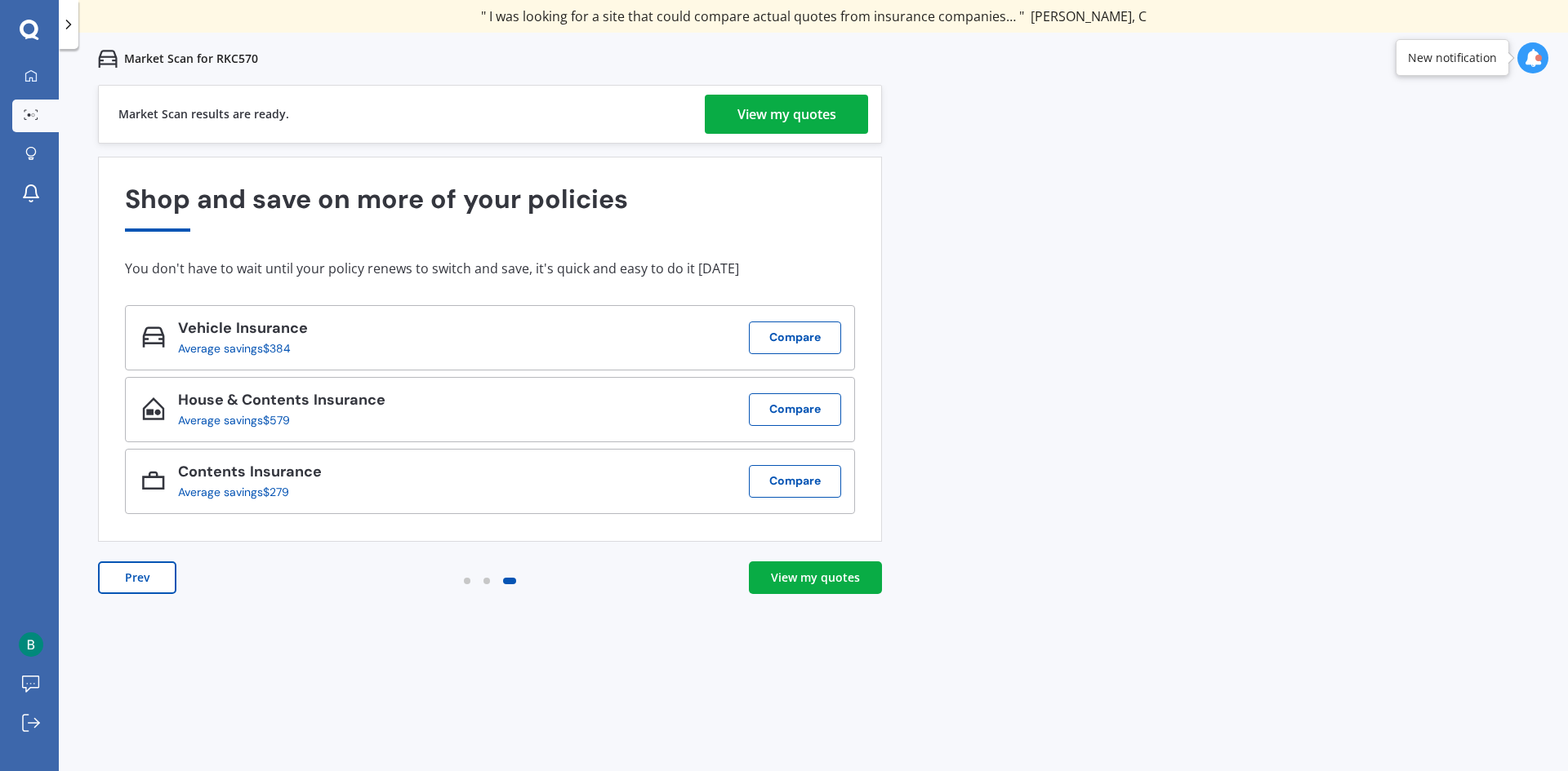
click at [783, 105] on div "View my quotes" at bounding box center [787, 114] width 99 height 39
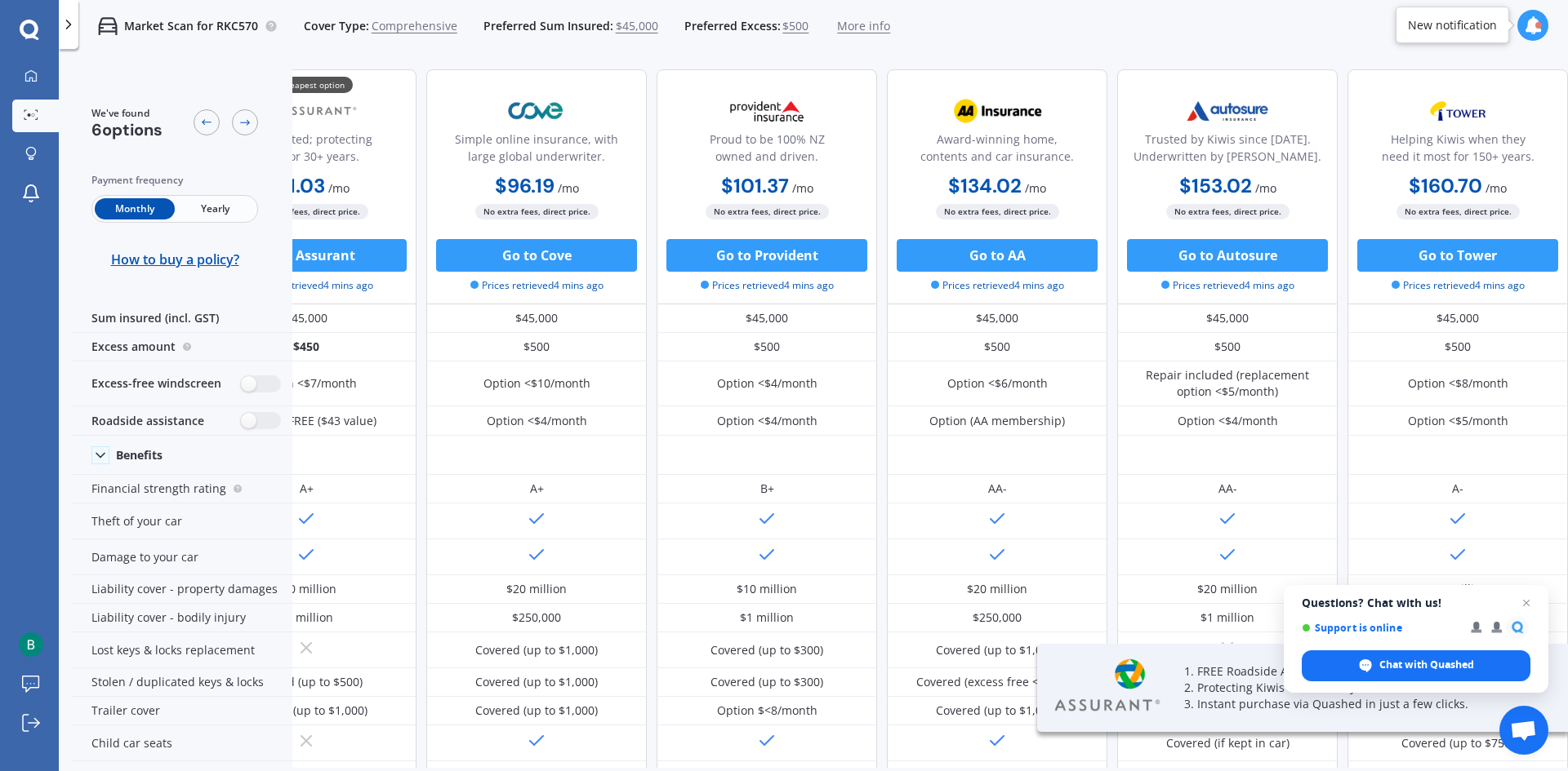
scroll to position [0, 105]
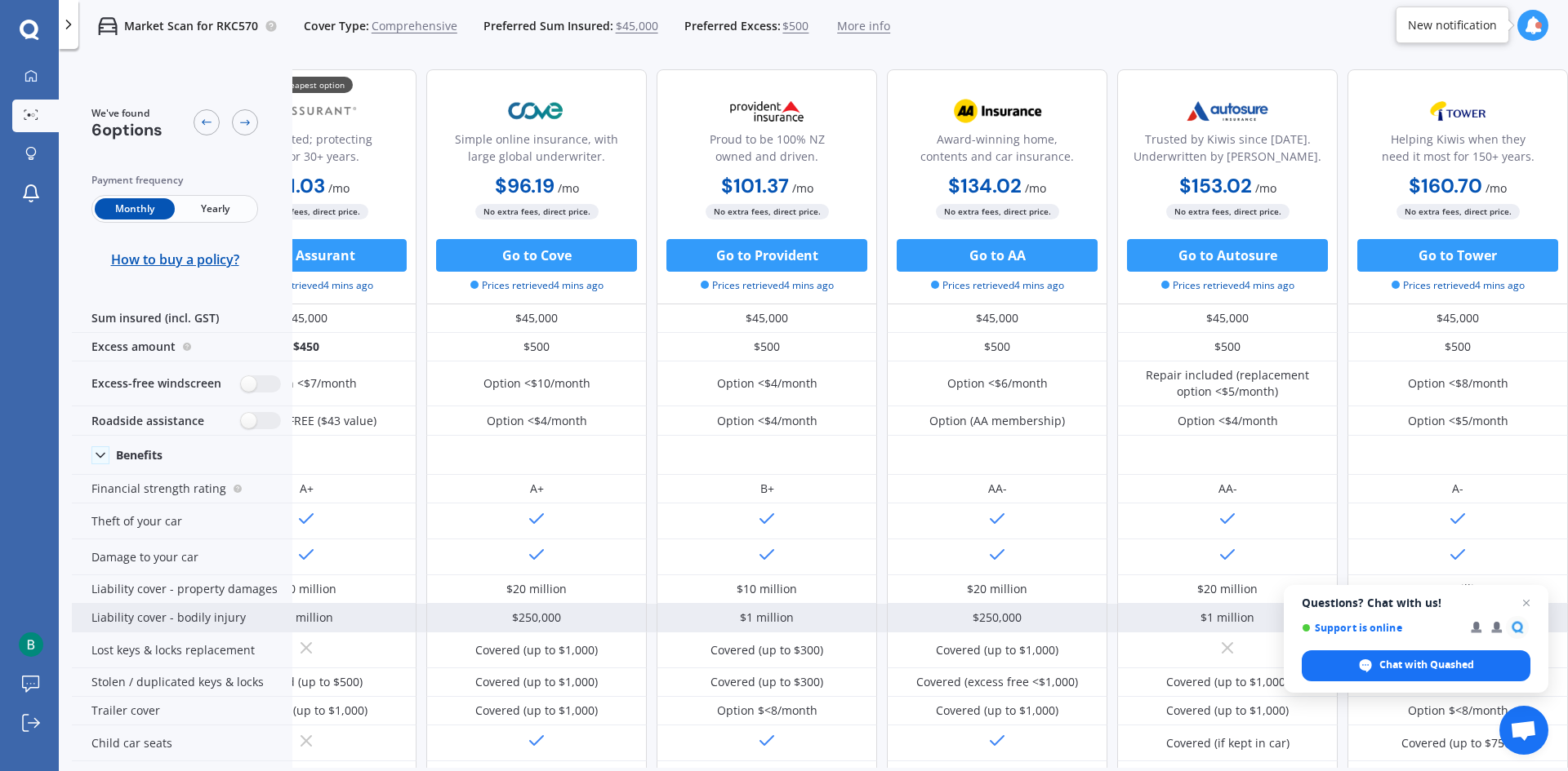
click at [1526, 606] on span "Close chat" at bounding box center [1526, 603] width 20 height 20
